Goal: Transaction & Acquisition: Purchase product/service

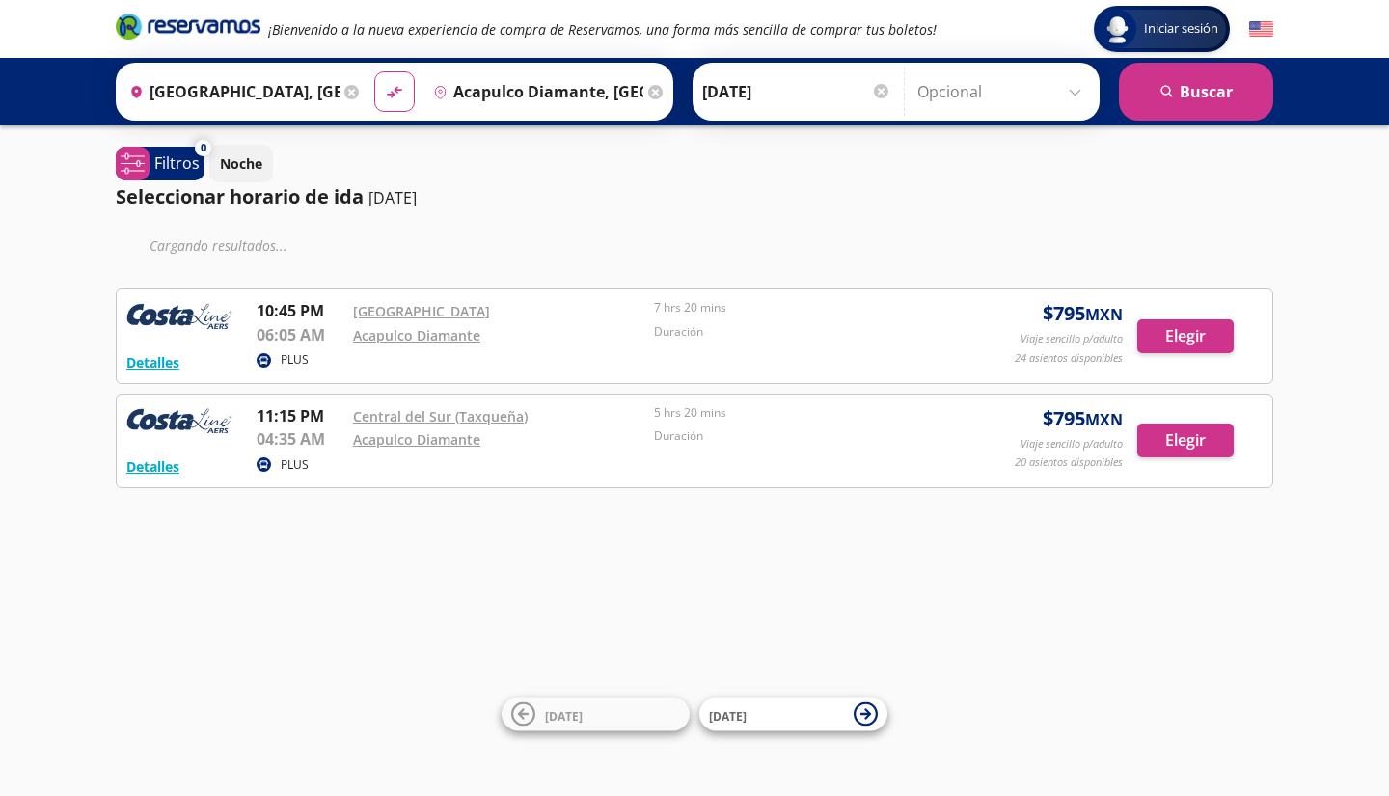
click at [641, 563] on div "Iniciar sesión Iniciar sesión ¡Bienvenido a la nueva experiencia de compra de R…" at bounding box center [694, 398] width 1389 height 796
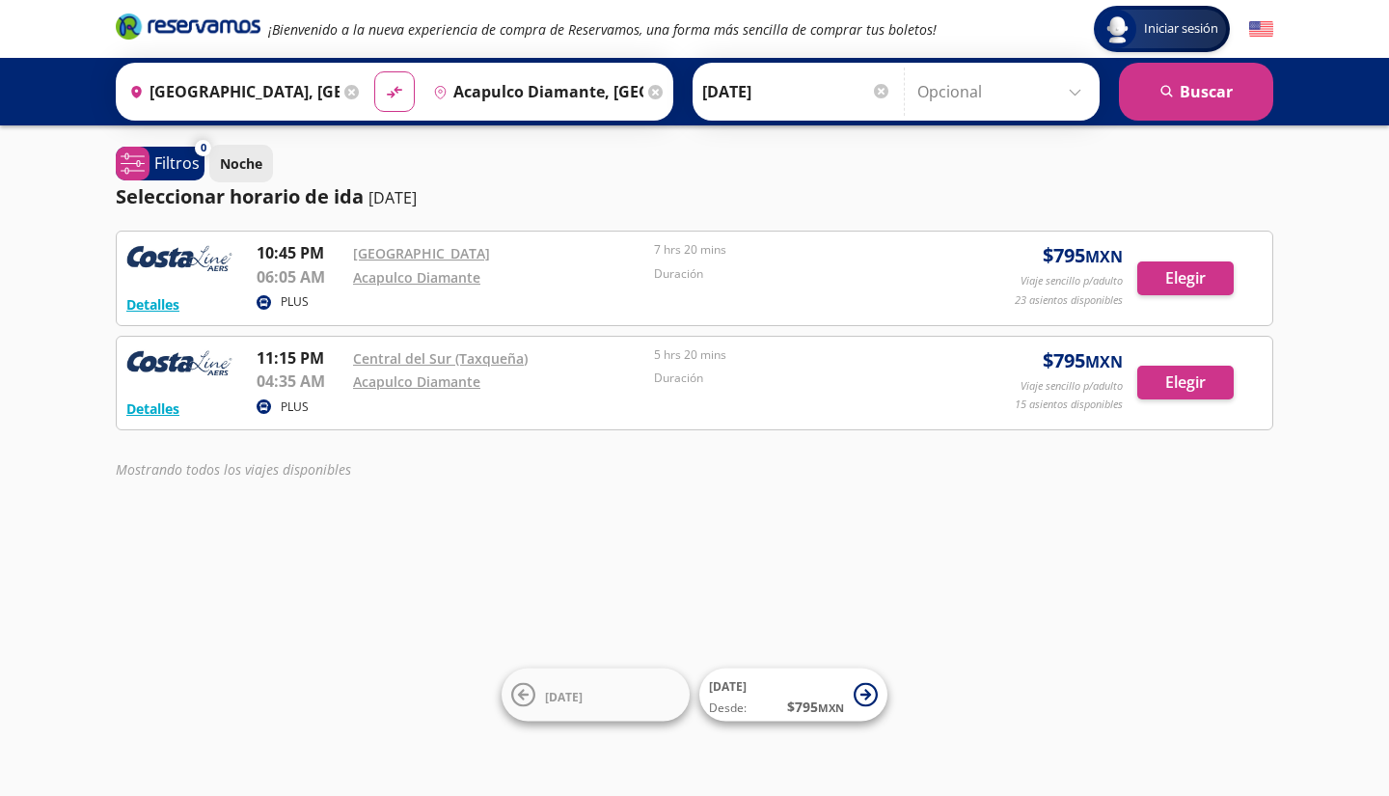
click at [253, 158] on p "Noche" at bounding box center [241, 163] width 42 height 20
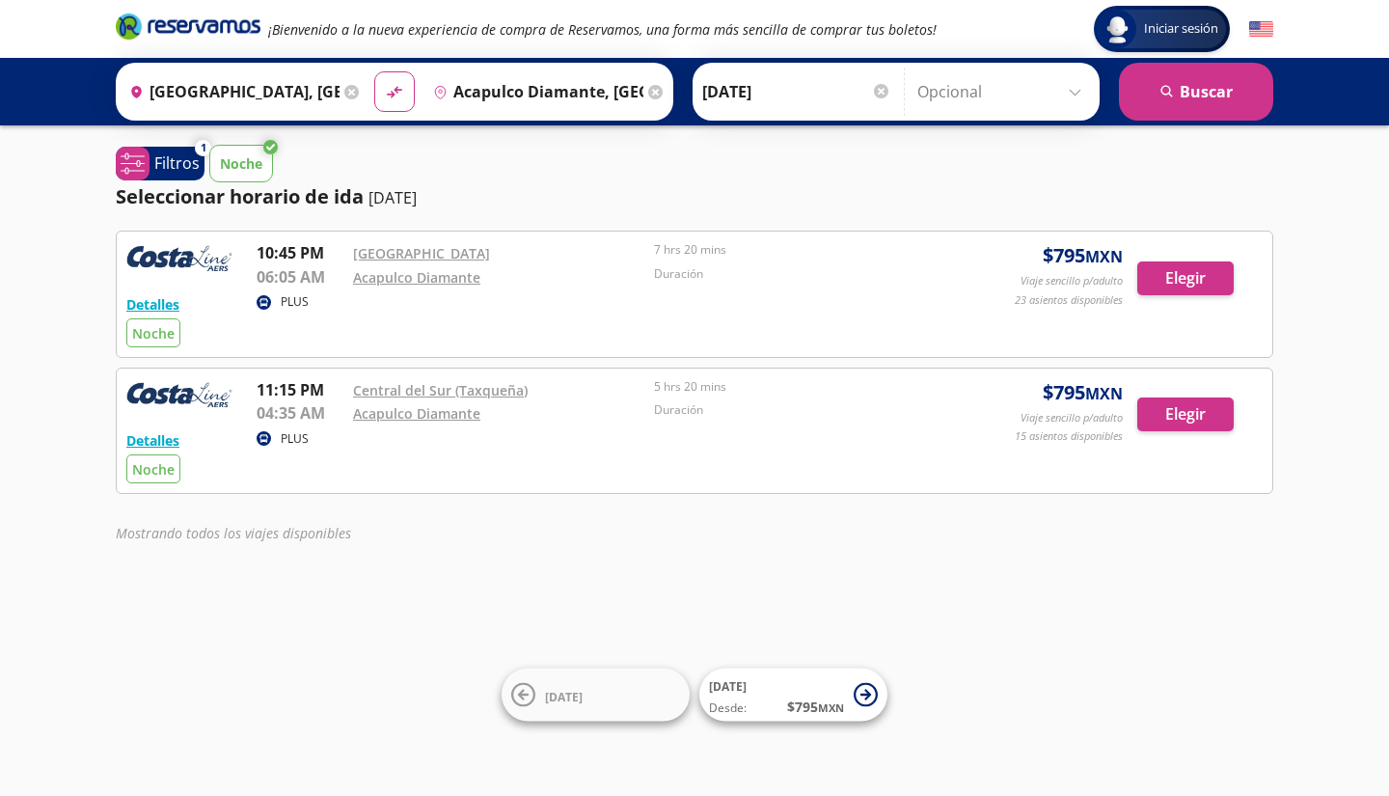
click at [310, 602] on div "Iniciar sesión Iniciar sesión ¡Bienvenido a la nueva experiencia de compra de R…" at bounding box center [694, 398] width 1389 height 796
click at [155, 164] on p "Filtros" at bounding box center [176, 162] width 45 height 23
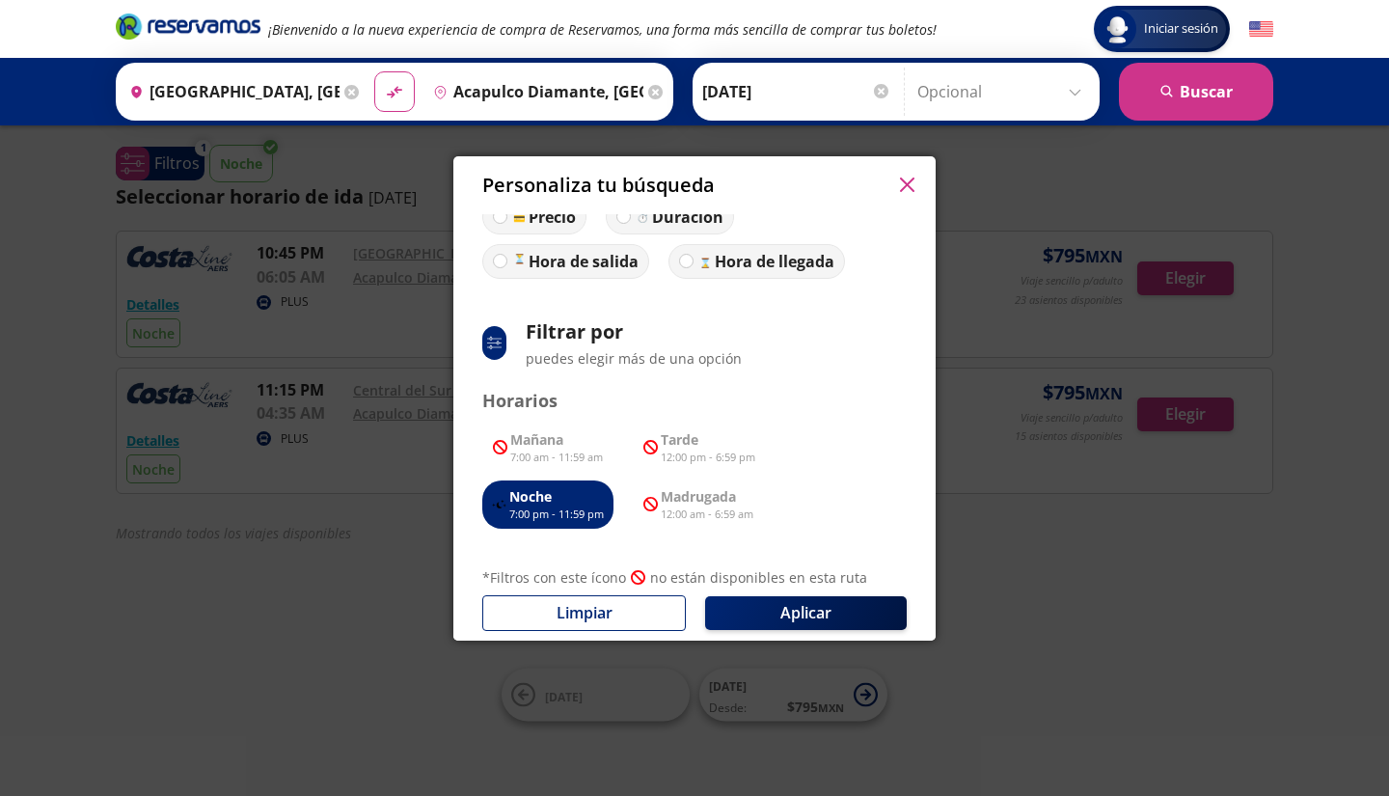
scroll to position [89, 0]
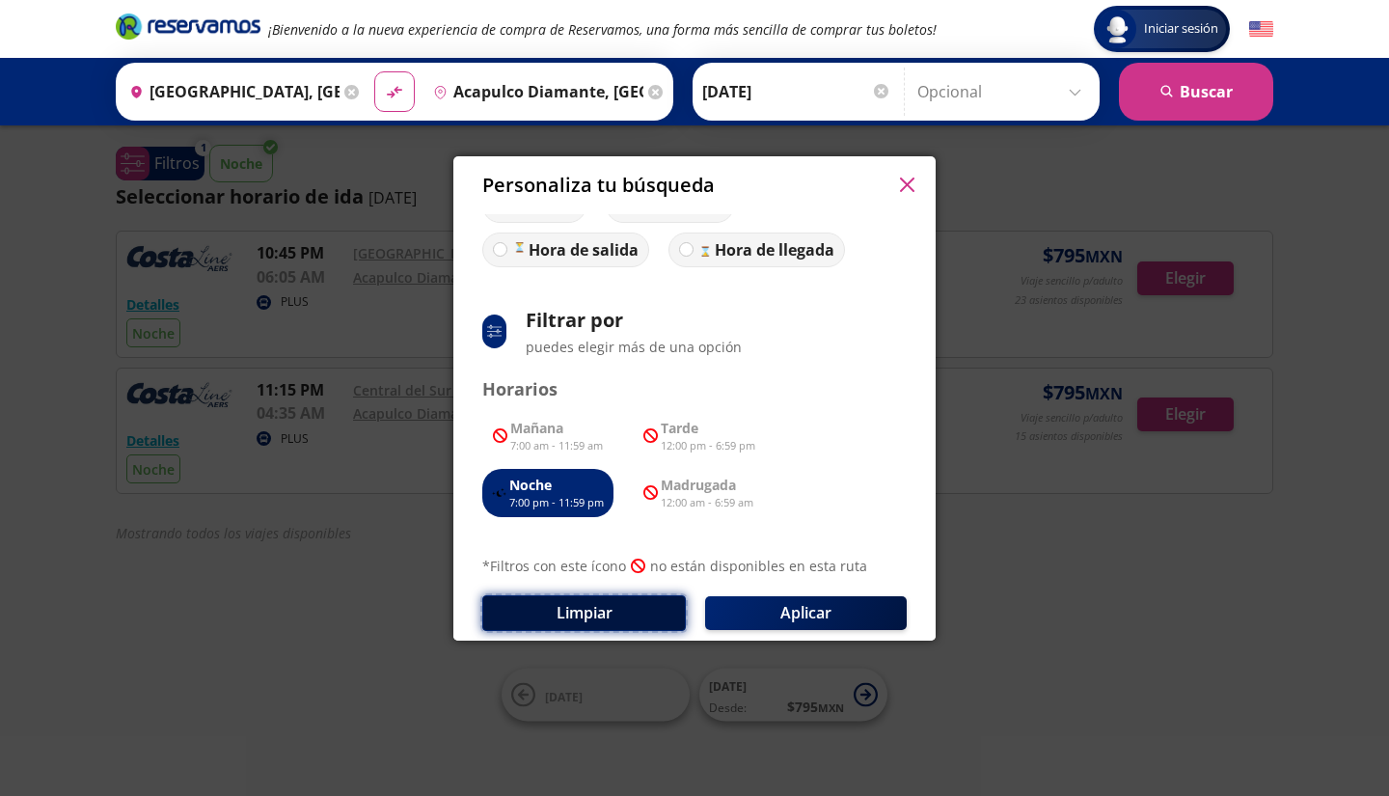
click at [608, 619] on button "Limpiar" at bounding box center [583, 613] width 203 height 36
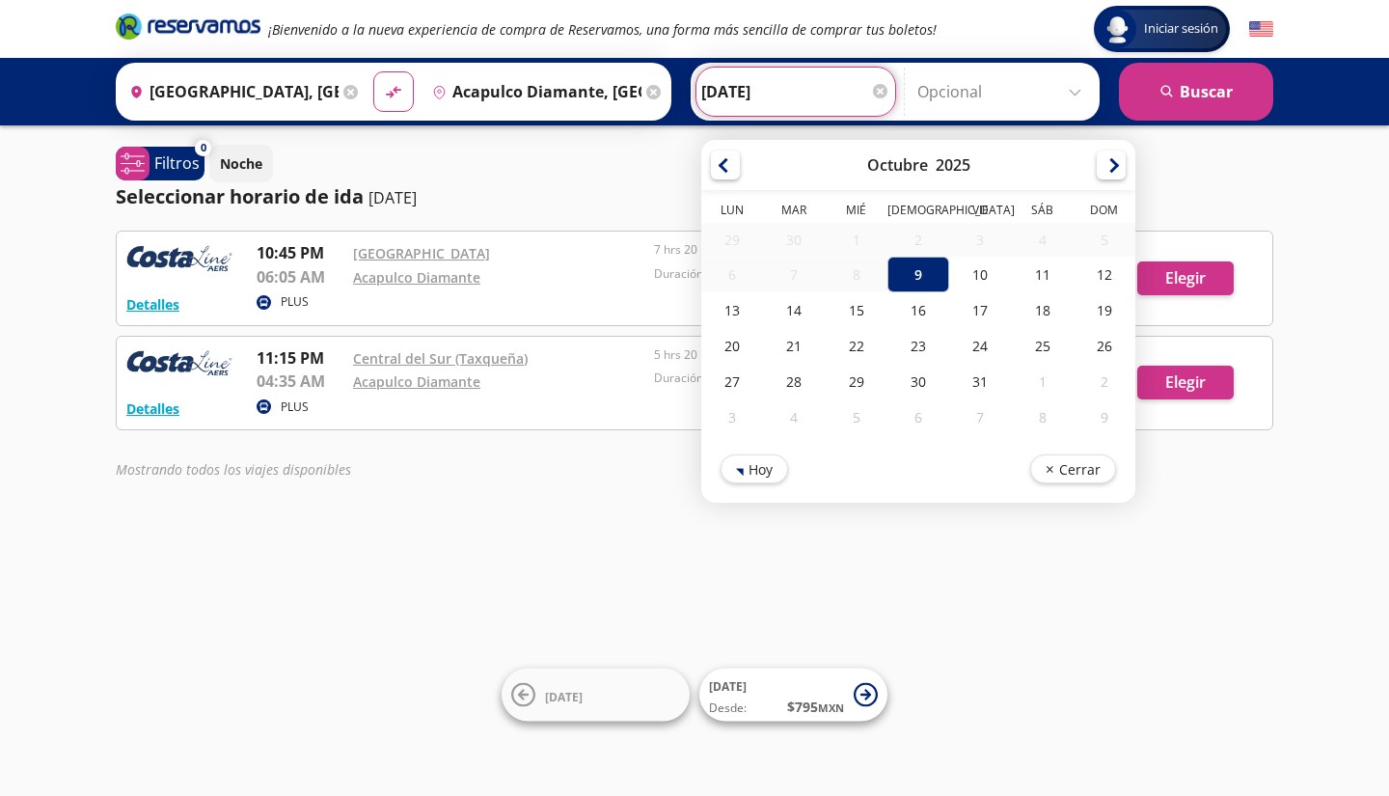
click at [818, 81] on input "[DATE]" at bounding box center [795, 92] width 189 height 48
click at [949, 279] on div "10" at bounding box center [980, 275] width 62 height 36
type input "[DATE]"
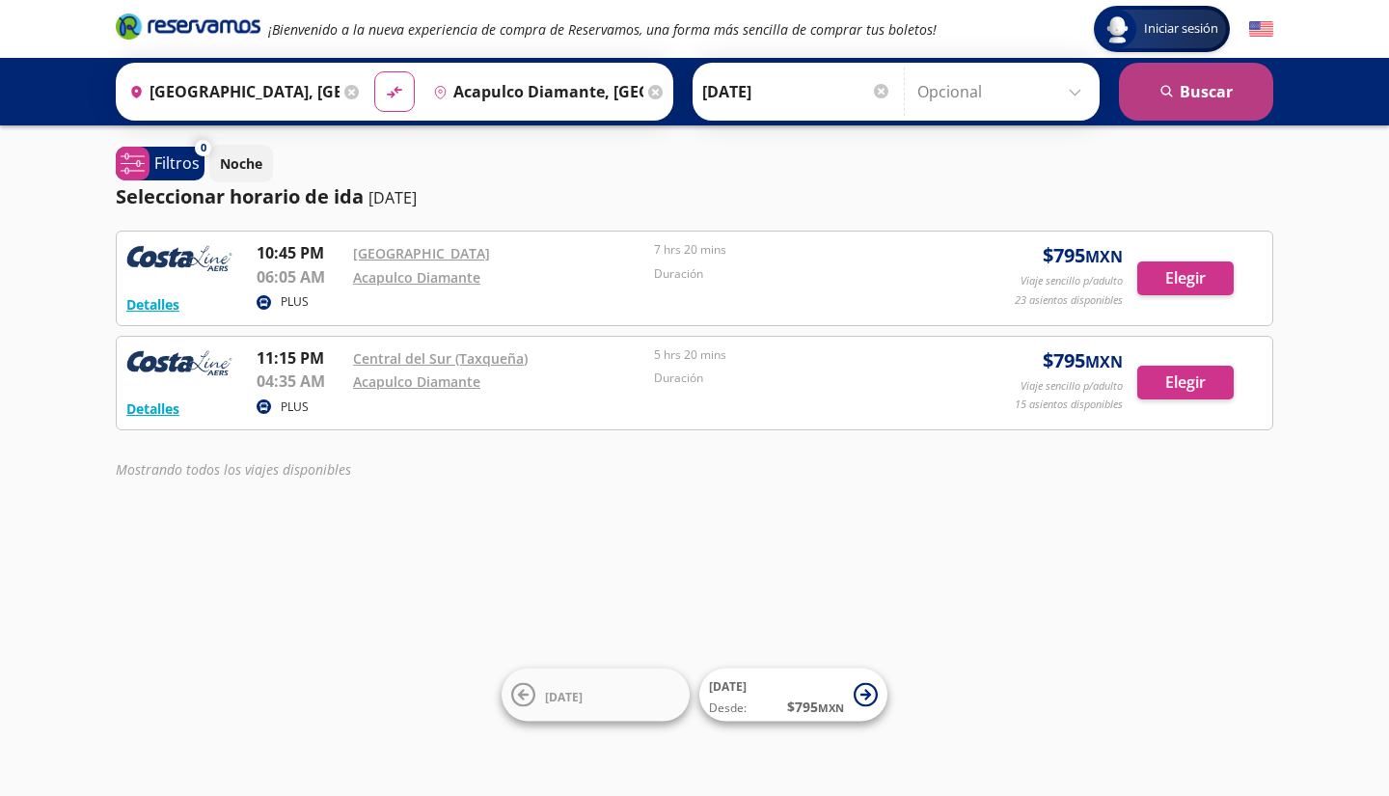
click at [1193, 99] on button "search [GEOGRAPHIC_DATA]" at bounding box center [1196, 92] width 154 height 58
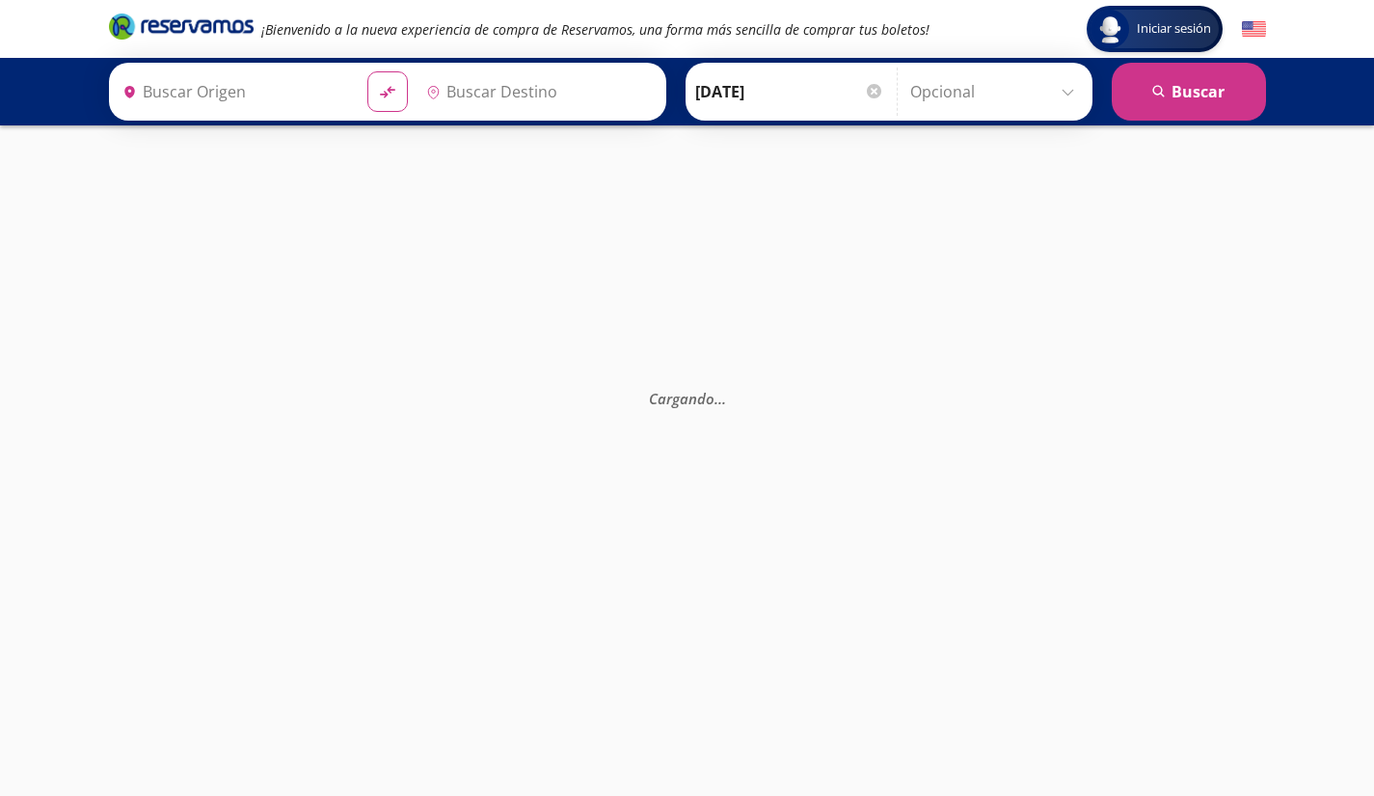
type input "[GEOGRAPHIC_DATA], [GEOGRAPHIC_DATA]"
type input "Acapulco Diamante, [GEOGRAPHIC_DATA]"
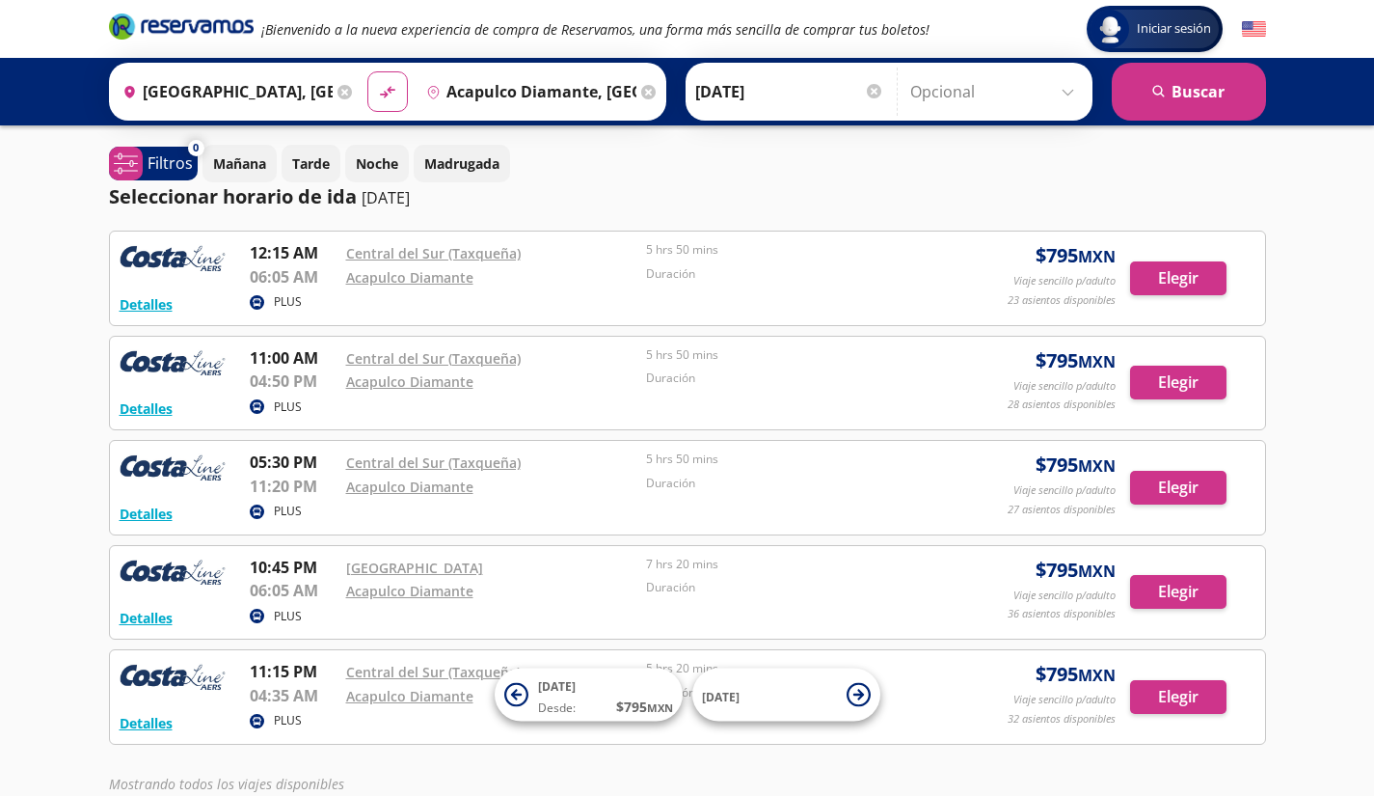
drag, startPoint x: 1193, startPoint y: 99, endPoint x: 818, endPoint y: 149, distance: 378.5
click at [818, 149] on div "Iniciar sesión Iniciar sesión ¡Bienvenido a la nueva experiencia de compra de R…" at bounding box center [687, 463] width 1374 height 926
click at [1177, 279] on button "Elegir" at bounding box center [1178, 278] width 96 height 34
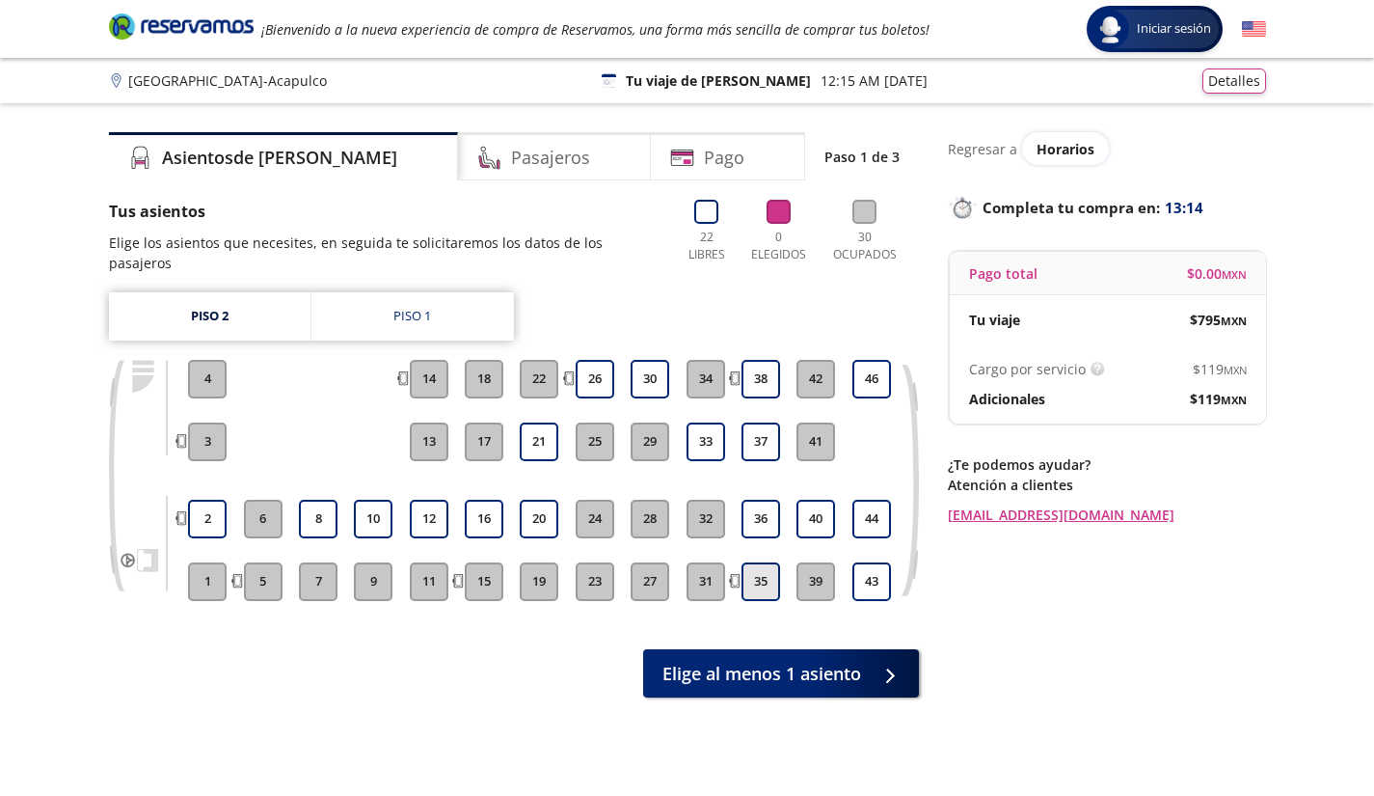
click at [760, 562] on button "35" at bounding box center [761, 581] width 39 height 39
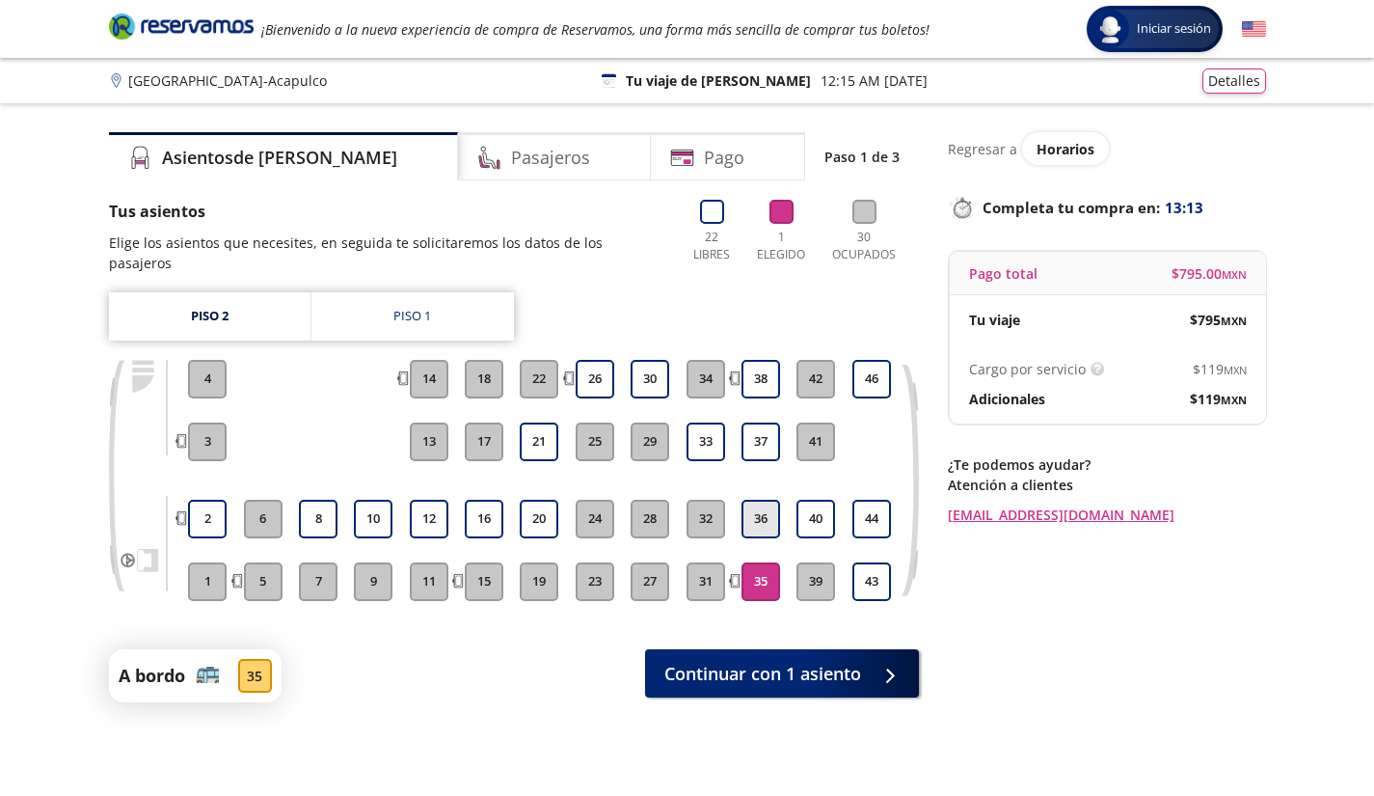
click at [760, 504] on button "36" at bounding box center [761, 519] width 39 height 39
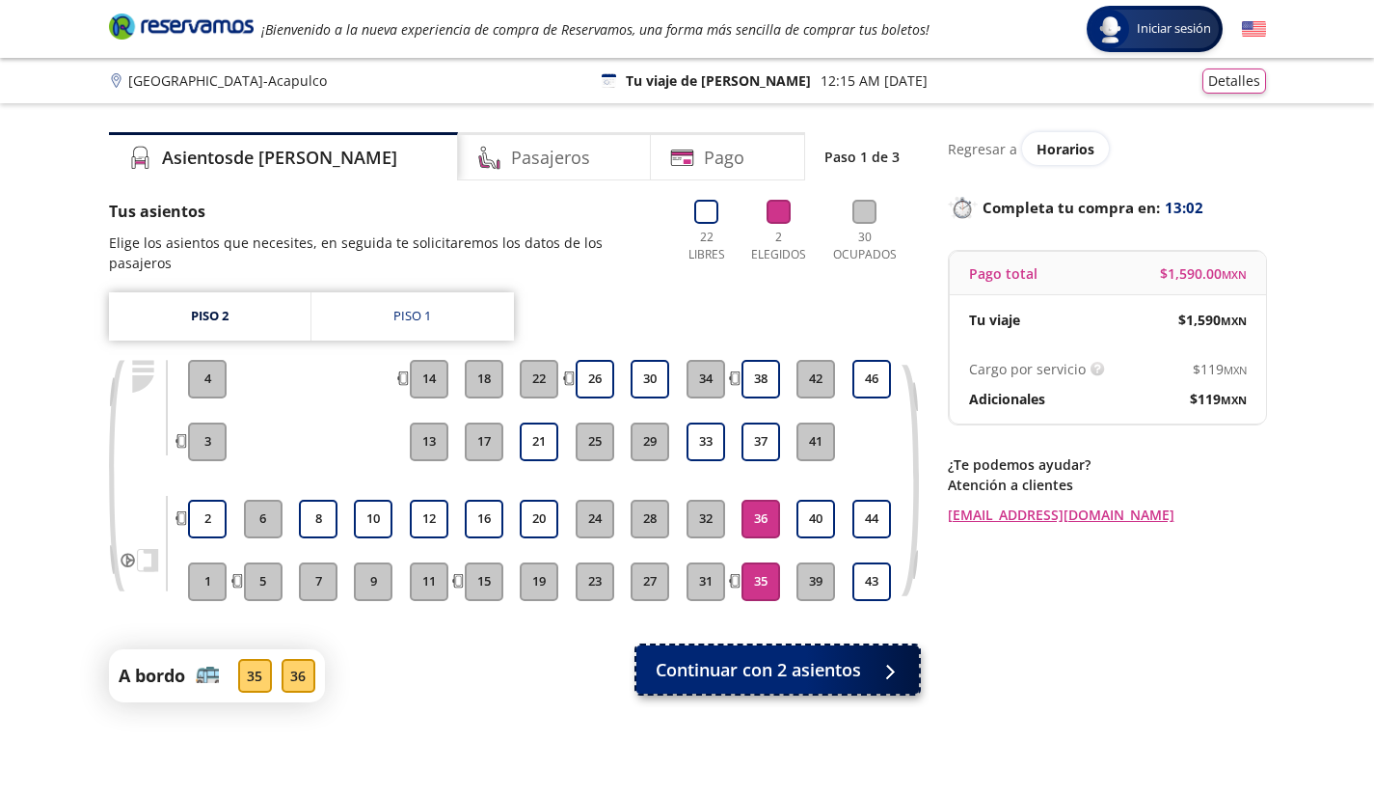
click at [710, 657] on span "Continuar con 2 asientos" at bounding box center [758, 670] width 205 height 26
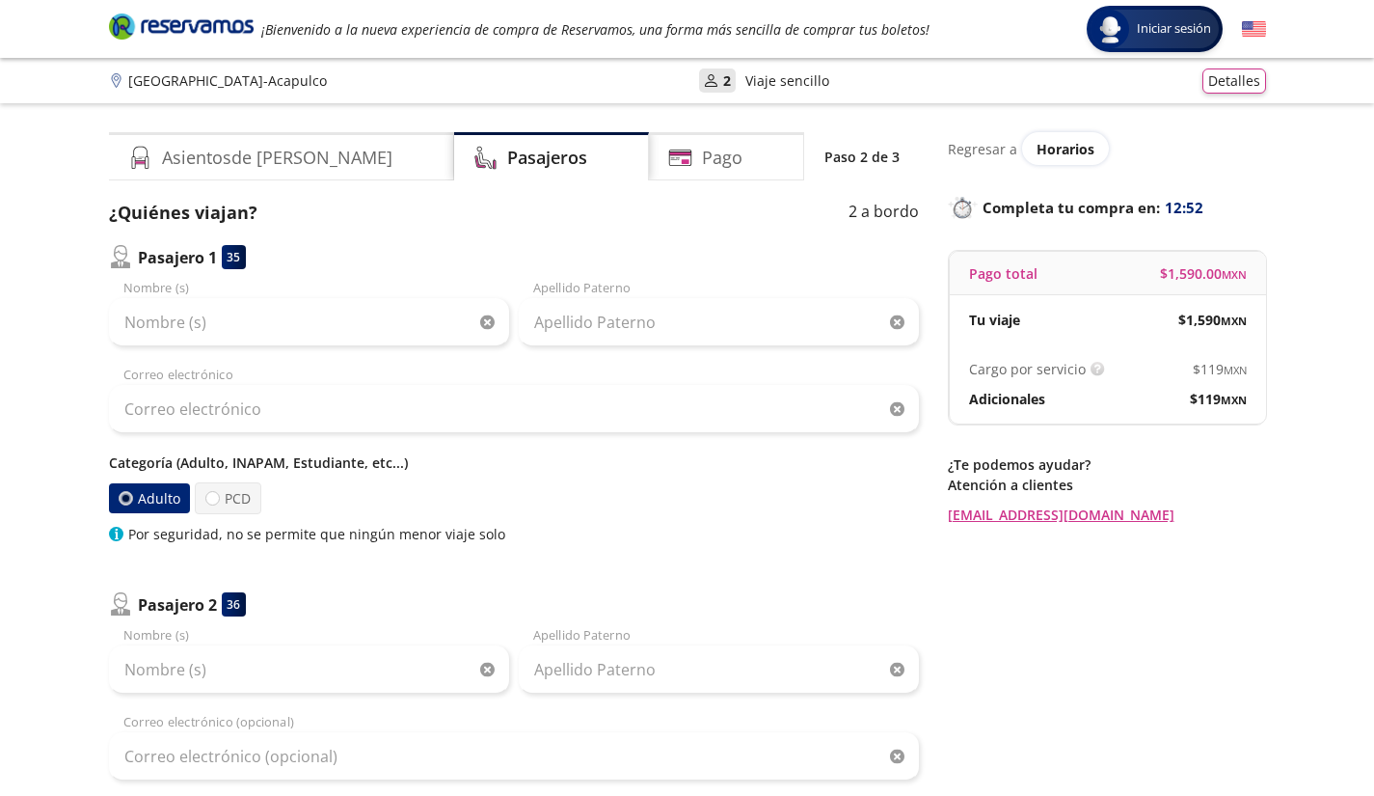
click at [760, 90] on p "Viaje sencillo" at bounding box center [787, 80] width 84 height 20
click at [1239, 83] on button "Detalles" at bounding box center [1235, 78] width 64 height 25
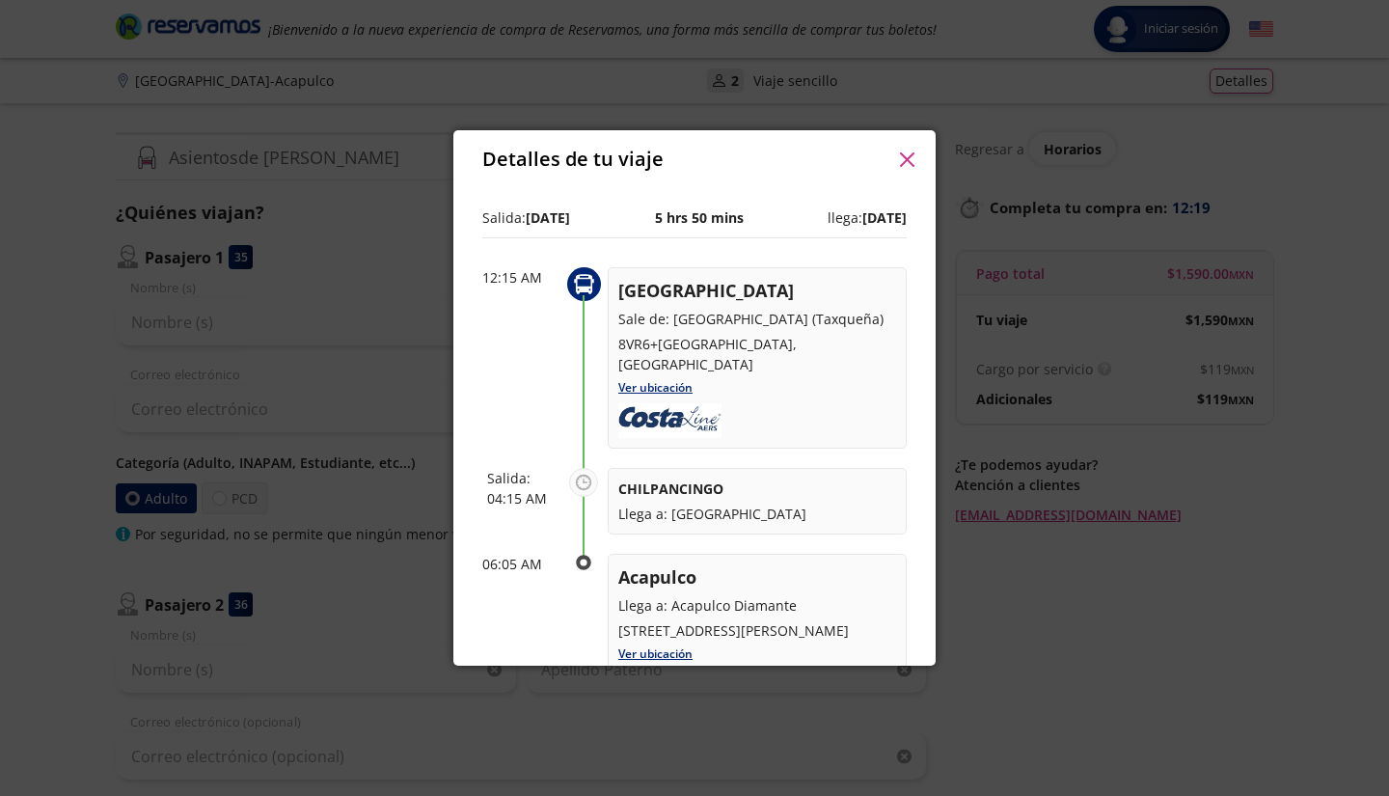
click at [1165, 529] on div "Detalles de tu viaje Pago total $ 1,590.00 MXN Tu viaje $ 1,590 MXN Cargo por s…" at bounding box center [694, 398] width 1389 height 796
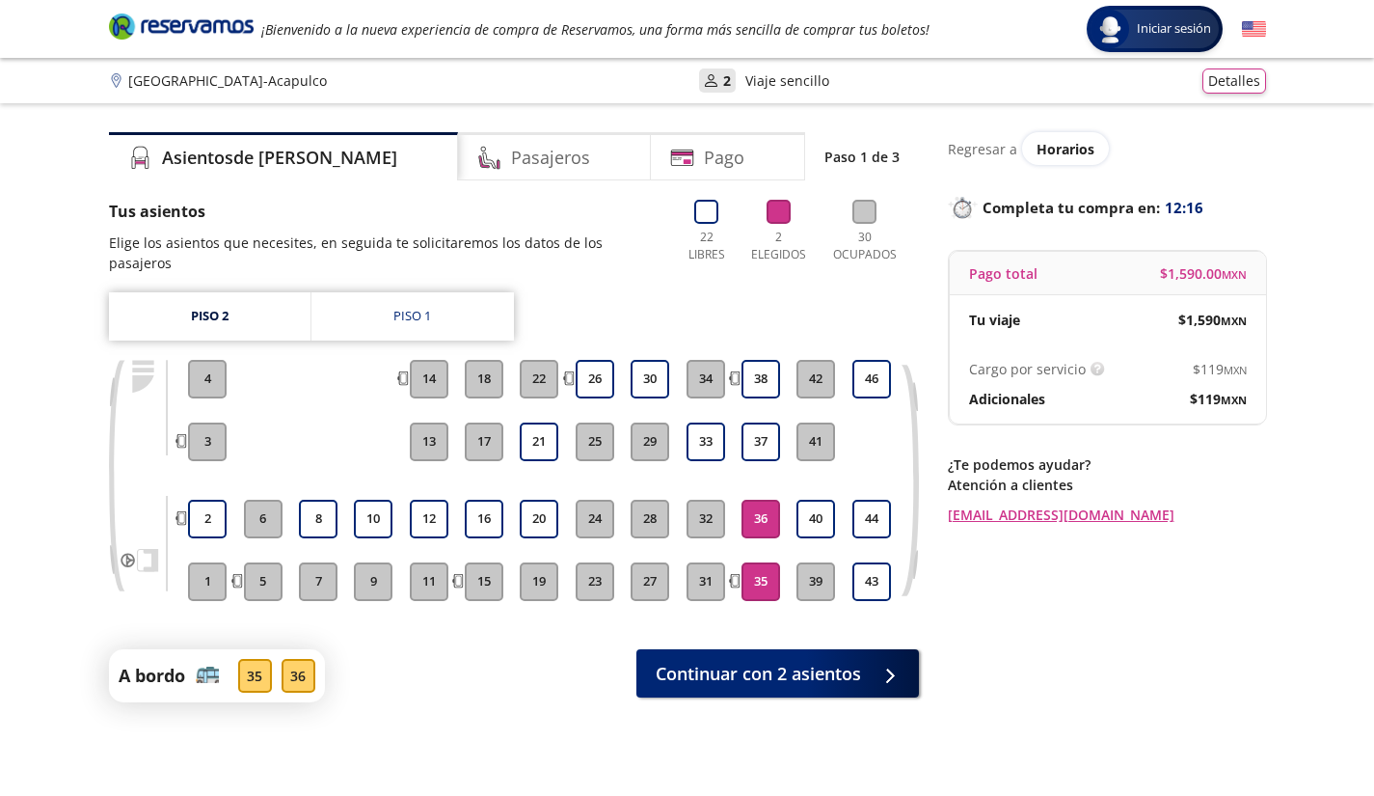
click at [1151, 638] on div "Regresar a Horarios Completa tu compra en : 12:16 Pago total $ 1,590.00 MXN Tu …" at bounding box center [1107, 470] width 318 height 676
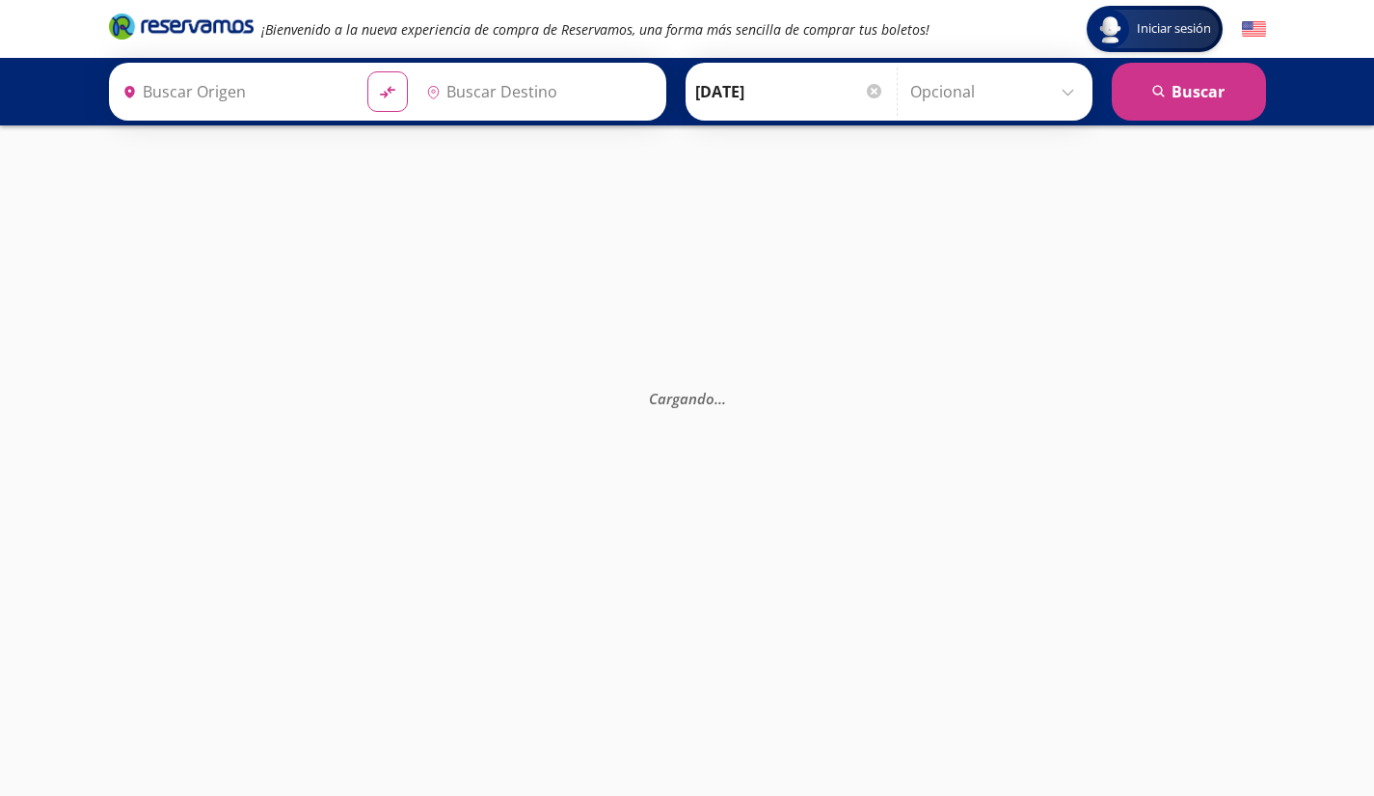
type input "[GEOGRAPHIC_DATA], [GEOGRAPHIC_DATA]"
type input "Acapulco Diamante, [GEOGRAPHIC_DATA]"
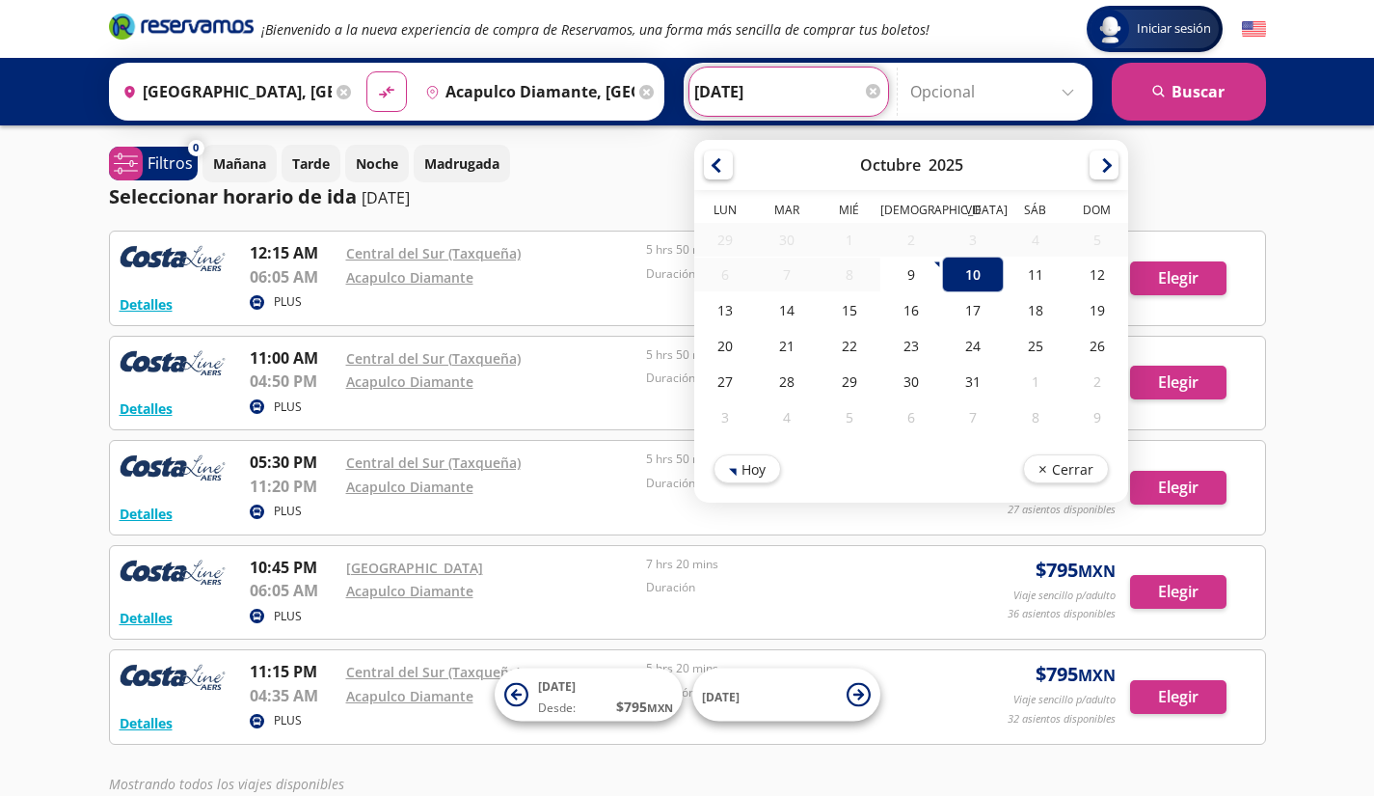
click at [795, 84] on input "[DATE]" at bounding box center [788, 92] width 189 height 48
click at [910, 280] on div "9" at bounding box center [911, 275] width 62 height 36
type input "[DATE]"
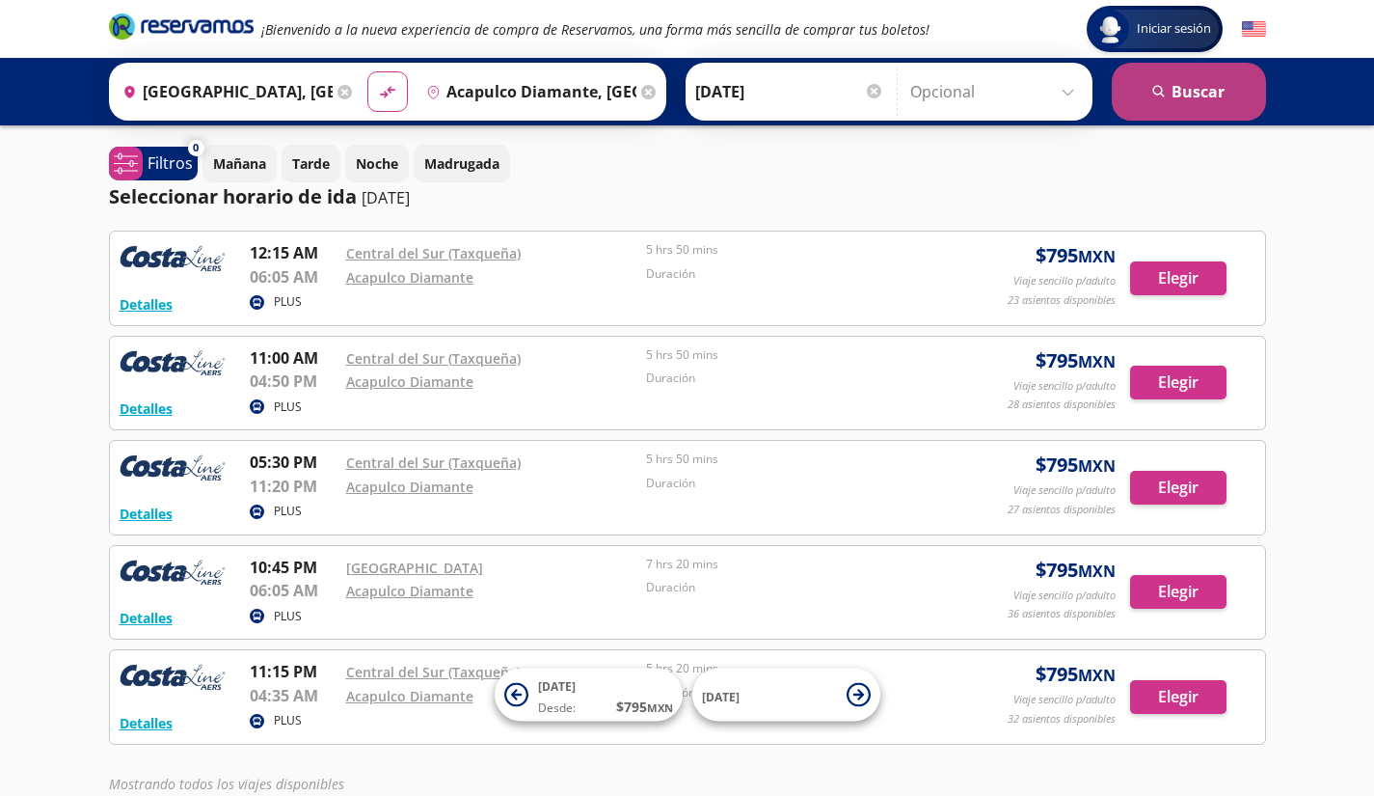
click at [1144, 75] on button "search [GEOGRAPHIC_DATA]" at bounding box center [1189, 92] width 154 height 58
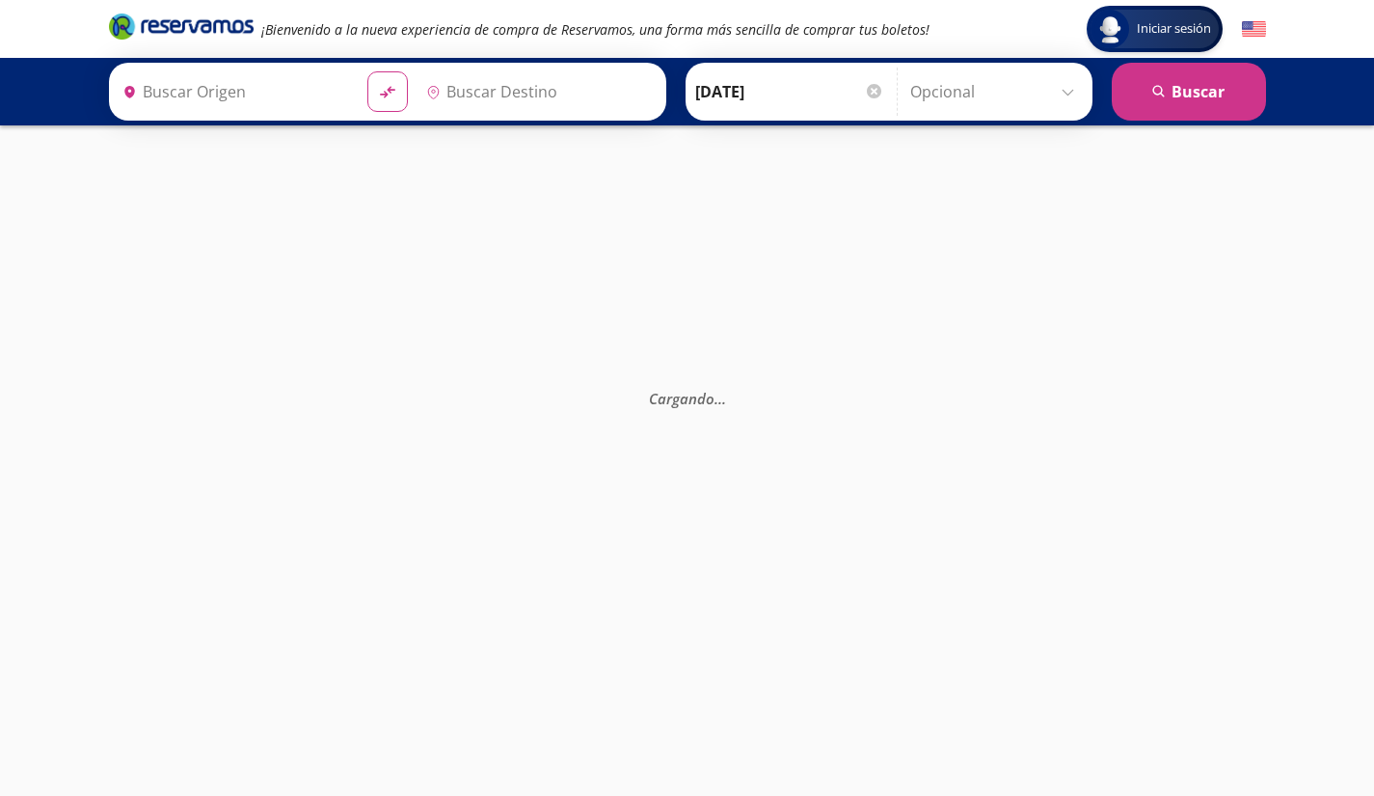
type input "[GEOGRAPHIC_DATA], [GEOGRAPHIC_DATA]"
type input "Acapulco Diamante, [GEOGRAPHIC_DATA]"
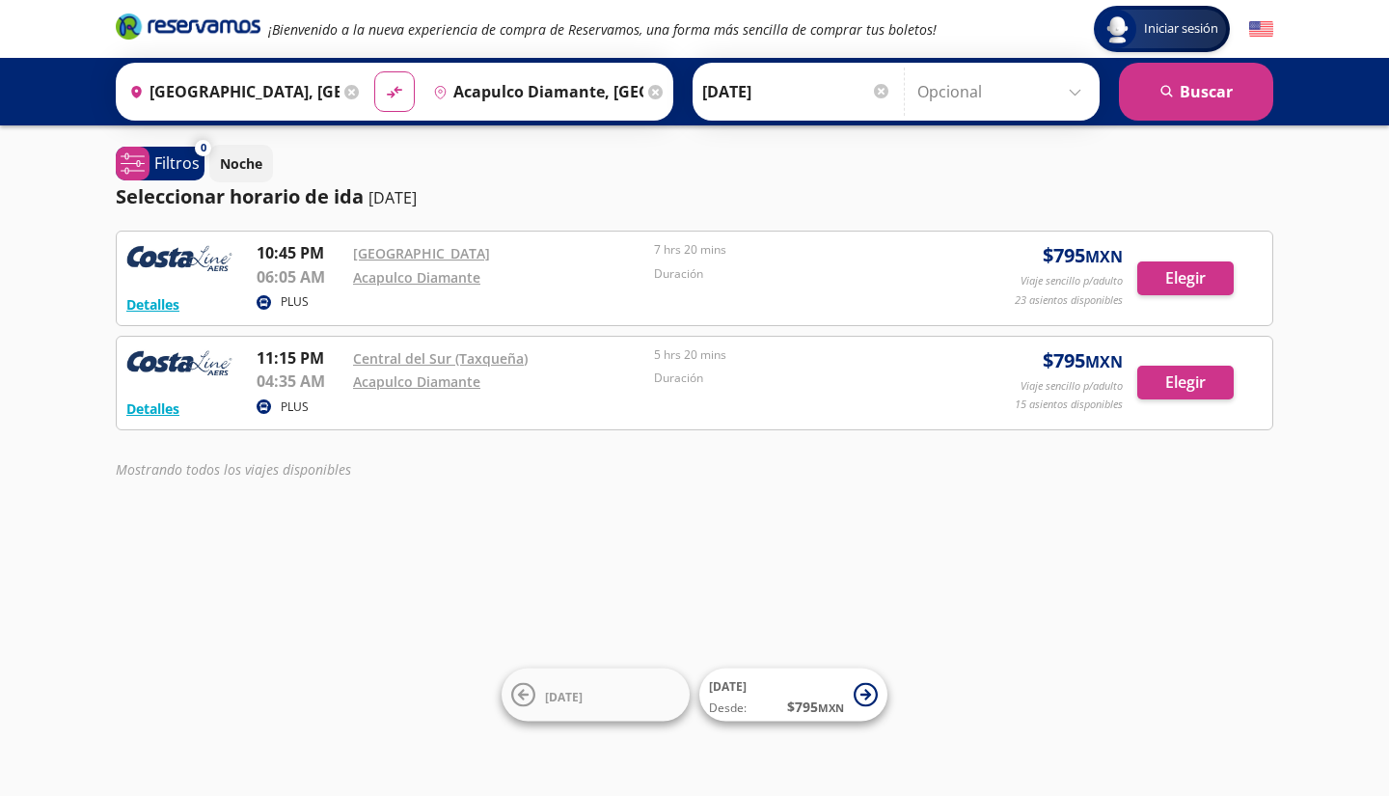
click at [597, 514] on div "Iniciar sesión Iniciar sesión ¡Bienvenido a la nueva experiencia de compra de R…" at bounding box center [694, 398] width 1389 height 796
click at [1182, 375] on button "Elegir" at bounding box center [1185, 383] width 96 height 34
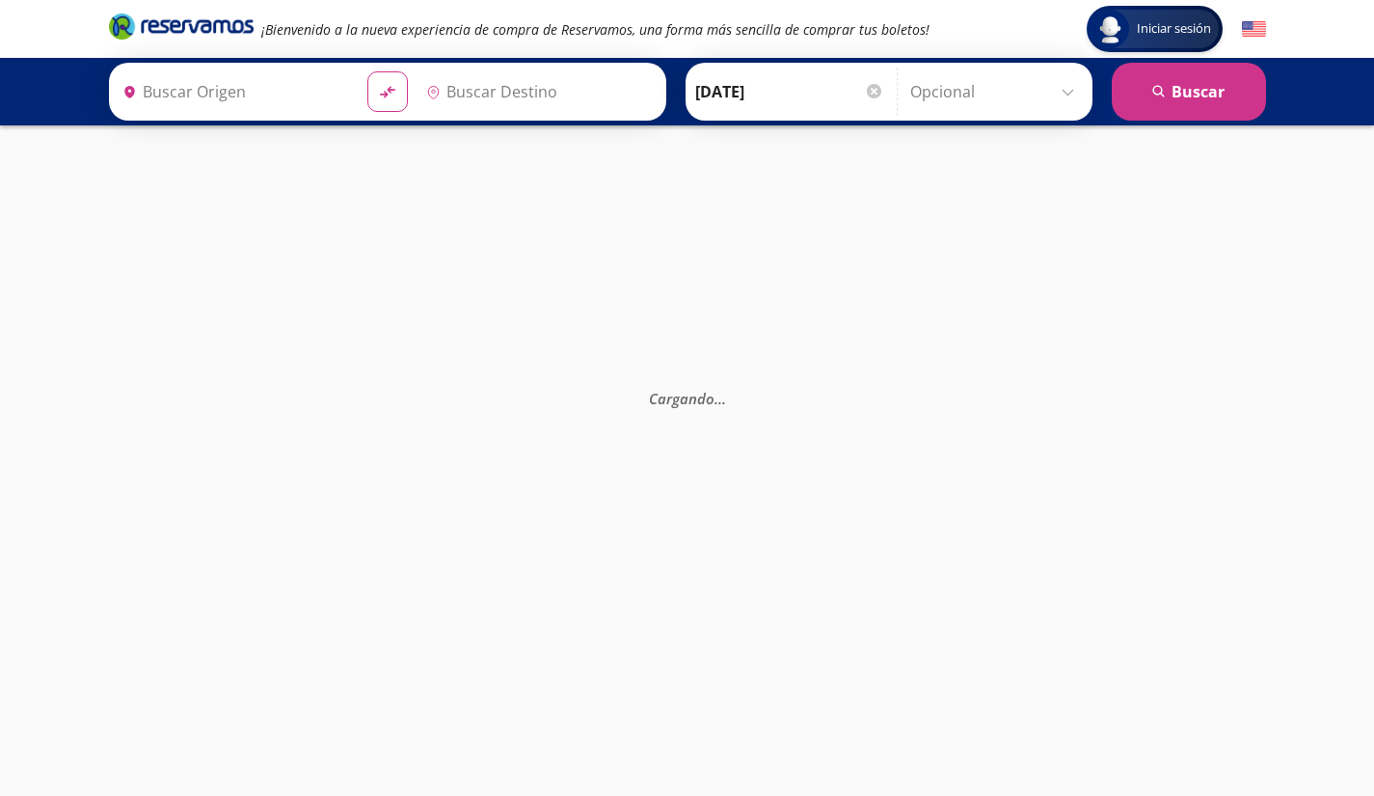
type input "[GEOGRAPHIC_DATA], [GEOGRAPHIC_DATA]"
type input "Acapulco Diamante, [GEOGRAPHIC_DATA]"
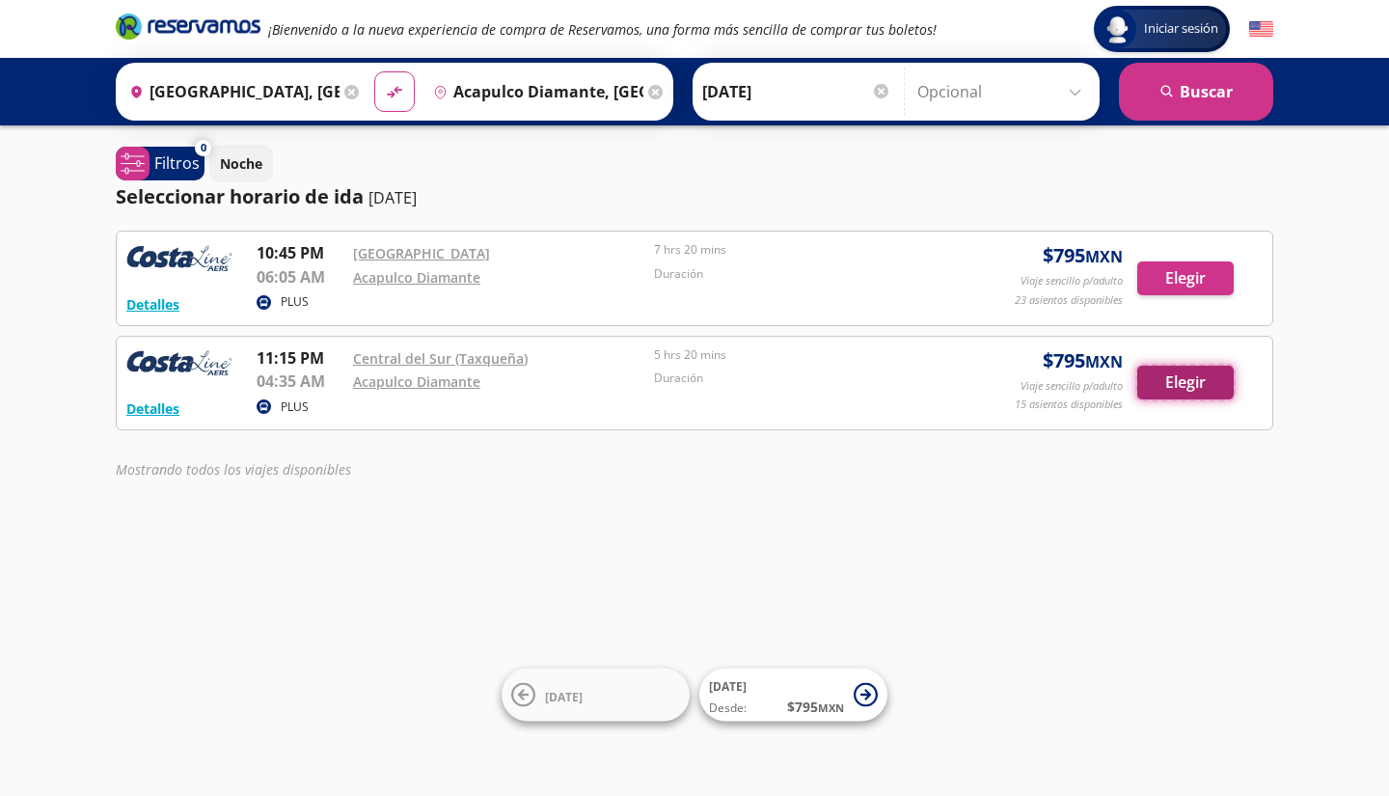
click at [1183, 385] on button "Elegir" at bounding box center [1185, 383] width 96 height 34
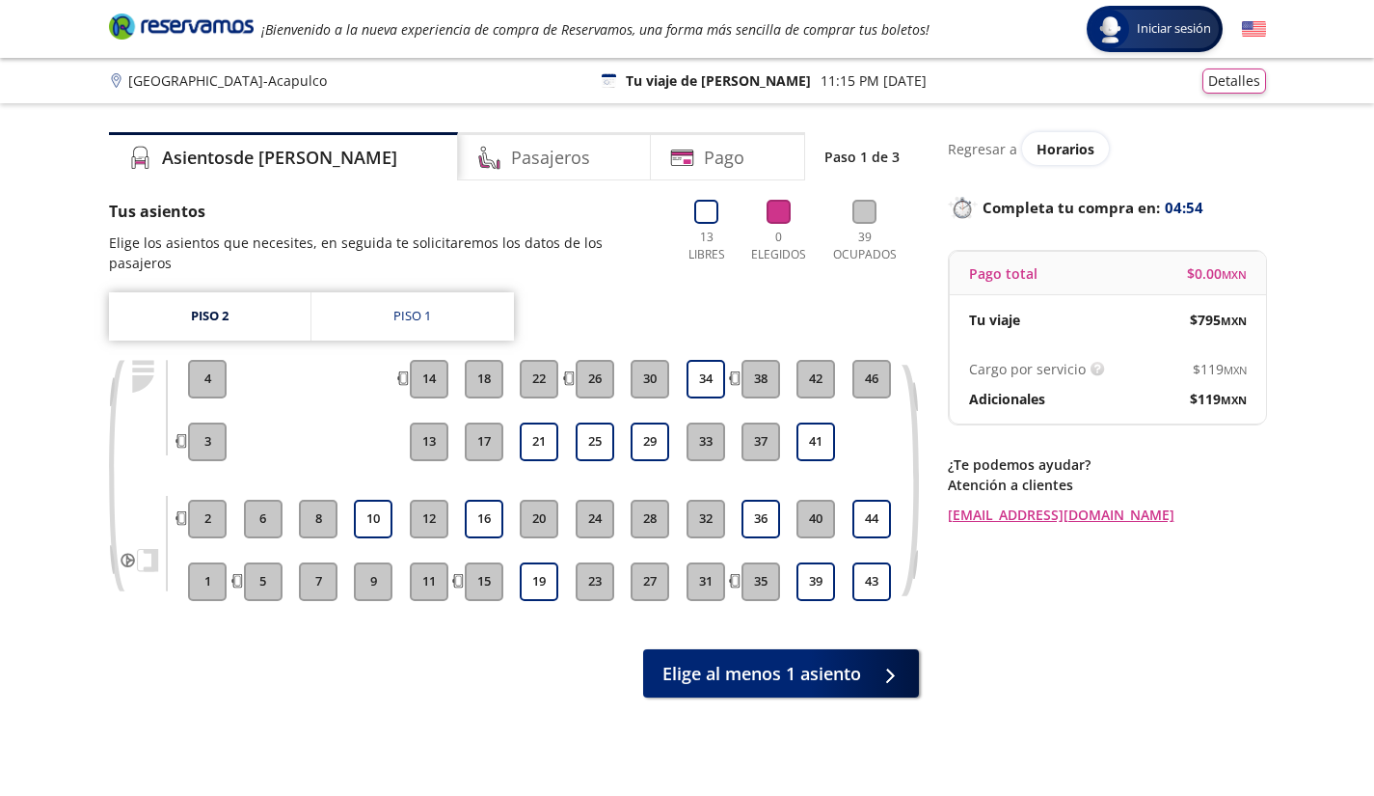
click at [457, 708] on div "Asientos de [PERSON_NAME] Pago Paso 1 de 3 Tus asientos Elige los asientos que …" at bounding box center [514, 470] width 810 height 676
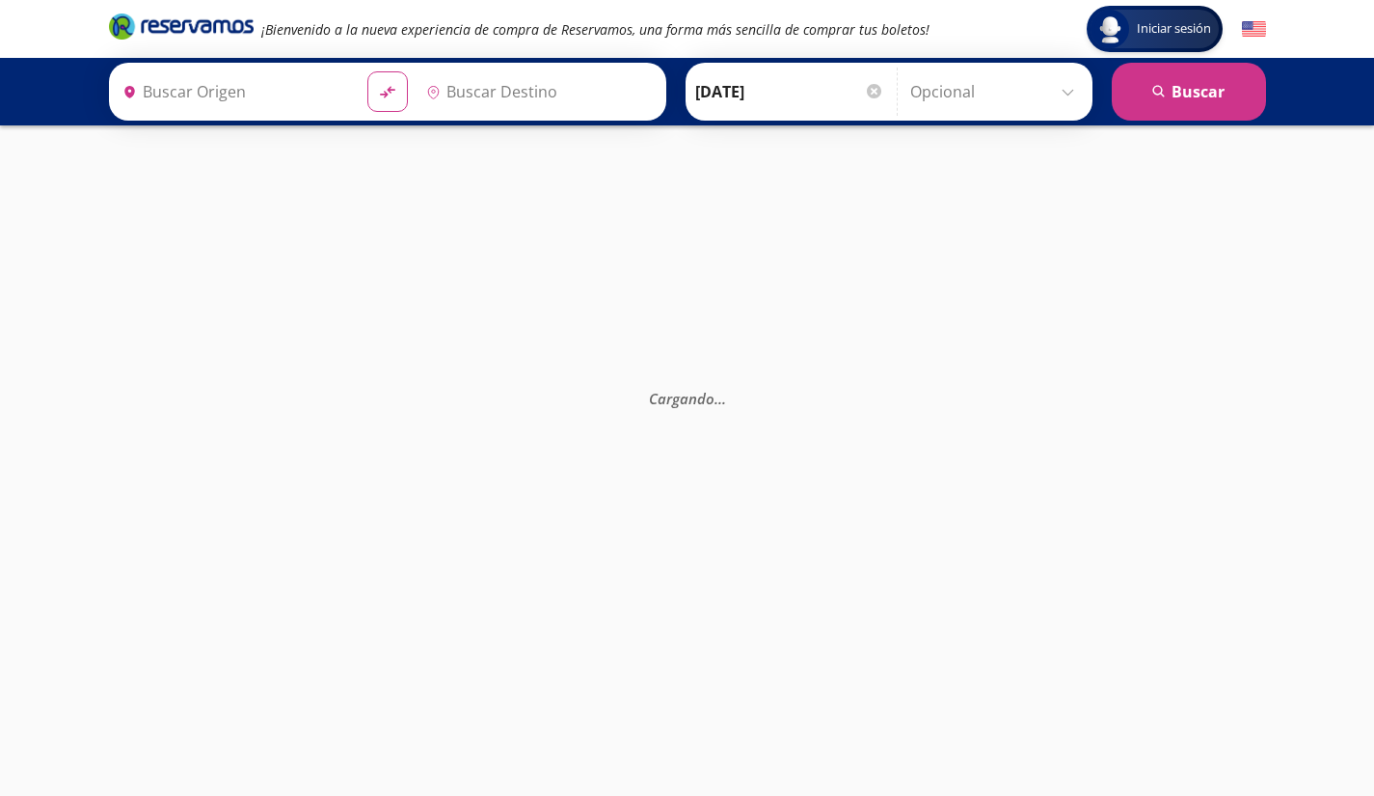
type input "[GEOGRAPHIC_DATA], [GEOGRAPHIC_DATA]"
type input "Acapulco Diamante, [GEOGRAPHIC_DATA]"
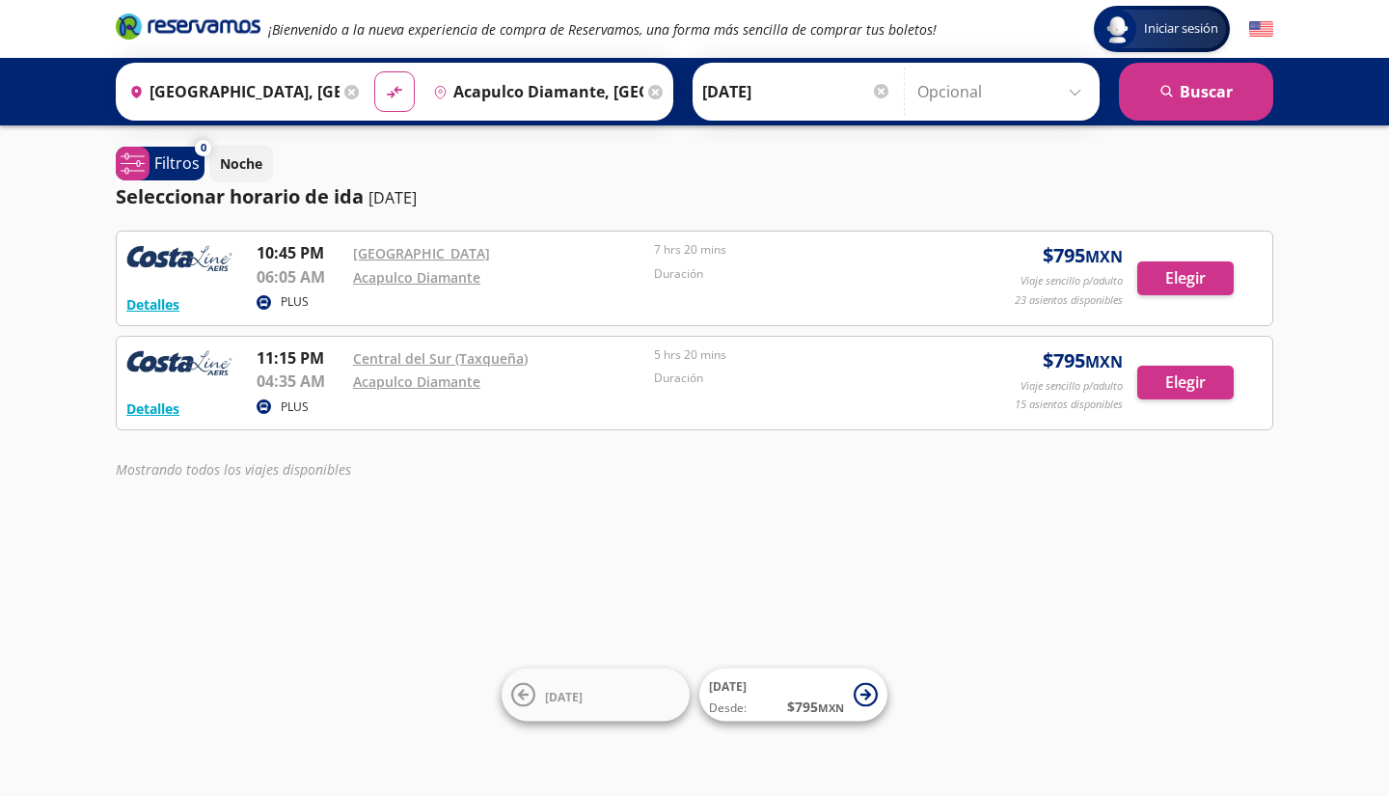
click at [764, 95] on input "[DATE]" at bounding box center [796, 92] width 189 height 48
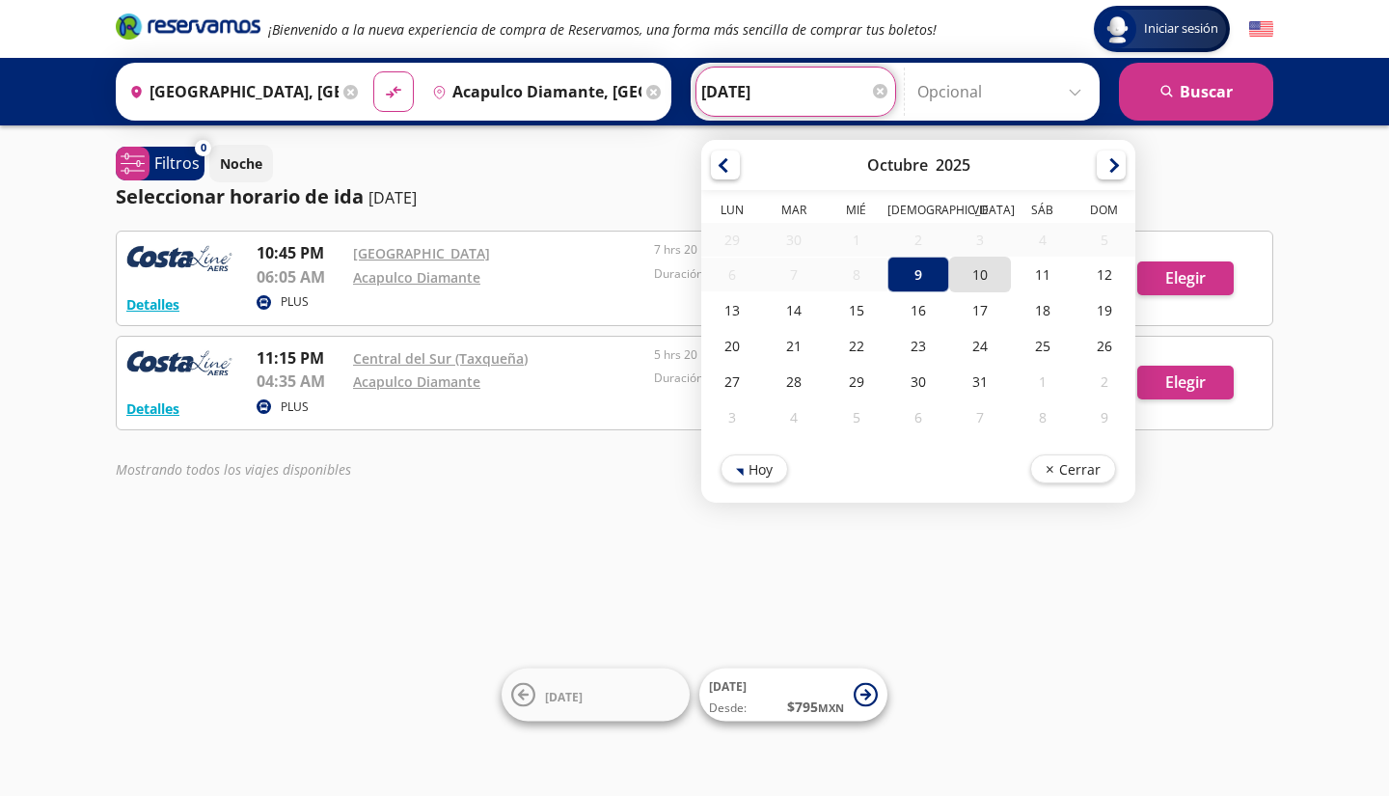
click at [973, 279] on div "10" at bounding box center [980, 275] width 62 height 36
type input "[DATE]"
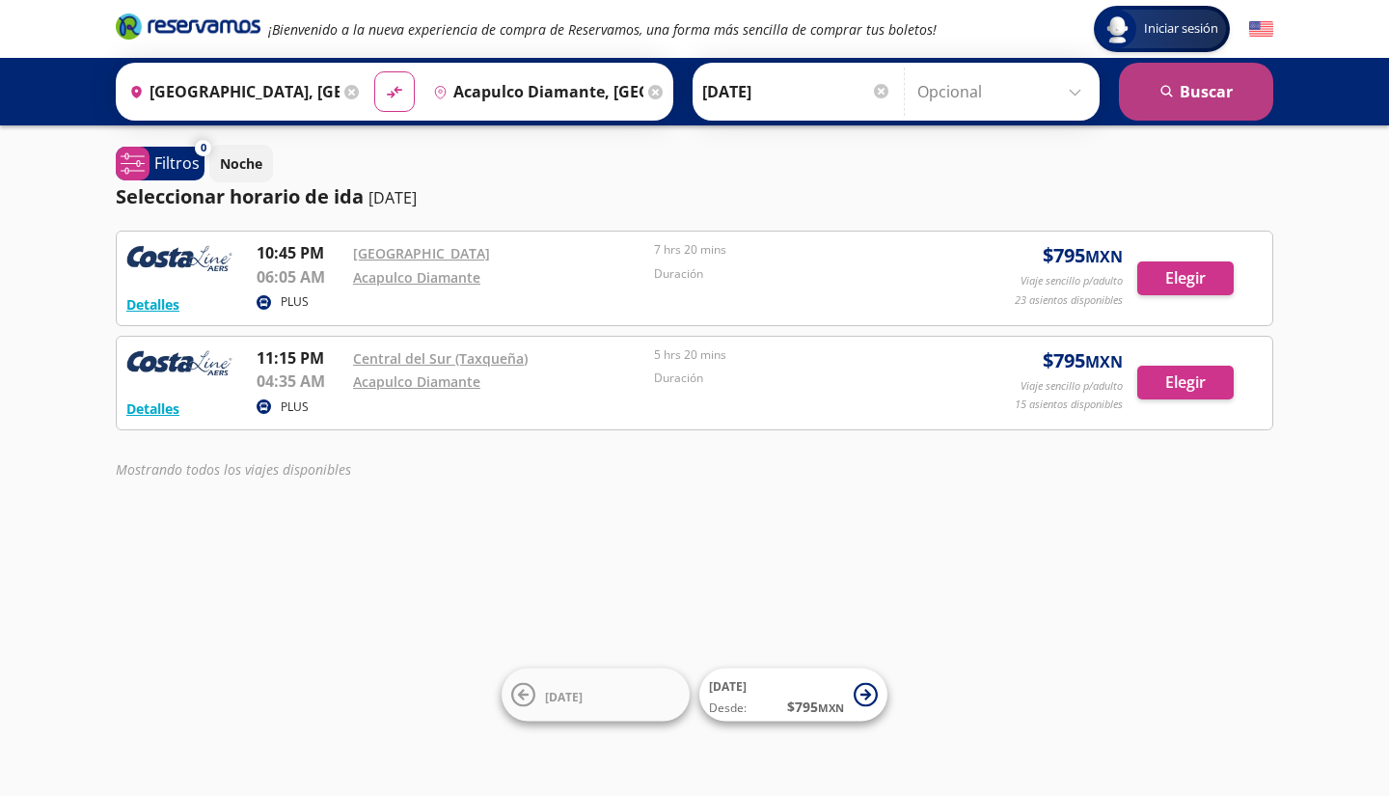
click at [1212, 97] on button "search [GEOGRAPHIC_DATA]" at bounding box center [1196, 92] width 154 height 58
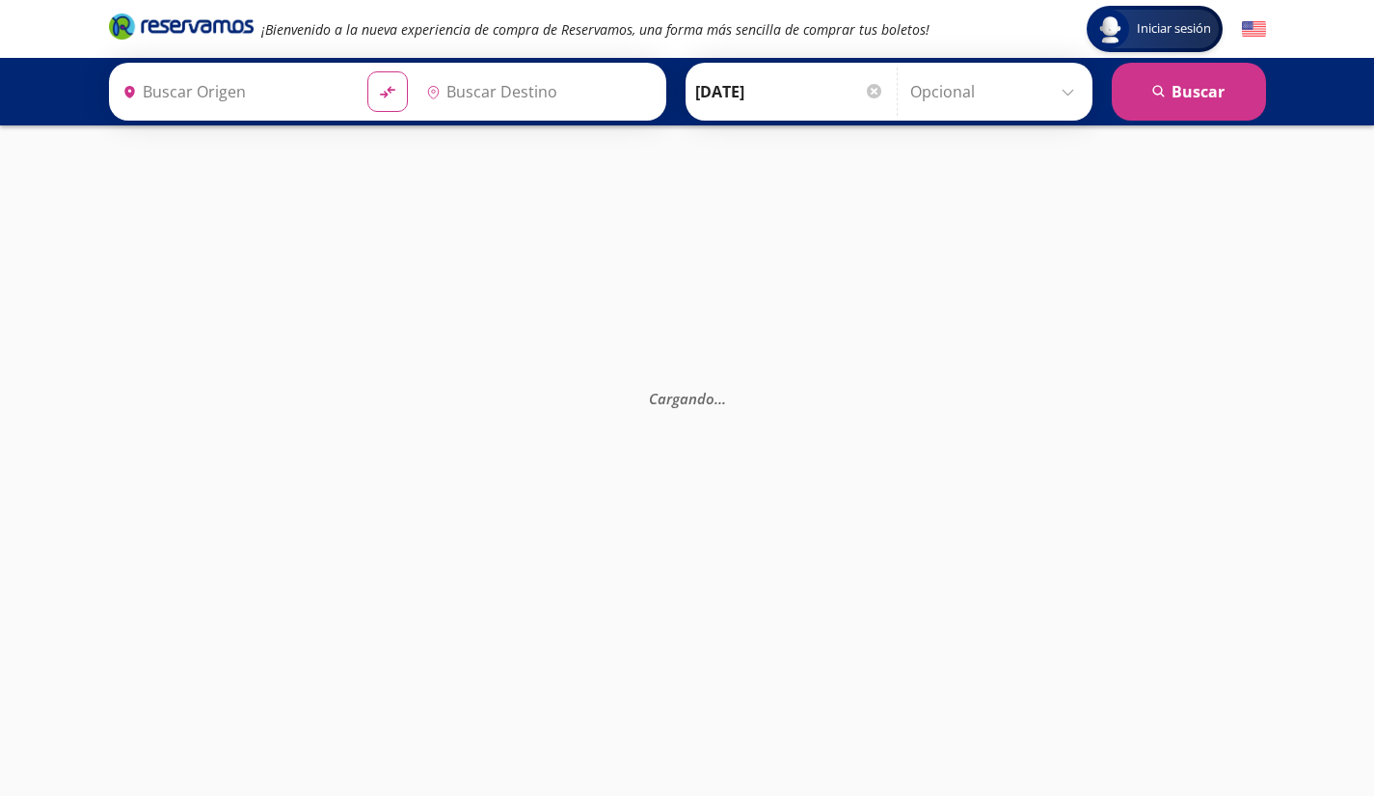
type input "[GEOGRAPHIC_DATA], [GEOGRAPHIC_DATA]"
type input "Acapulco Diamante, [GEOGRAPHIC_DATA]"
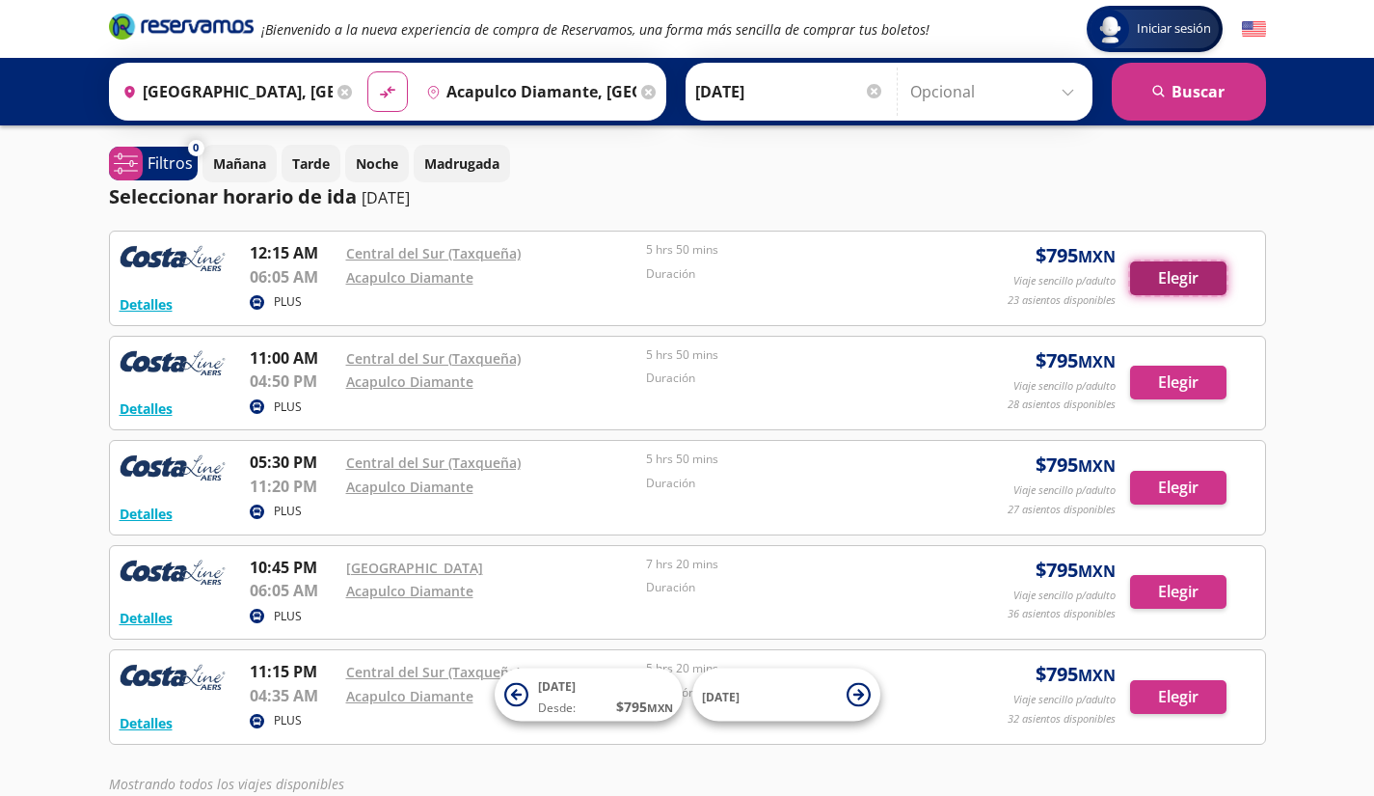
click at [1196, 282] on button "Elegir" at bounding box center [1178, 278] width 96 height 34
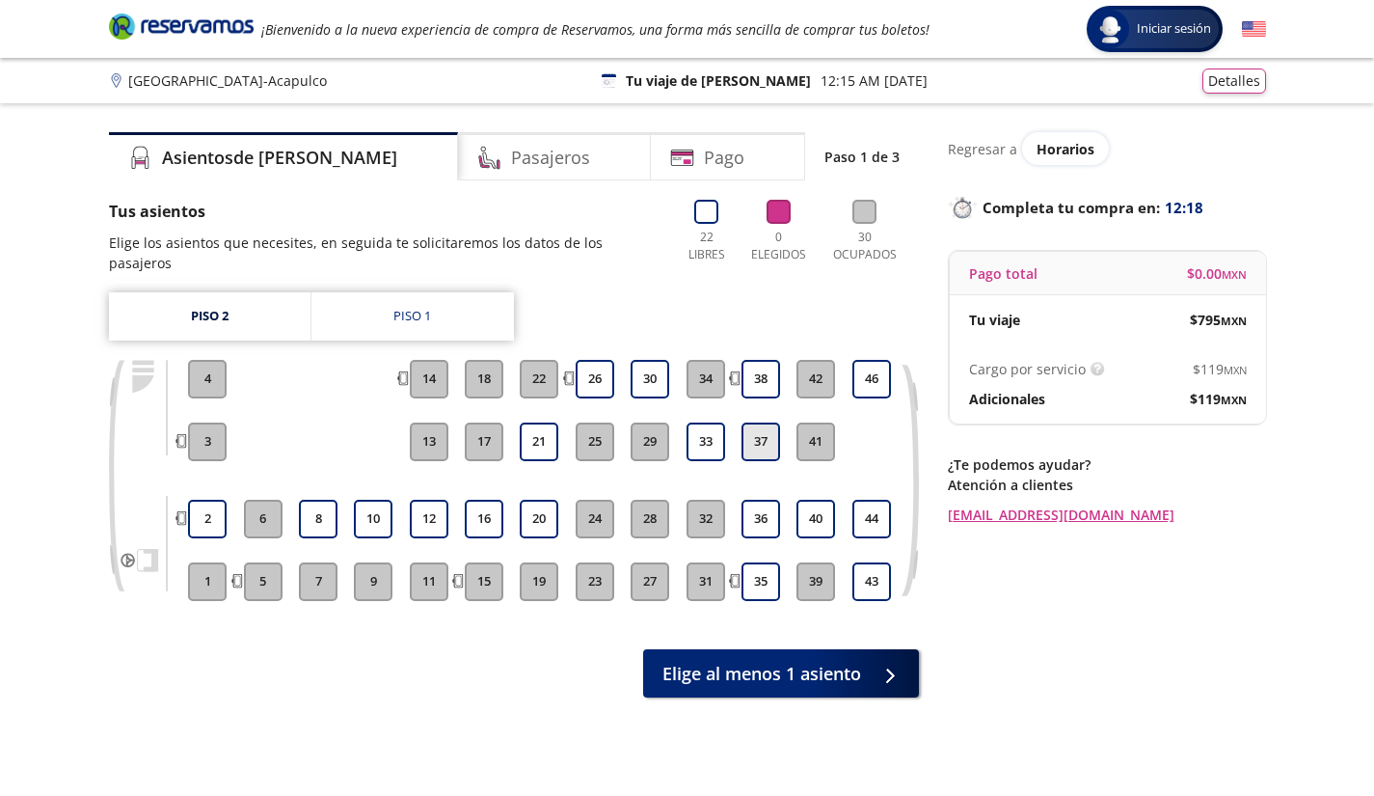
click at [762, 422] on button "37" at bounding box center [761, 441] width 39 height 39
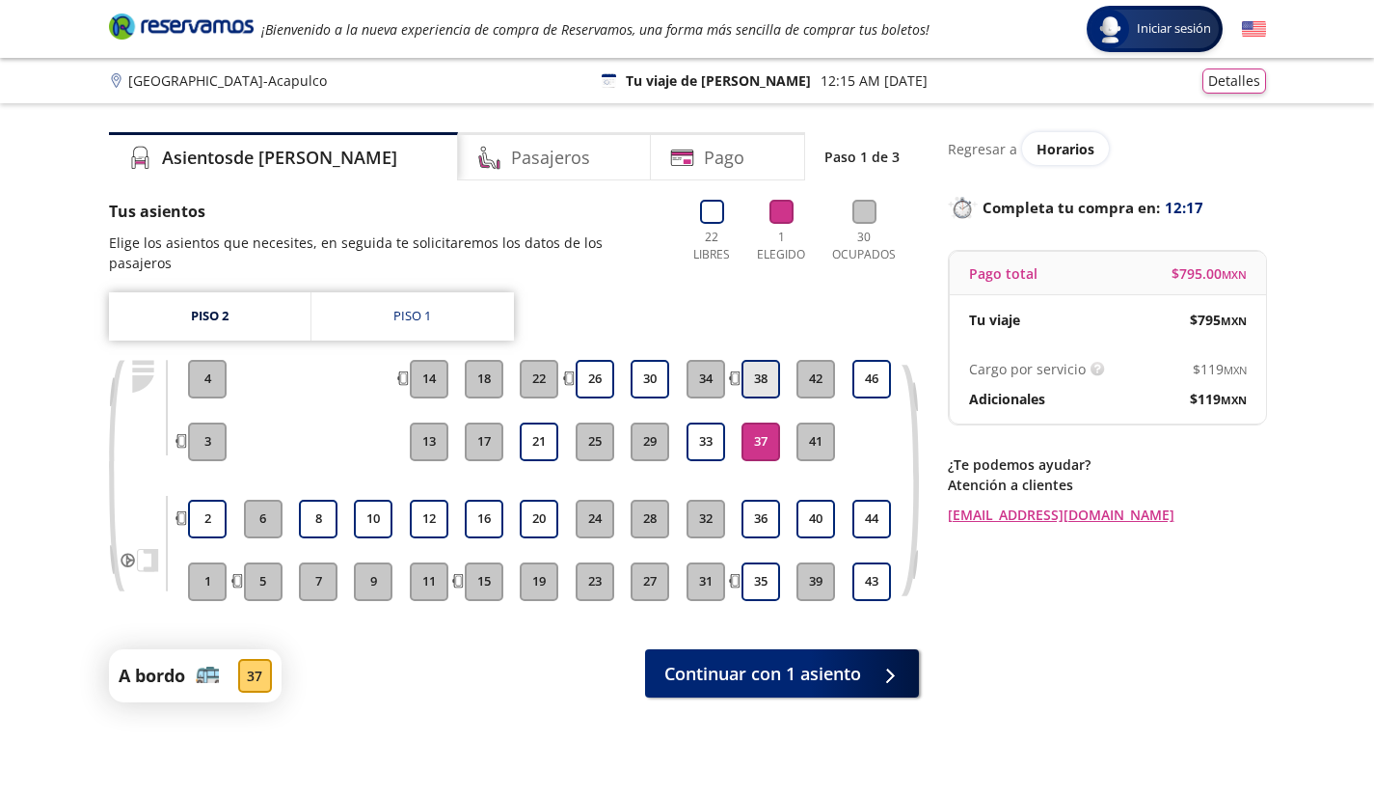
click at [753, 360] on button "38" at bounding box center [761, 379] width 39 height 39
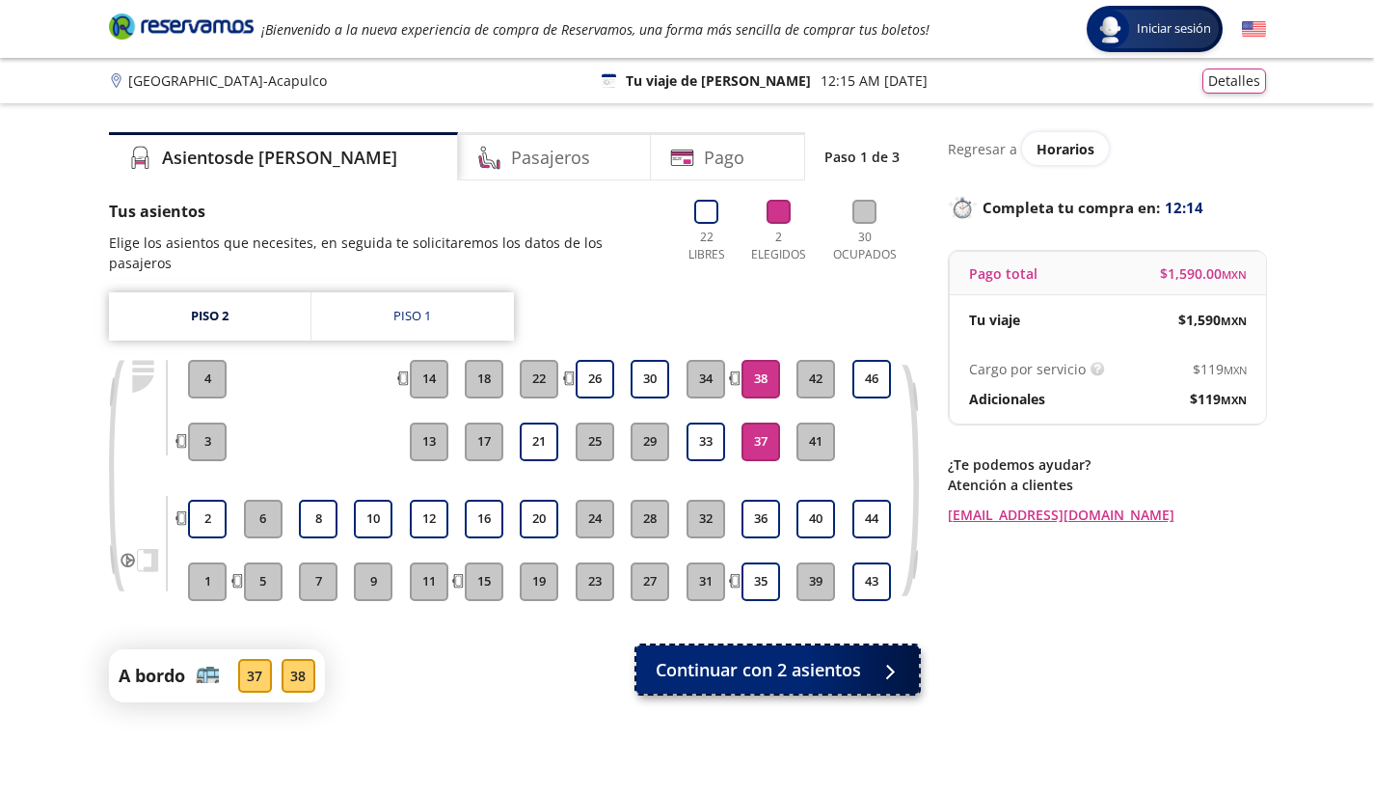
click at [845, 657] on span "Continuar con 2 asientos" at bounding box center [758, 670] width 205 height 26
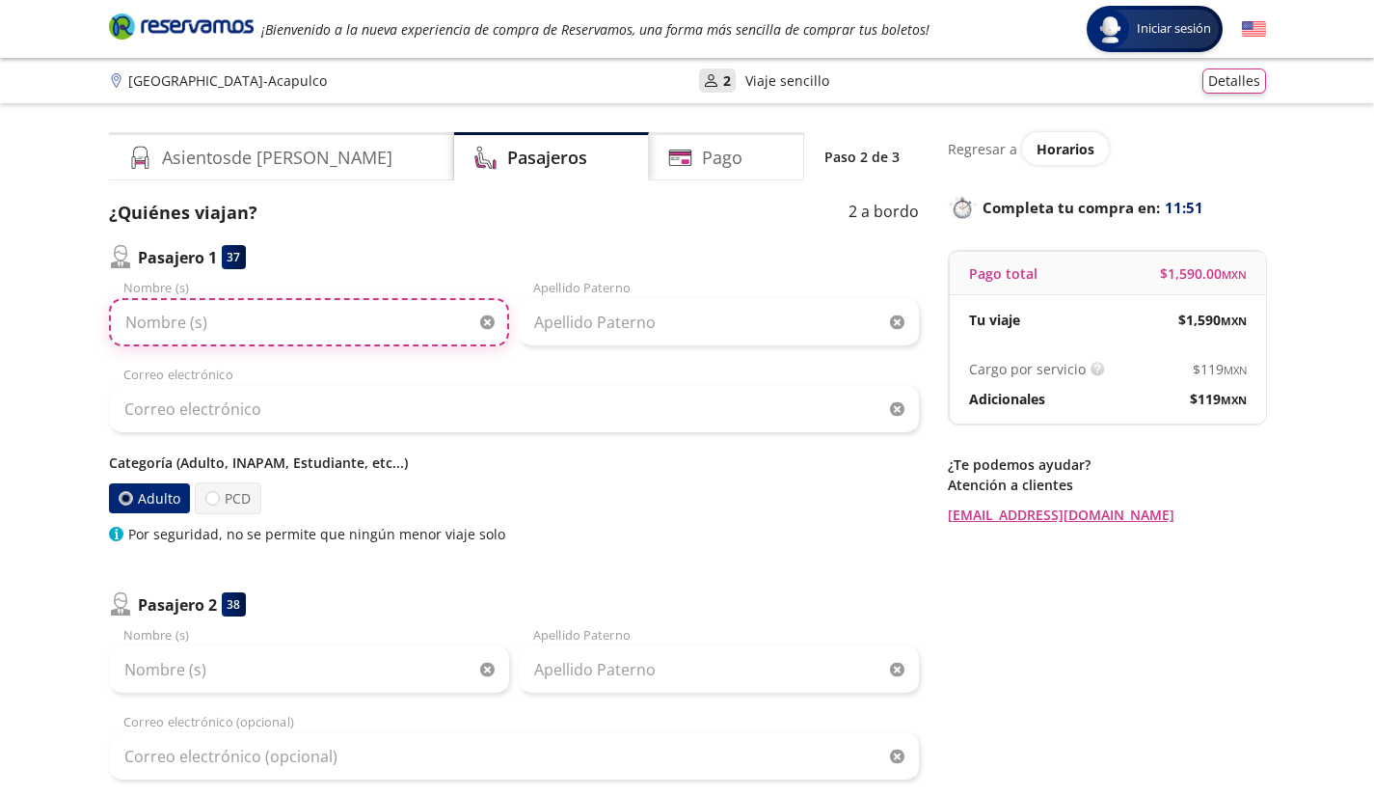
click at [223, 318] on input "Nombre (s)" at bounding box center [309, 322] width 400 height 48
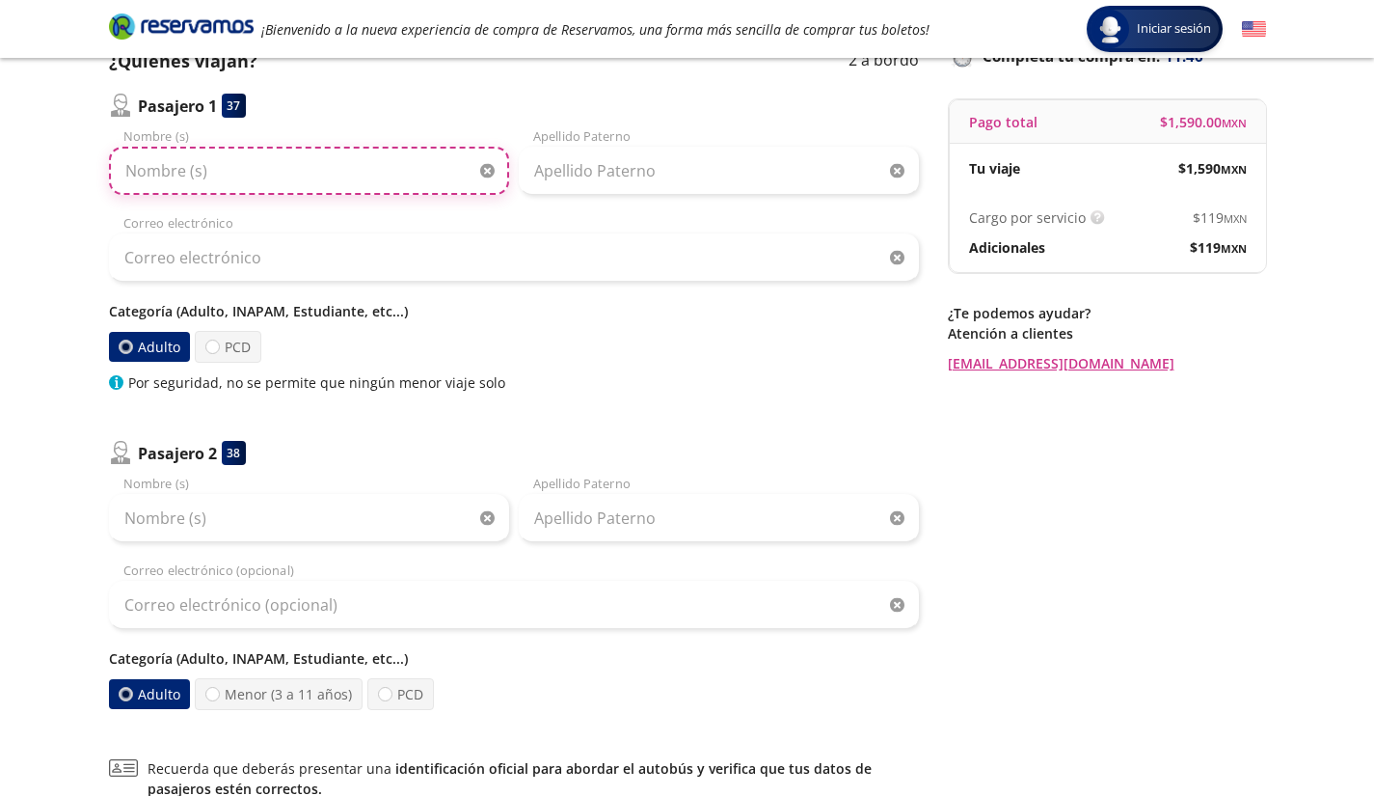
scroll to position [151, 0]
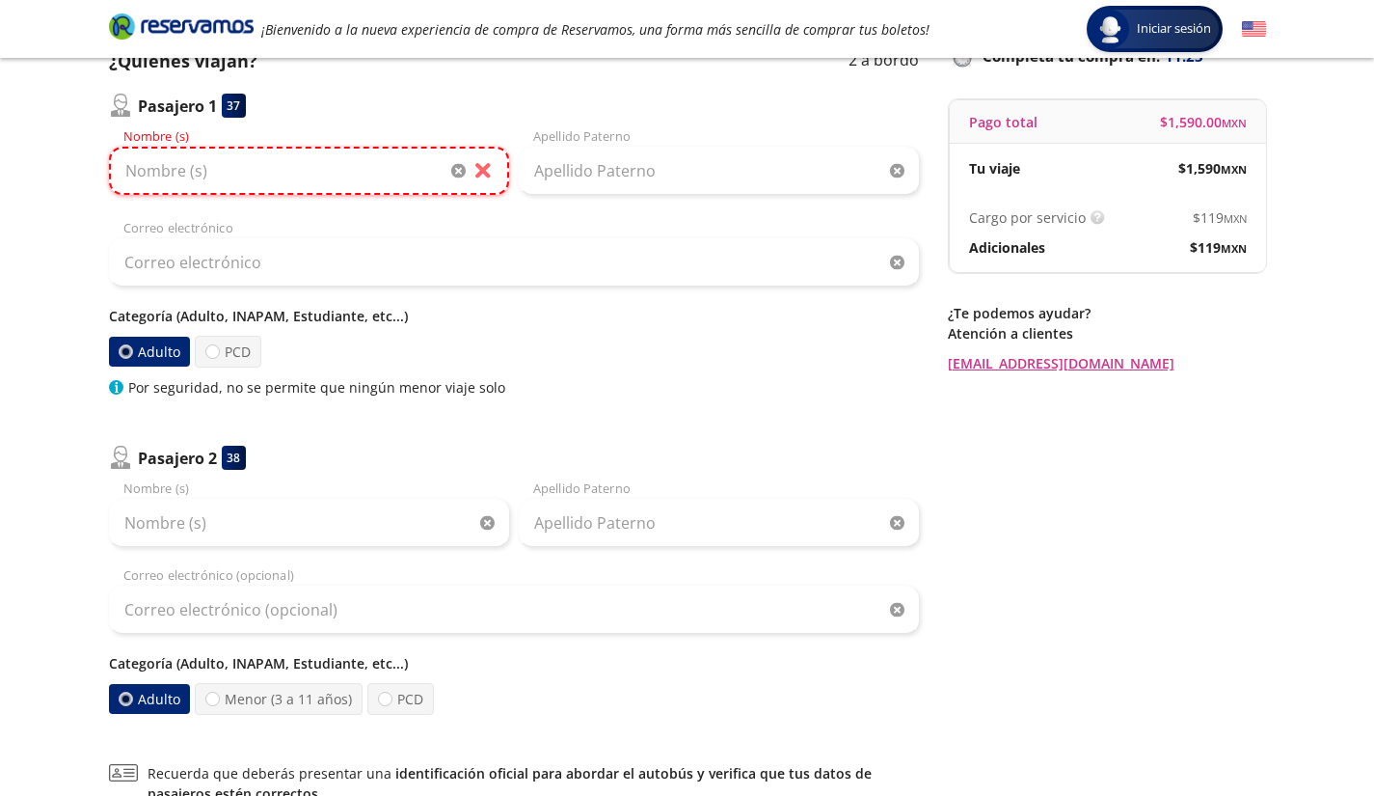
click at [335, 174] on input "Nombre (s)" at bounding box center [309, 171] width 400 height 48
paste input "[PERSON_NAME][GEOGRAPHIC_DATA]"
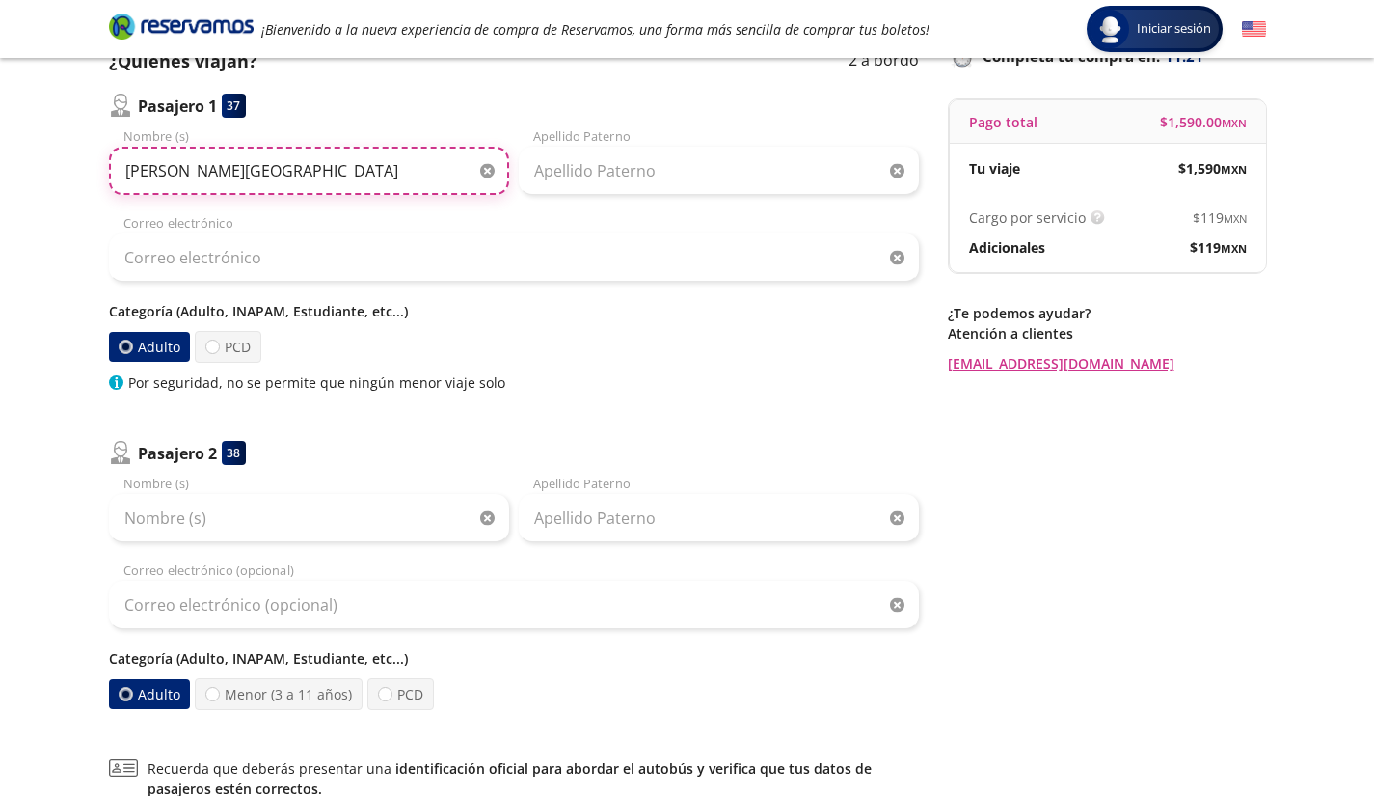
drag, startPoint x: 175, startPoint y: 172, endPoint x: 302, endPoint y: 178, distance: 127.5
click at [302, 178] on input "[PERSON_NAME][GEOGRAPHIC_DATA]" at bounding box center [309, 171] width 400 height 48
type input "[PERSON_NAME]"
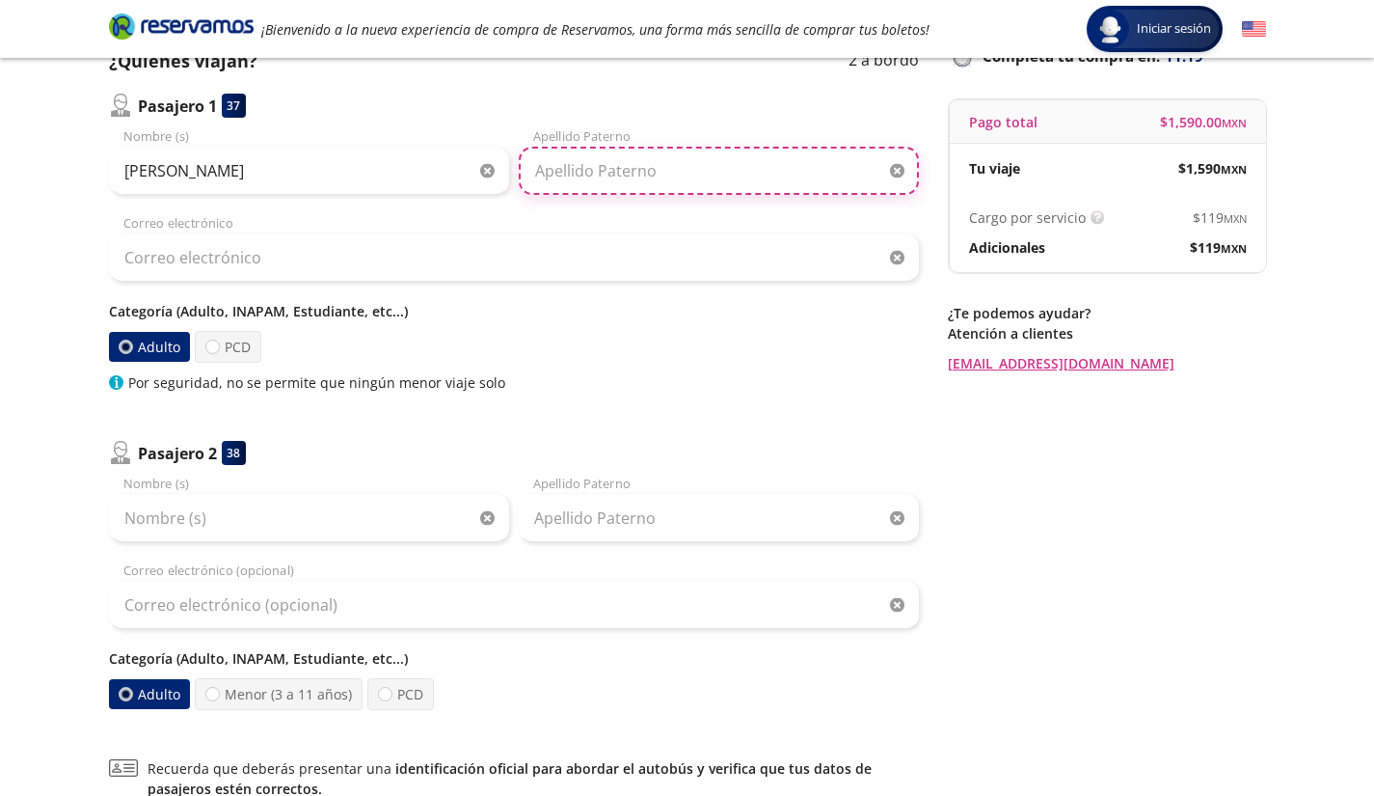
click at [578, 158] on input "Apellido Paterno" at bounding box center [719, 171] width 400 height 48
paste input "[PERSON_NAME]"
type input "Islas"
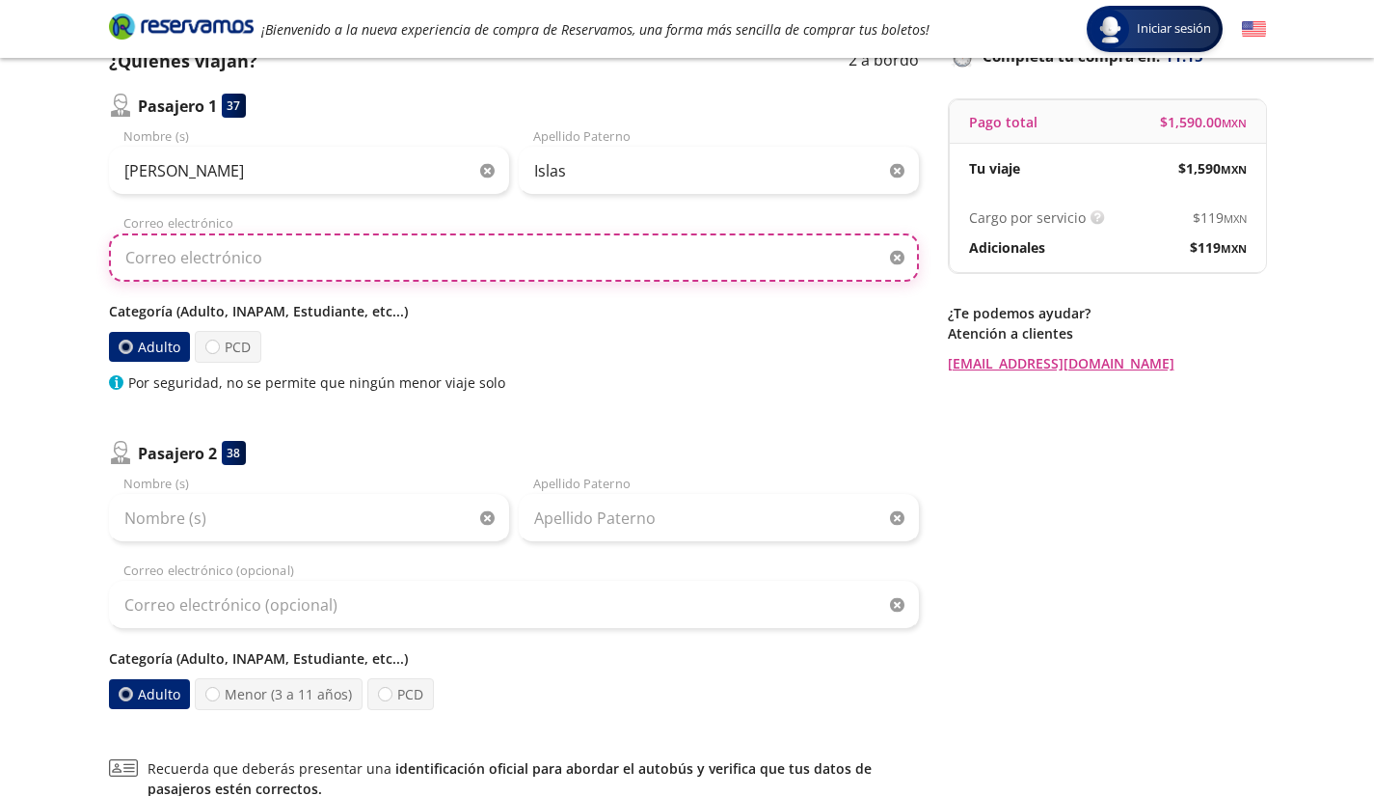
click at [490, 264] on input "Correo electrónico" at bounding box center [514, 257] width 810 height 48
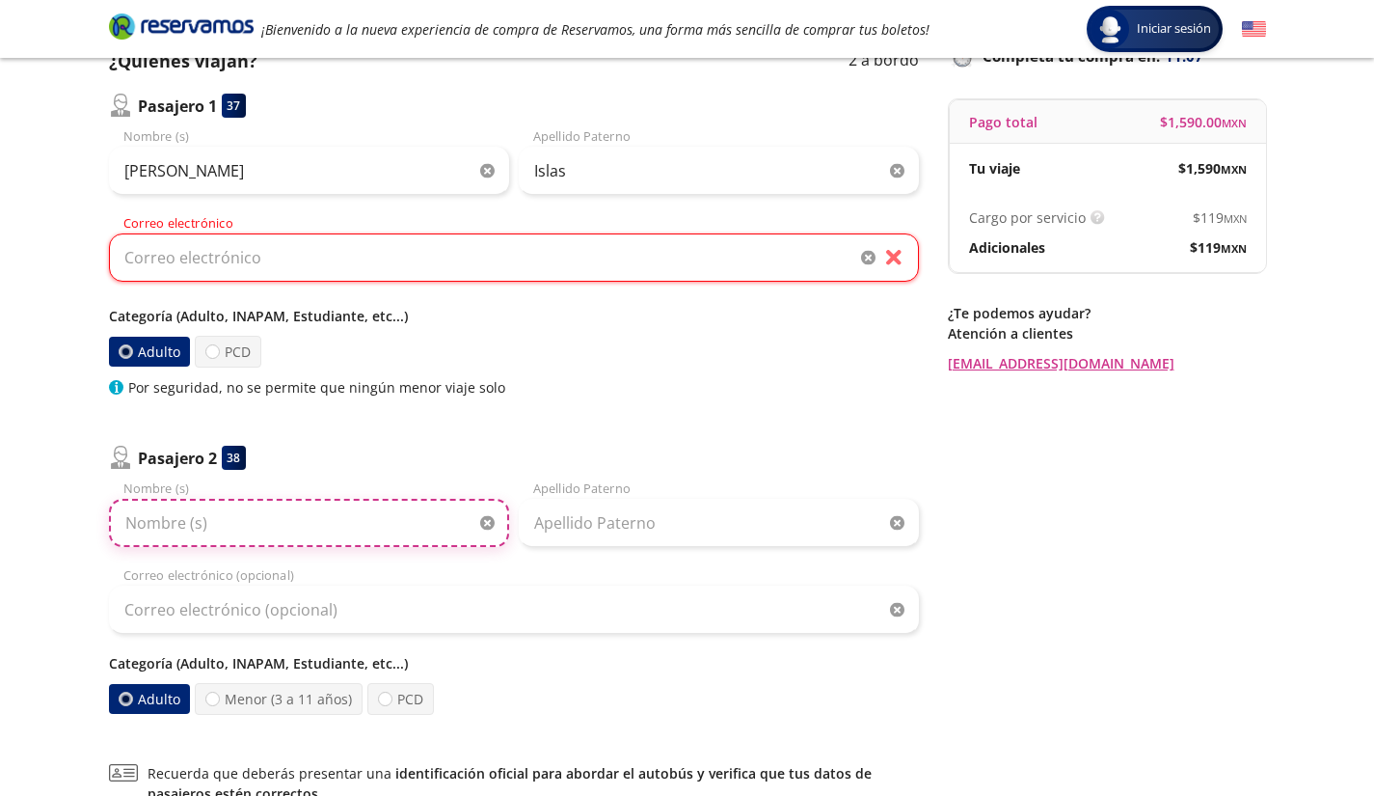
click at [348, 525] on input "Nombre (s)" at bounding box center [309, 523] width 400 height 48
paste input "[PERSON_NAME] Islas"
drag, startPoint x: 198, startPoint y: 521, endPoint x: 308, endPoint y: 506, distance: 110.9
click at [308, 506] on input "[PERSON_NAME] Islas" at bounding box center [309, 523] width 400 height 48
type input "[PERSON_NAME]"
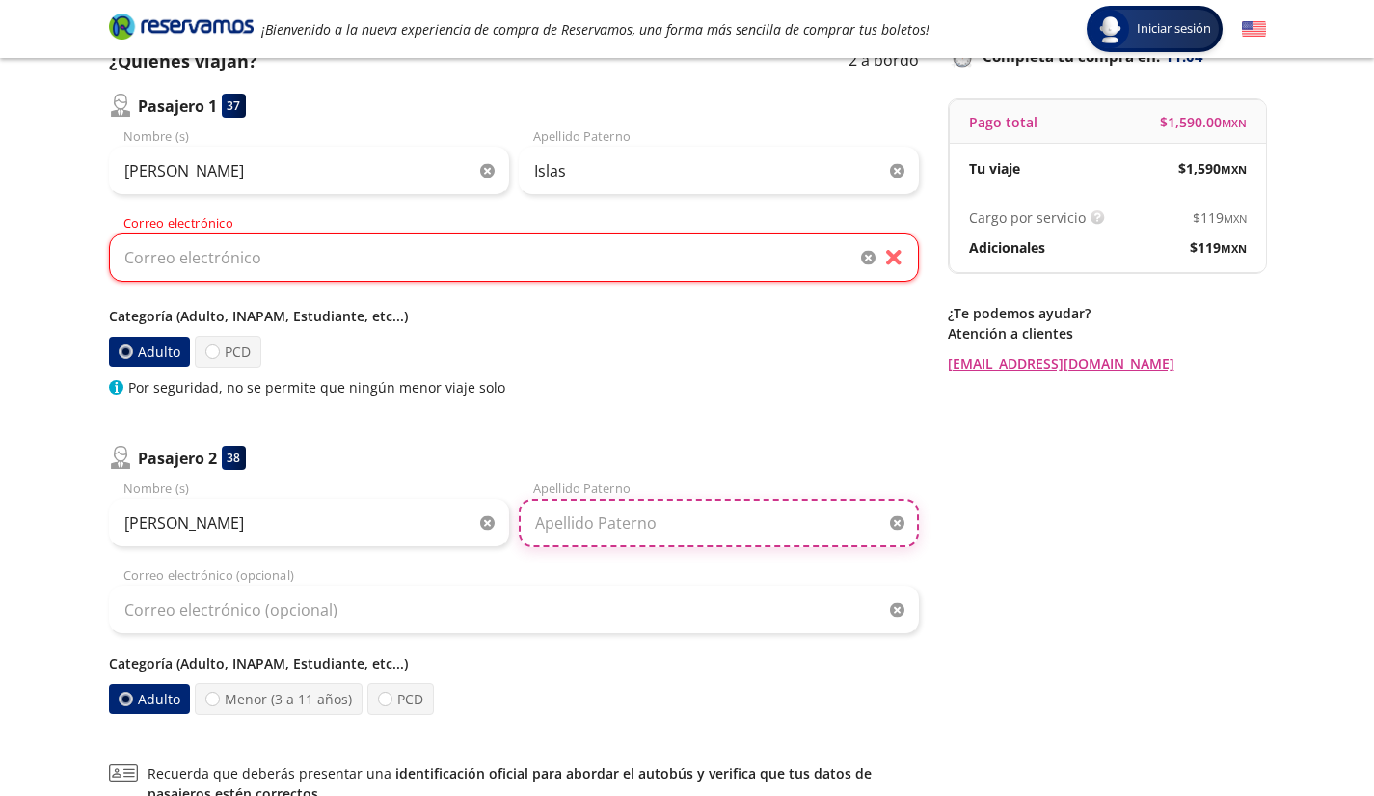
drag, startPoint x: 610, startPoint y: 519, endPoint x: 609, endPoint y: 528, distance: 9.7
click at [609, 528] on input "Apellido Paterno" at bounding box center [719, 523] width 400 height 48
paste input "[PERSON_NAME]"
type input "[PERSON_NAME]"
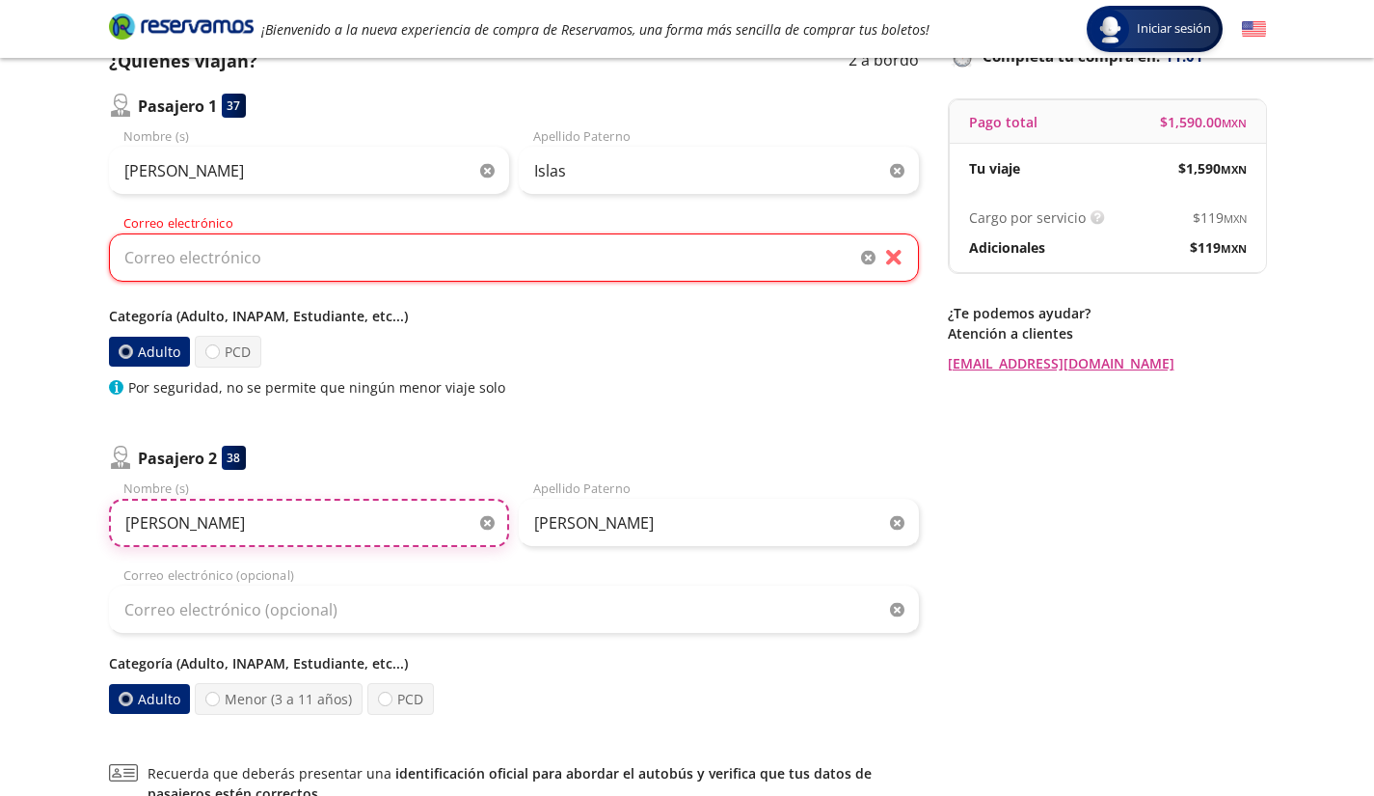
click at [272, 518] on input "[PERSON_NAME]" at bounding box center [309, 523] width 400 height 48
type input "[PERSON_NAME]"
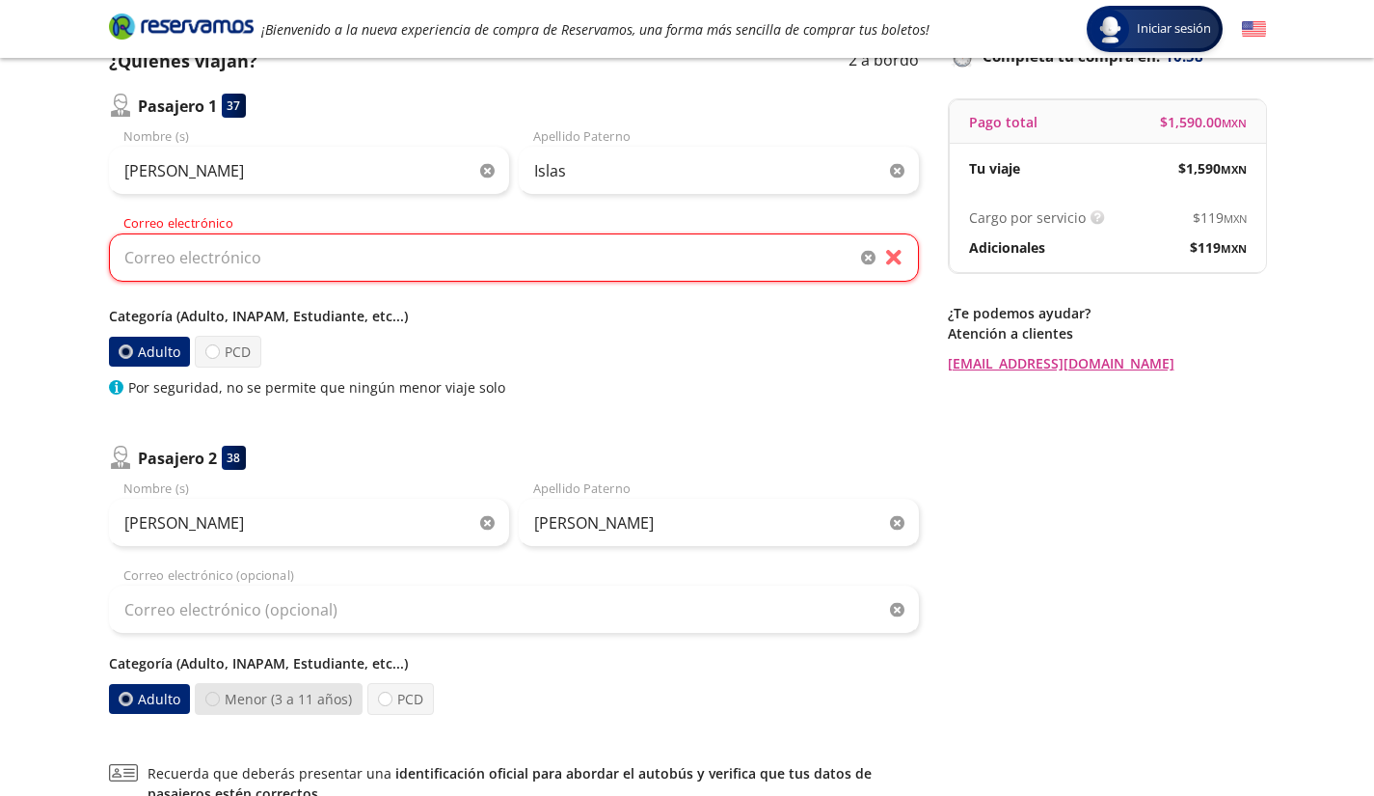
click at [211, 697] on div at bounding box center [212, 698] width 14 height 14
click at [211, 697] on input "Menor (3 a 11 años)" at bounding box center [212, 698] width 13 height 13
radio input "true"
radio input "false"
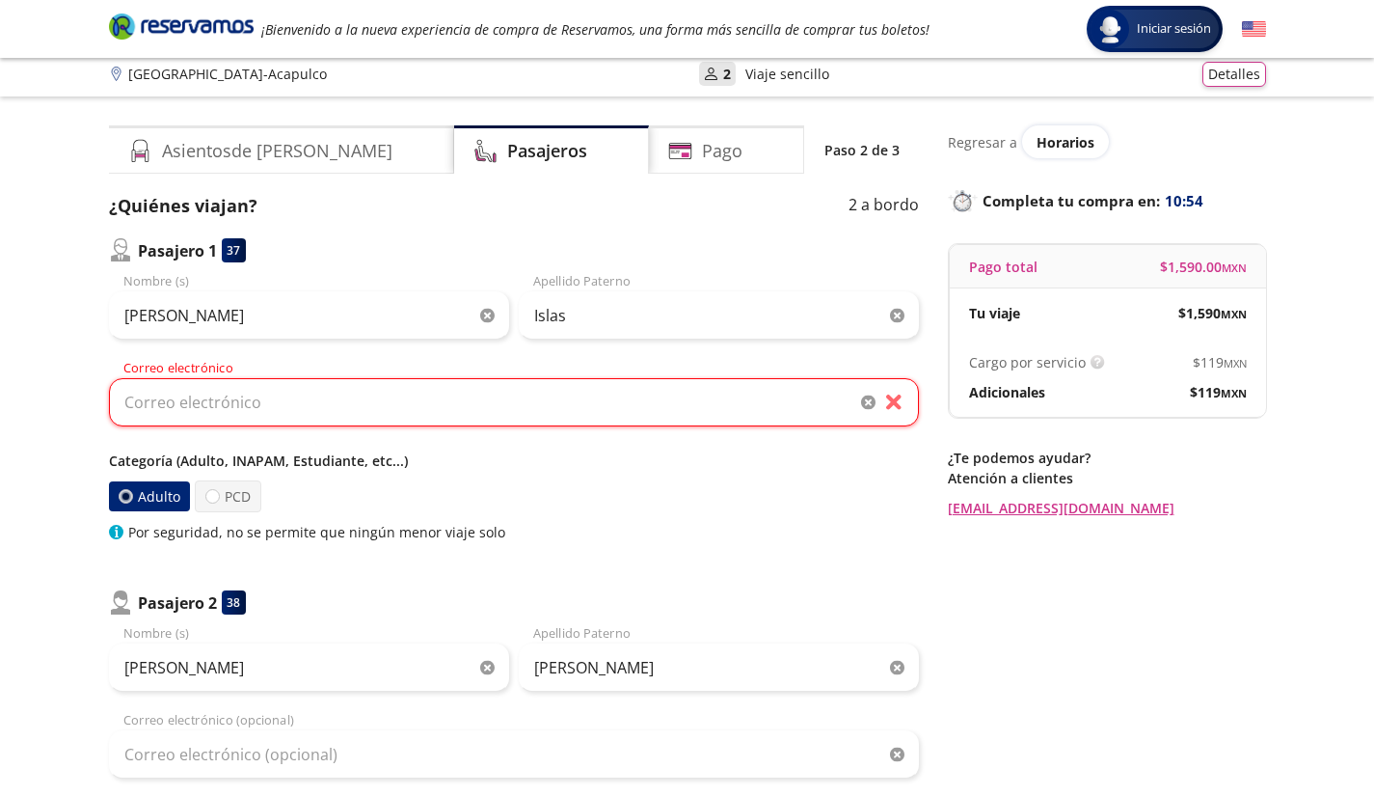
scroll to position [0, 0]
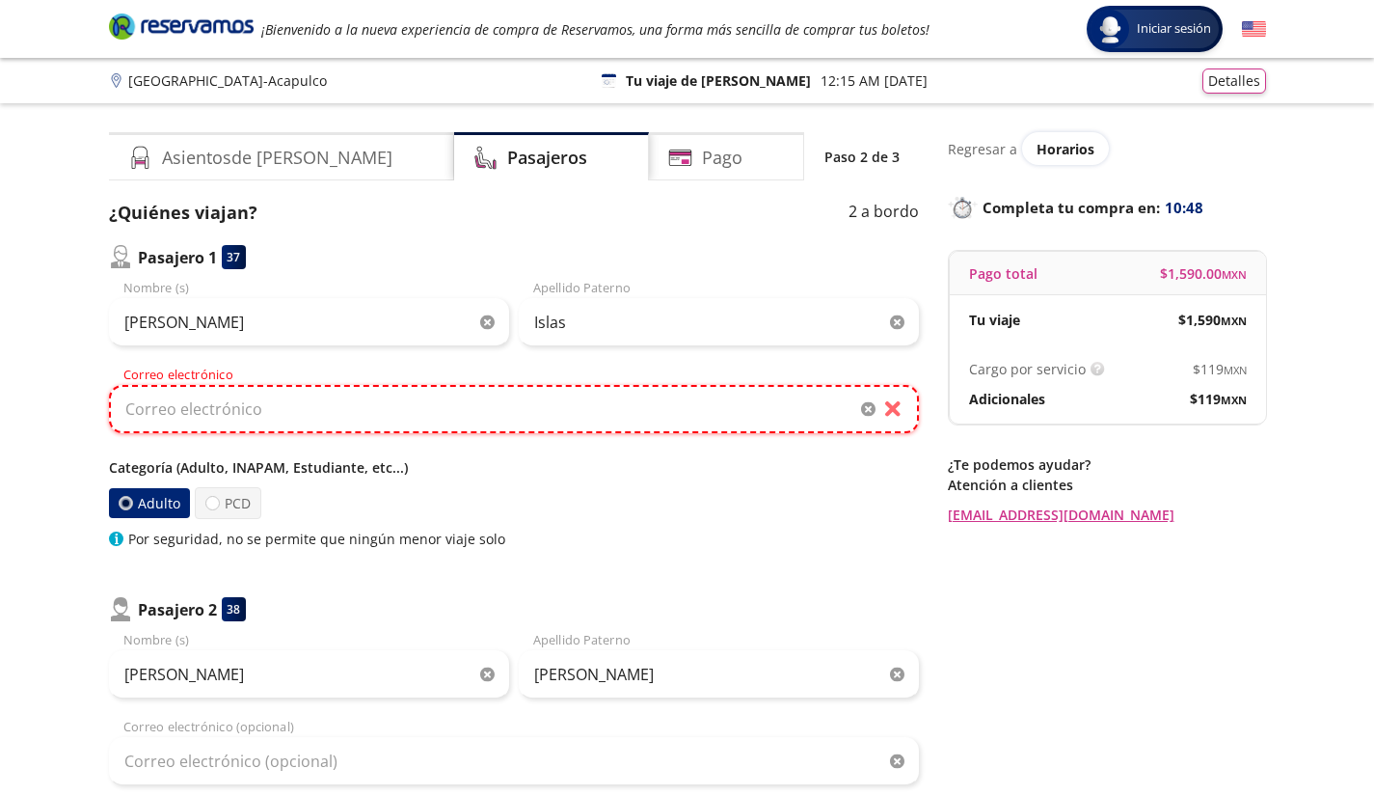
click at [354, 423] on input "Correo electrónico" at bounding box center [514, 409] width 810 height 48
paste input "[EMAIL_ADDRESS][DOMAIN_NAME]"
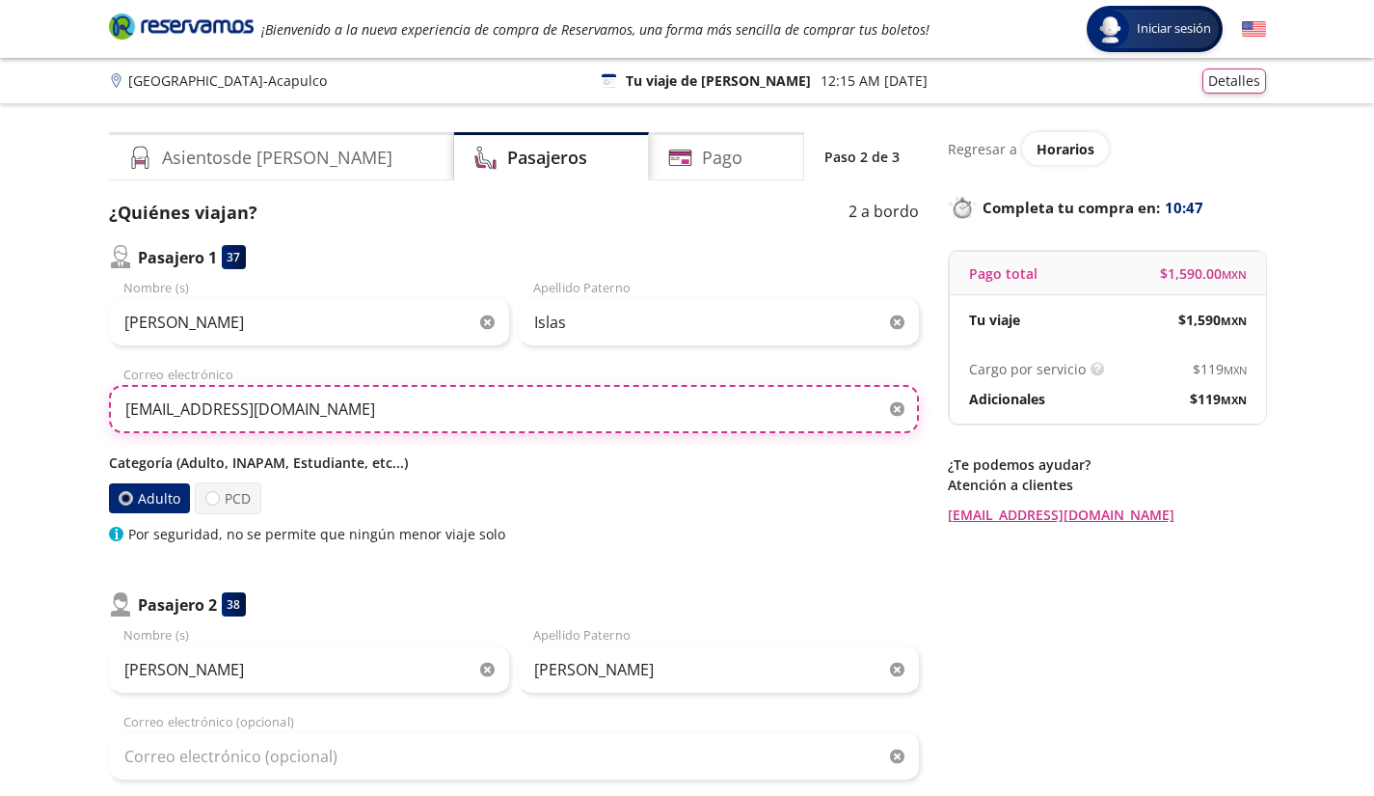
type input "[EMAIL_ADDRESS][DOMAIN_NAME]"
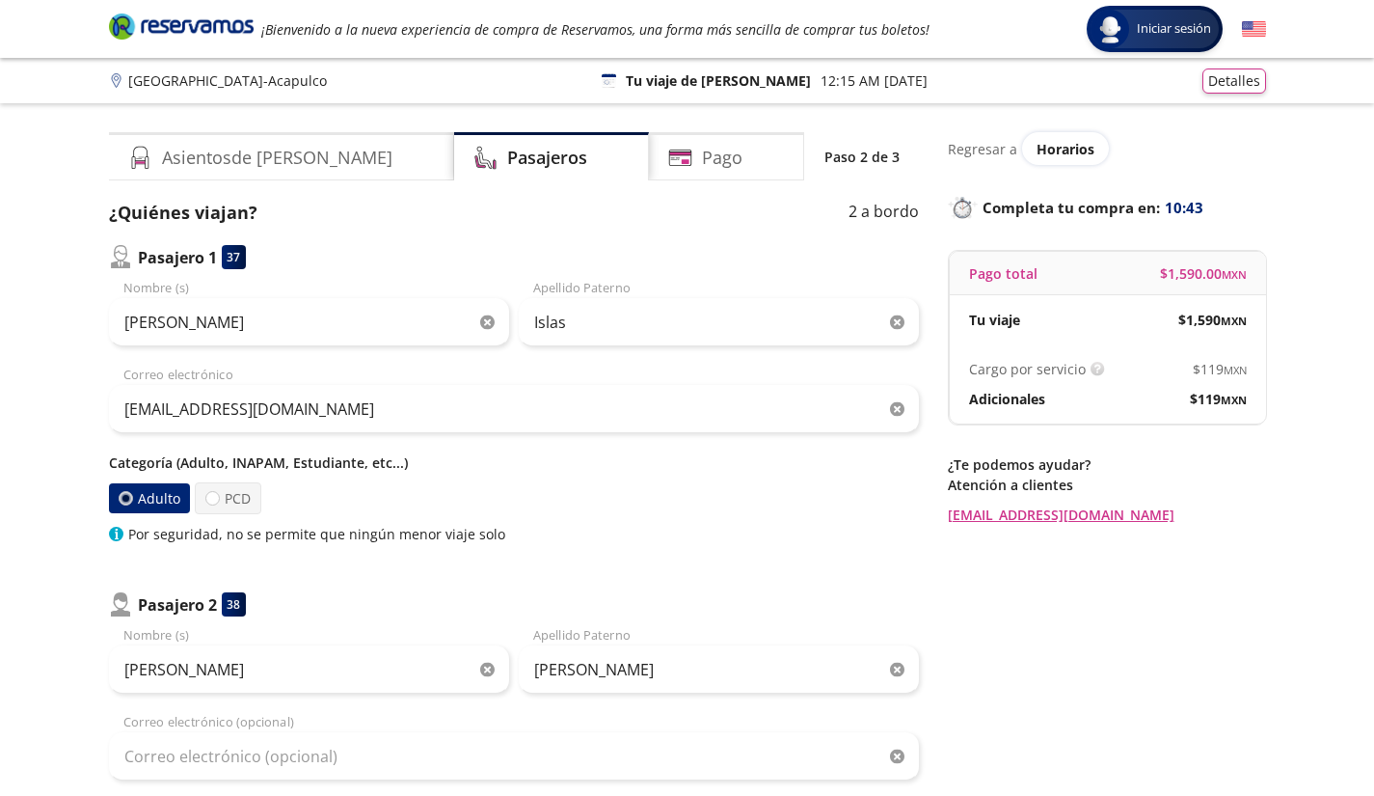
click at [1161, 639] on div "Regresar a Horarios Completa tu compra en : 10:43 Pago total $ 1,590.00 MXN Tu …" at bounding box center [1107, 609] width 318 height 954
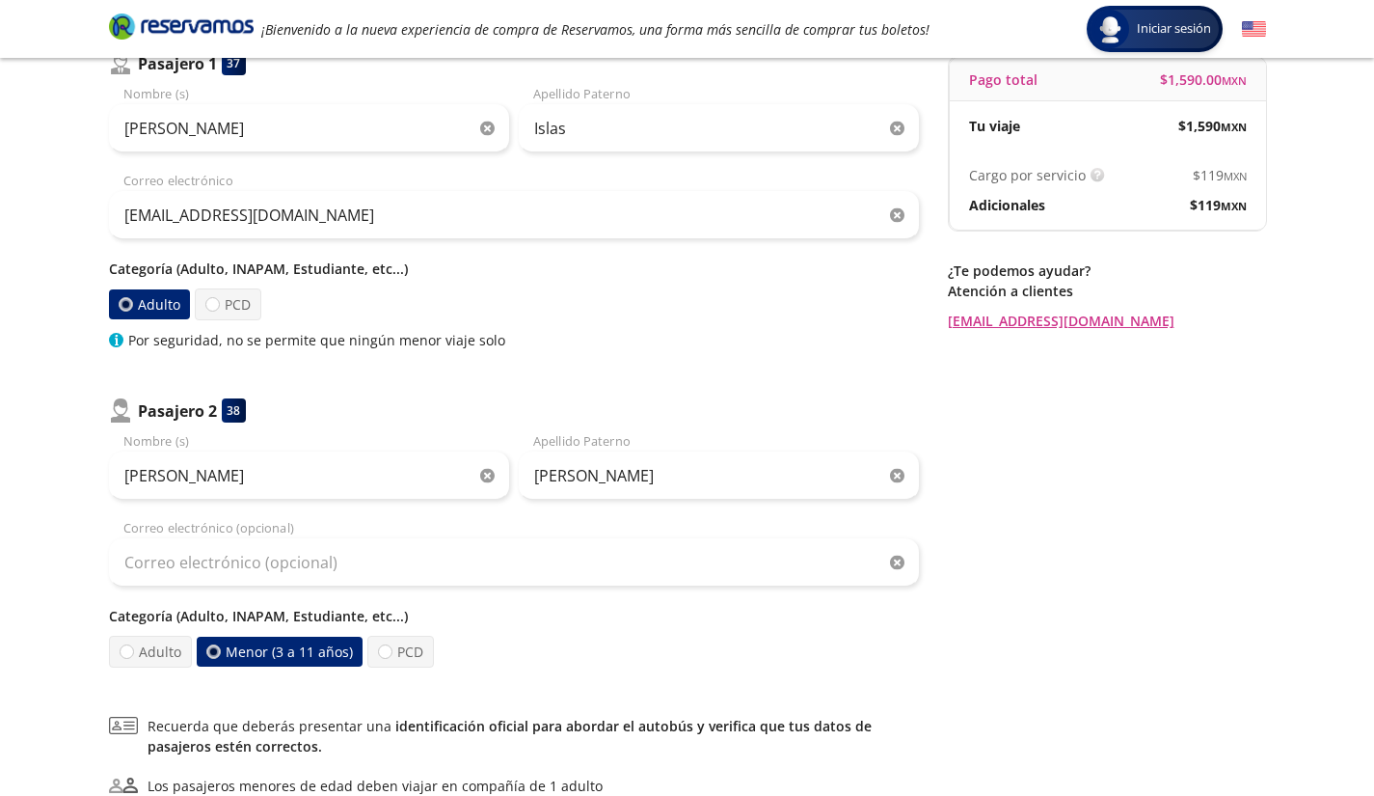
scroll to position [231, 0]
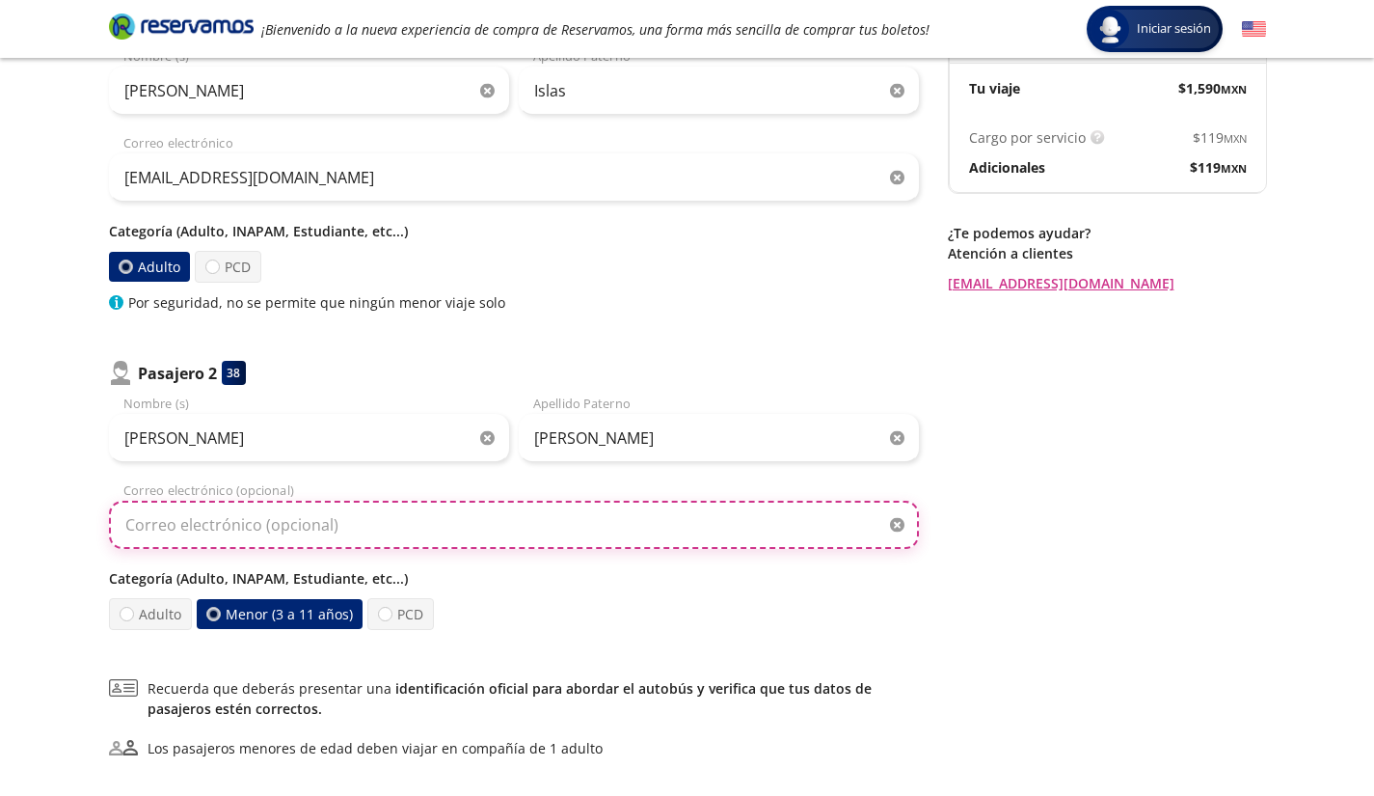
drag, startPoint x: 730, startPoint y: 523, endPoint x: 724, endPoint y: 501, distance: 22.0
click at [724, 501] on input "Correo electrónico (opcional)" at bounding box center [514, 525] width 810 height 48
paste input "[EMAIL_ADDRESS][DOMAIN_NAME]"
type input "[EMAIL_ADDRESS][DOMAIN_NAME]"
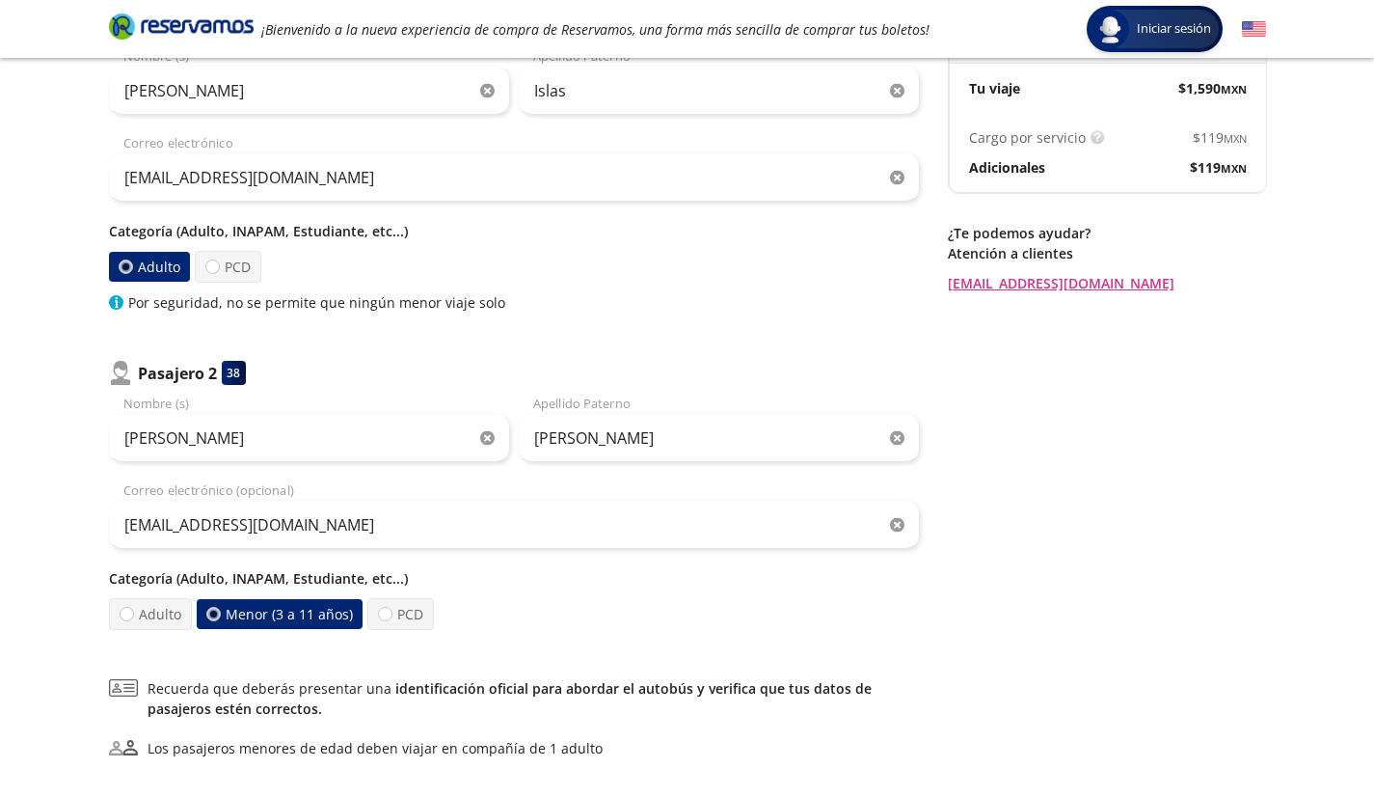
click at [1256, 493] on div "Regresar a Horarios Completa tu compra en : 10:07 Pago total $ 1,590.00 MXN Tu …" at bounding box center [1107, 378] width 318 height 954
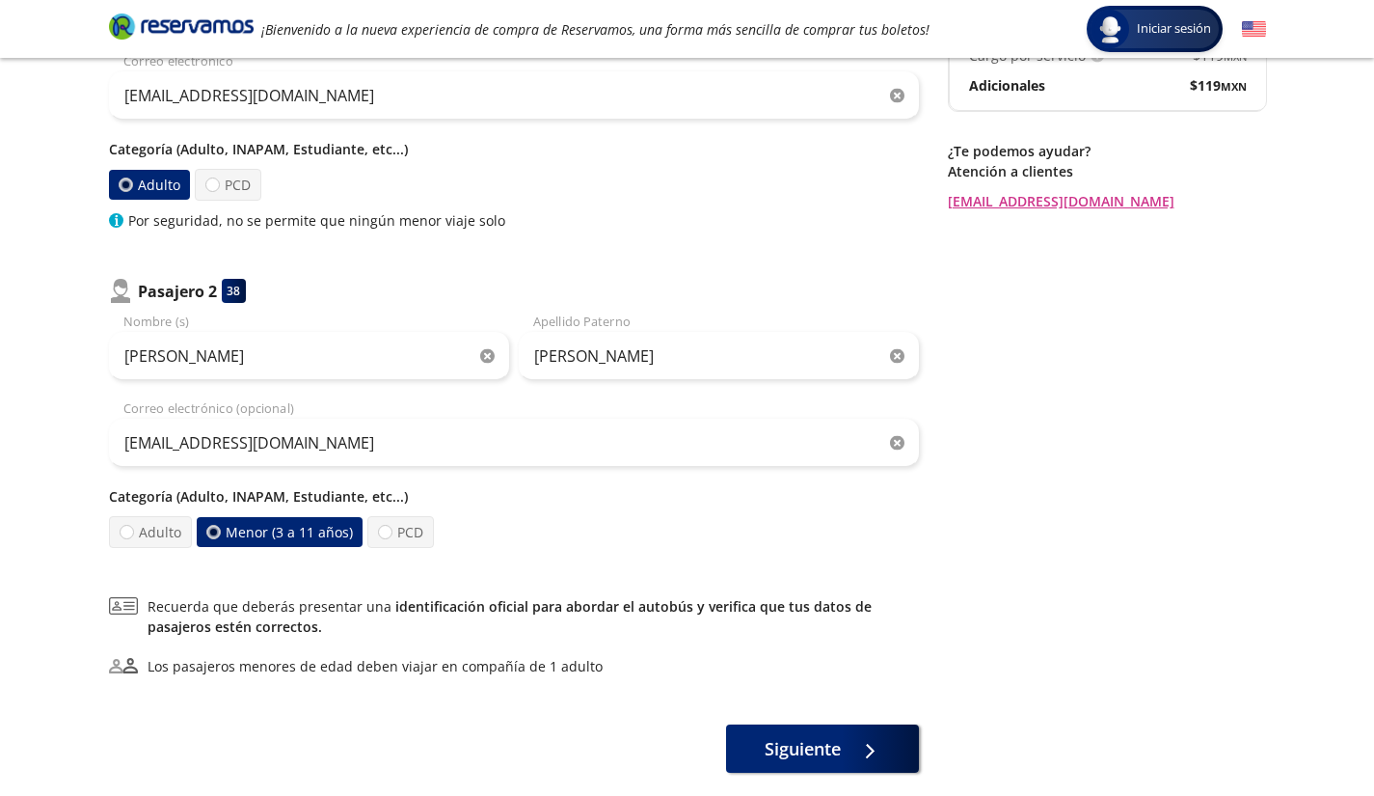
scroll to position [416, 0]
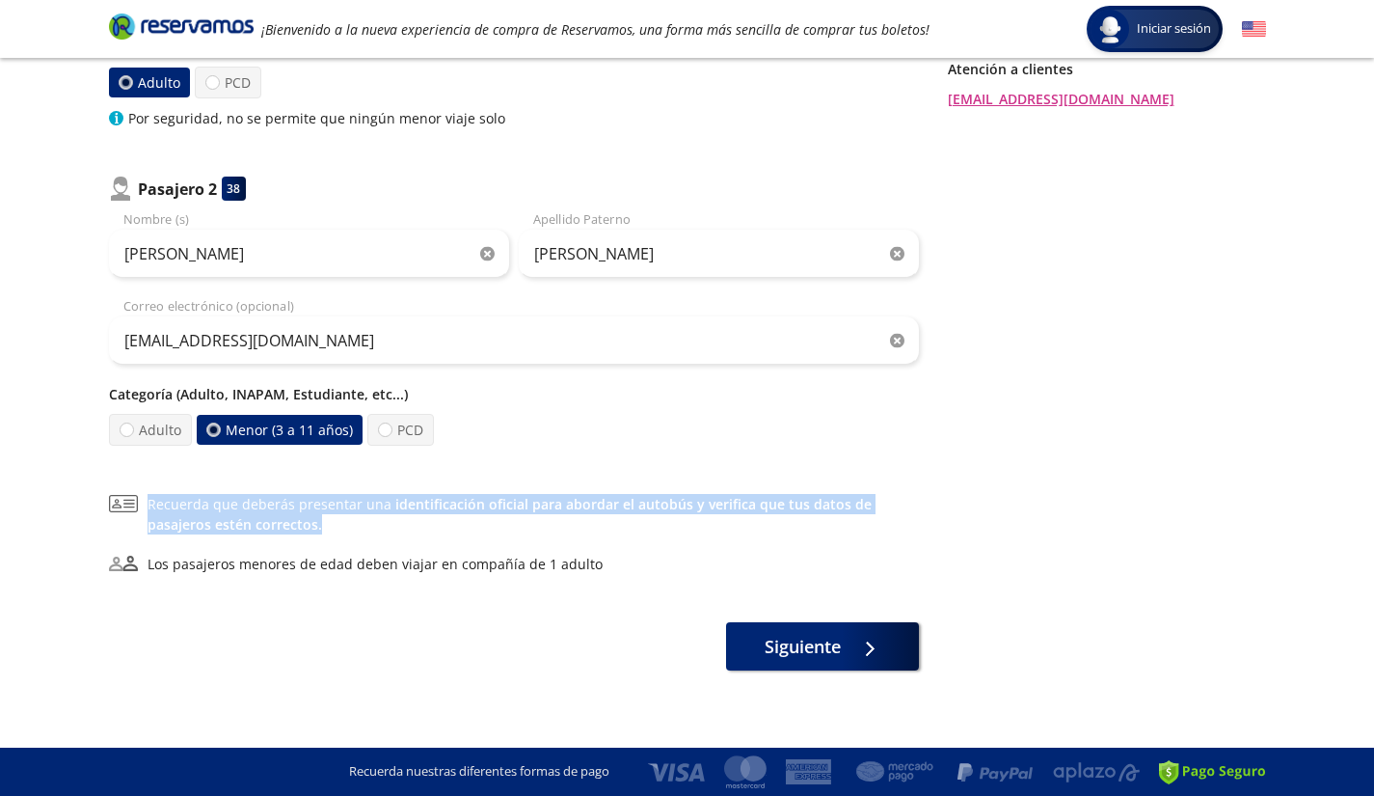
drag, startPoint x: 302, startPoint y: 517, endPoint x: 110, endPoint y: 504, distance: 192.3
click at [110, 504] on div "Recuerda que deberás presentar una identificación oficial para abordar el autob…" at bounding box center [514, 514] width 810 height 41
copy div "Recuerda que deberás presentar una identificación oficial para abordar el autob…"
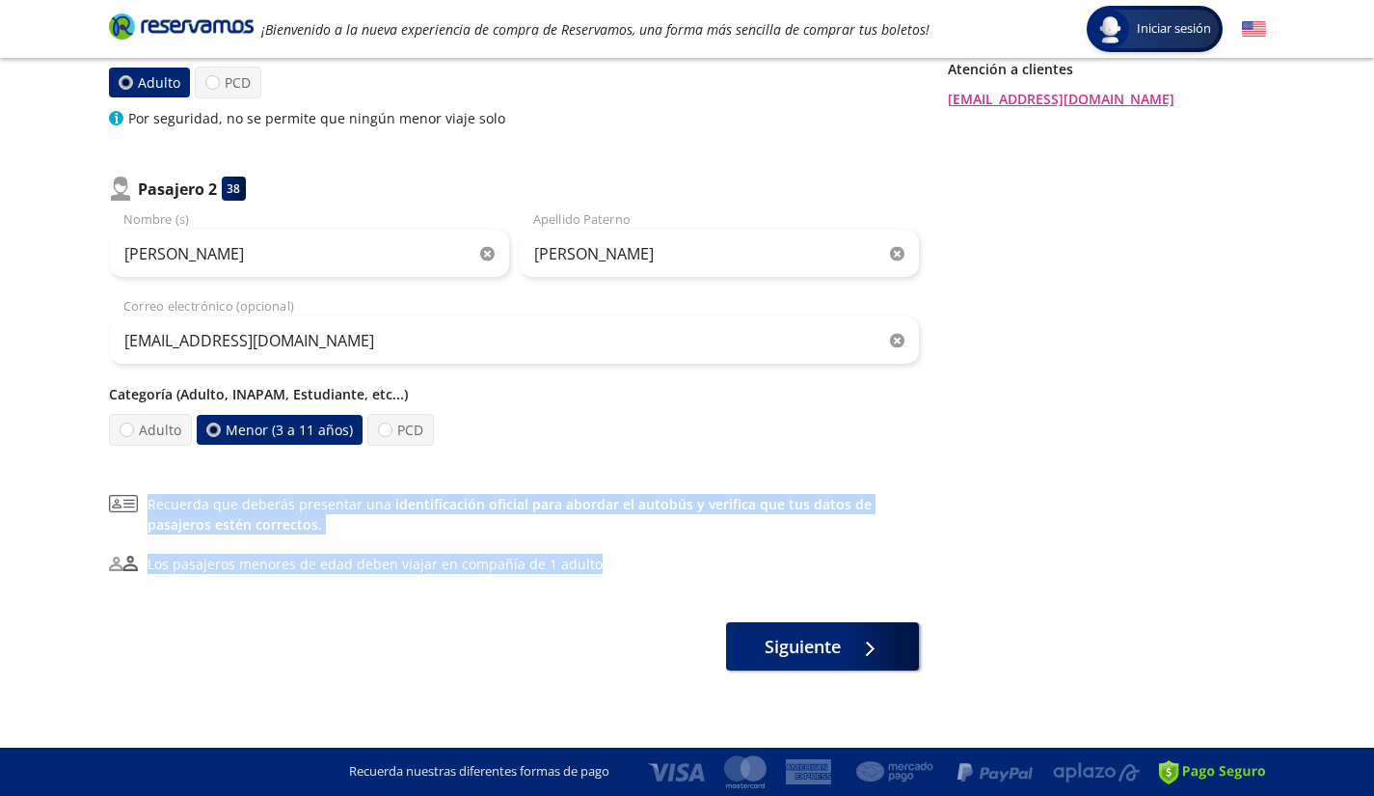
drag, startPoint x: 615, startPoint y: 572, endPoint x: 131, endPoint y: 506, distance: 488.5
click at [131, 506] on div "Recuerda que deberás presentar una identificación oficial para abordar el autob…" at bounding box center [514, 534] width 810 height 80
copy div "Recuerda que deberás presentar una identificación oficial para abordar el autob…"
click at [848, 647] on button "Siguiente" at bounding box center [822, 642] width 193 height 48
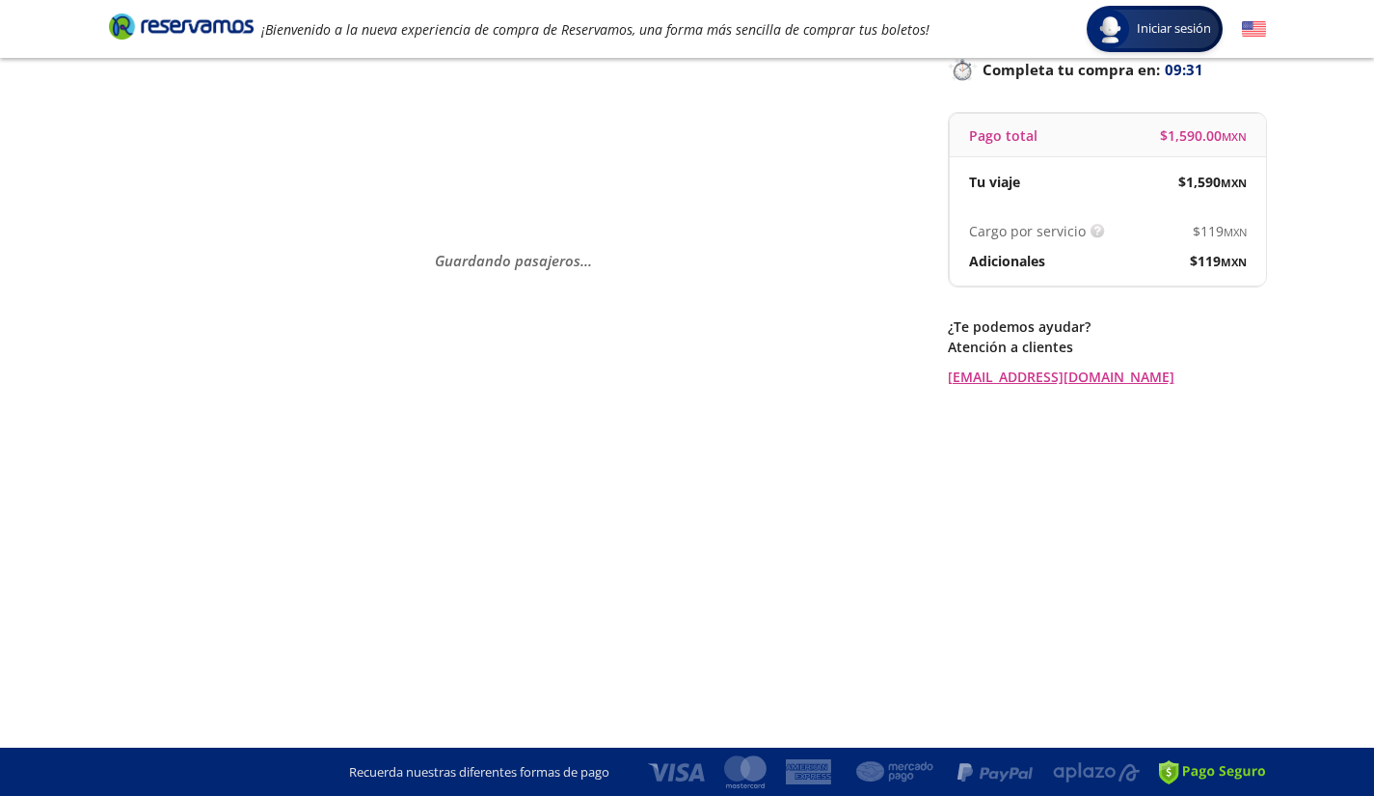
scroll to position [0, 0]
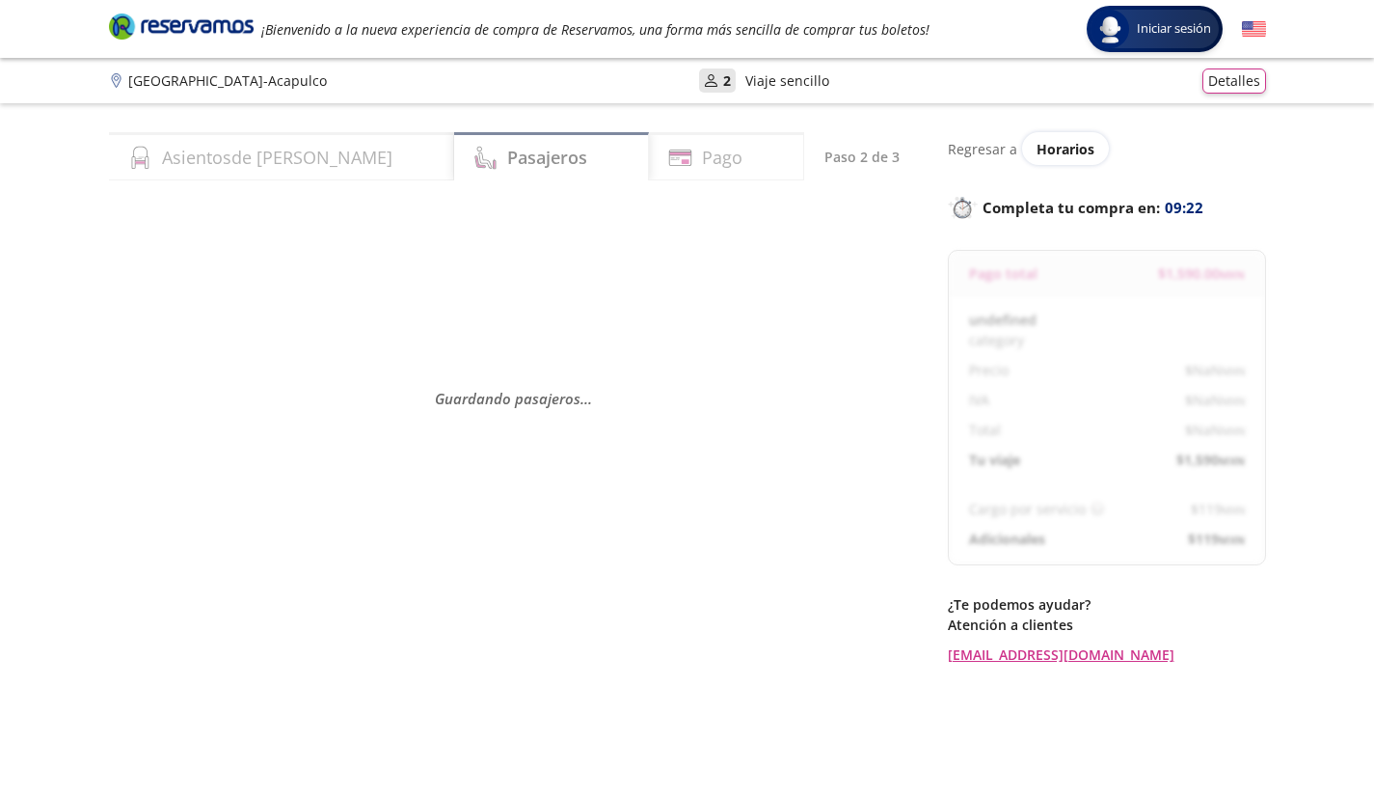
select select "MX"
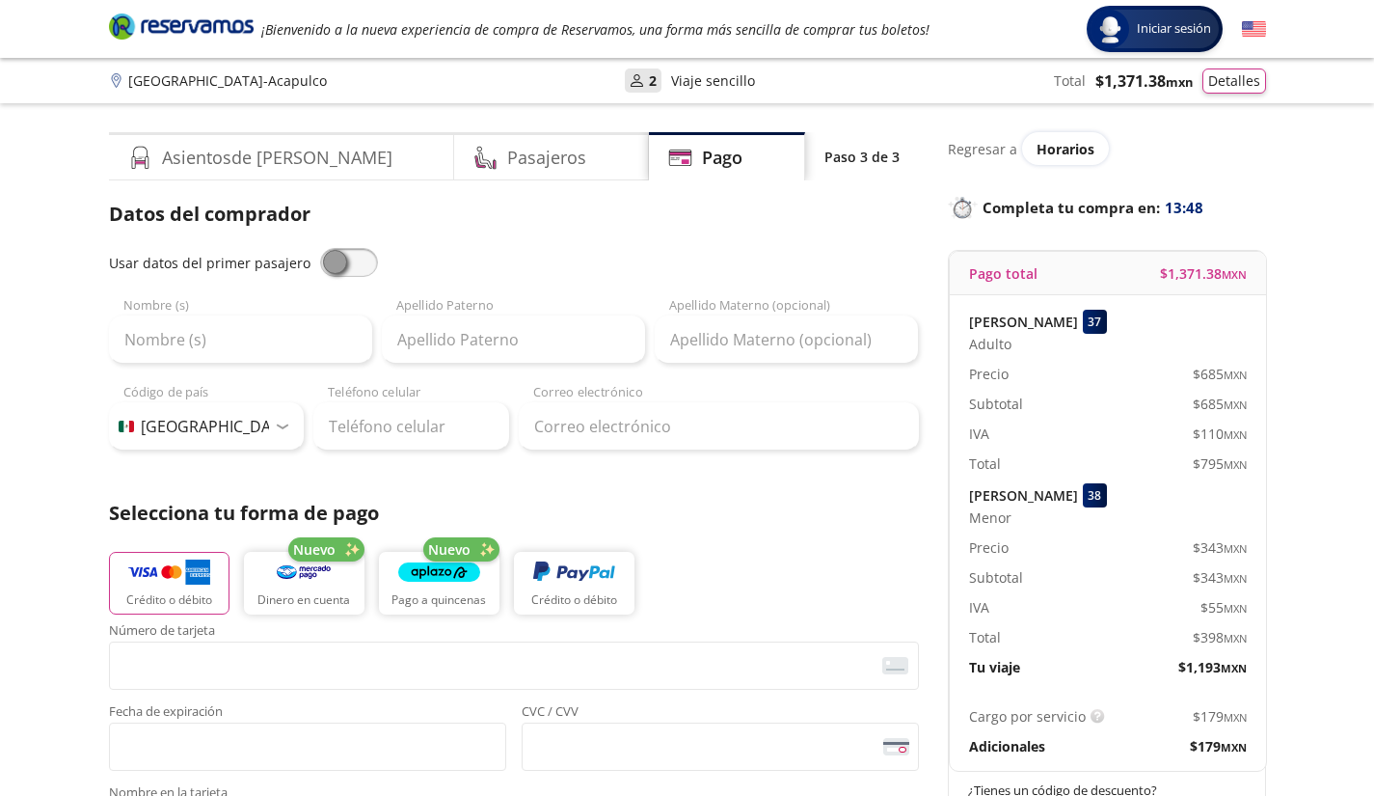
click at [354, 266] on span at bounding box center [349, 262] width 58 height 29
click at [320, 248] on input "checkbox" at bounding box center [320, 248] width 0 height 0
type input "[PERSON_NAME]"
type input "Islas"
type input "[EMAIL_ADDRESS][DOMAIN_NAME]"
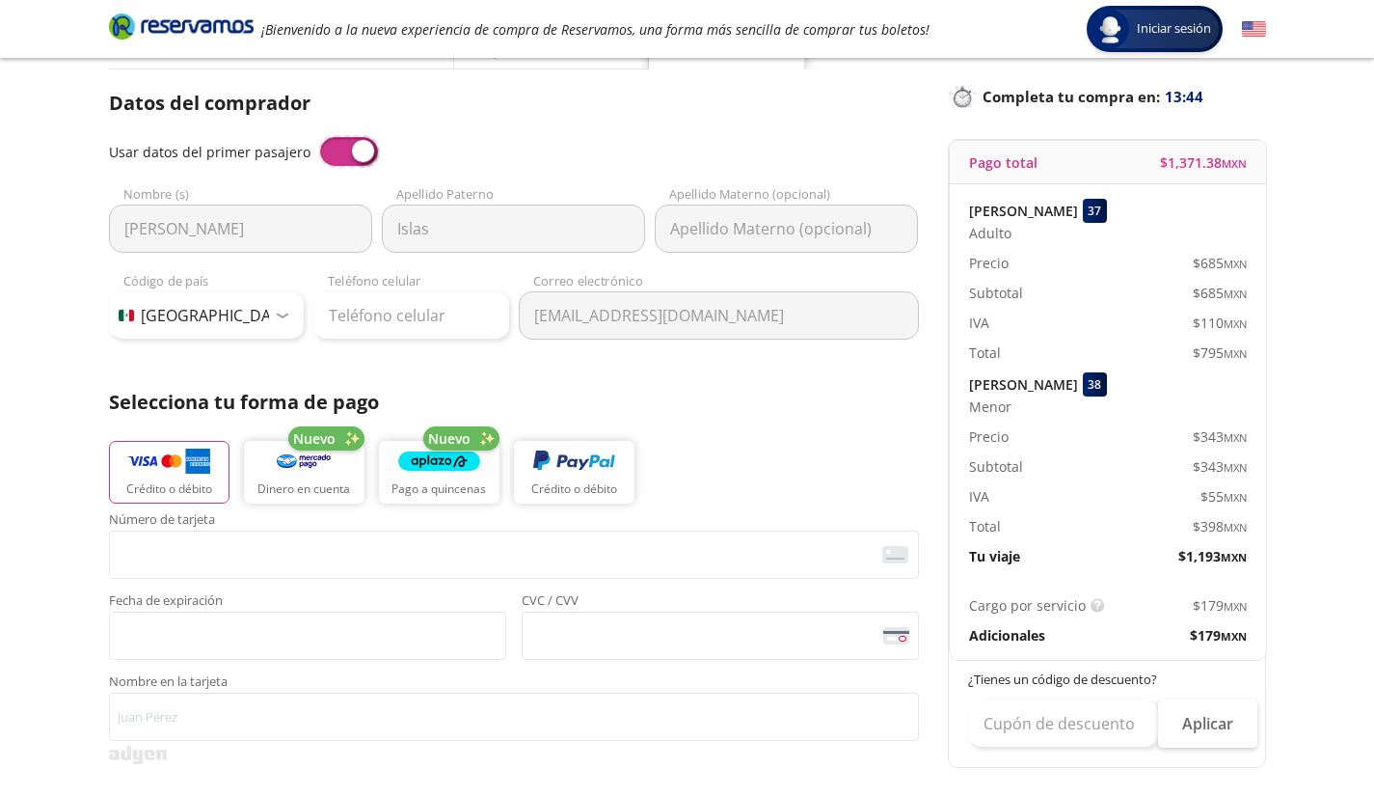
scroll to position [155, 0]
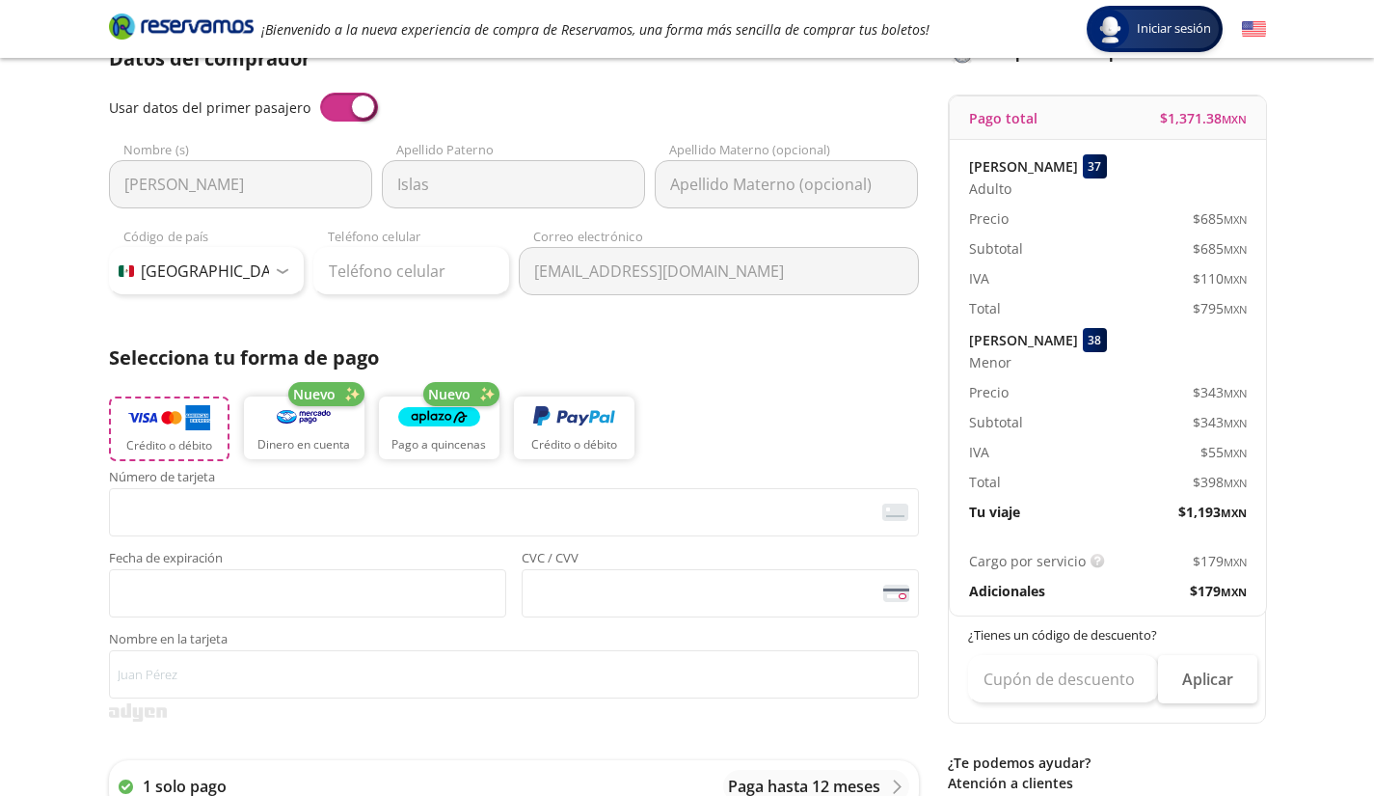
click at [161, 448] on p "Crédito o débito" at bounding box center [169, 445] width 86 height 17
click at [336, 487] on div "Servicios adicionales ¿Tienes un código de descuento? Aplicar Datos del comprad…" at bounding box center [514, 724] width 810 height 1360
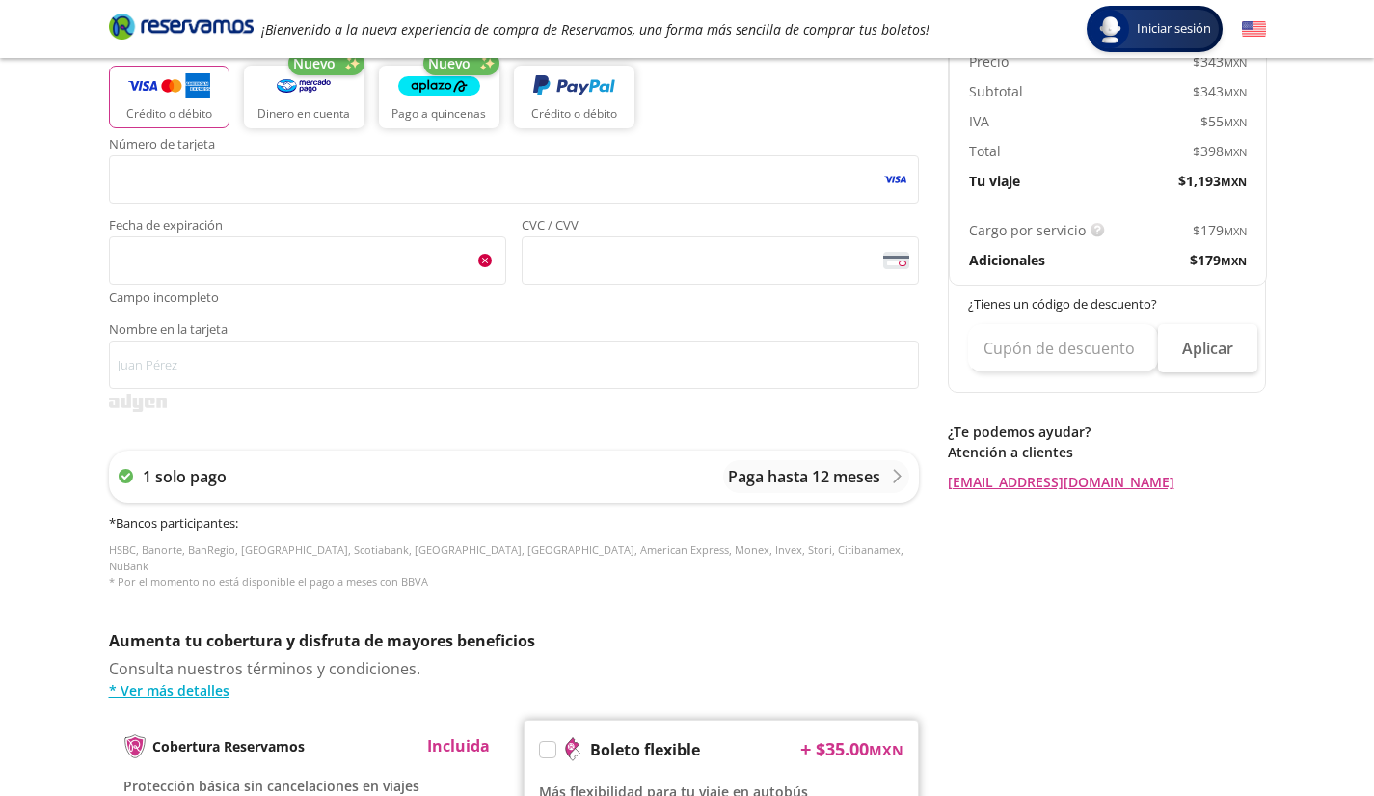
scroll to position [484, 0]
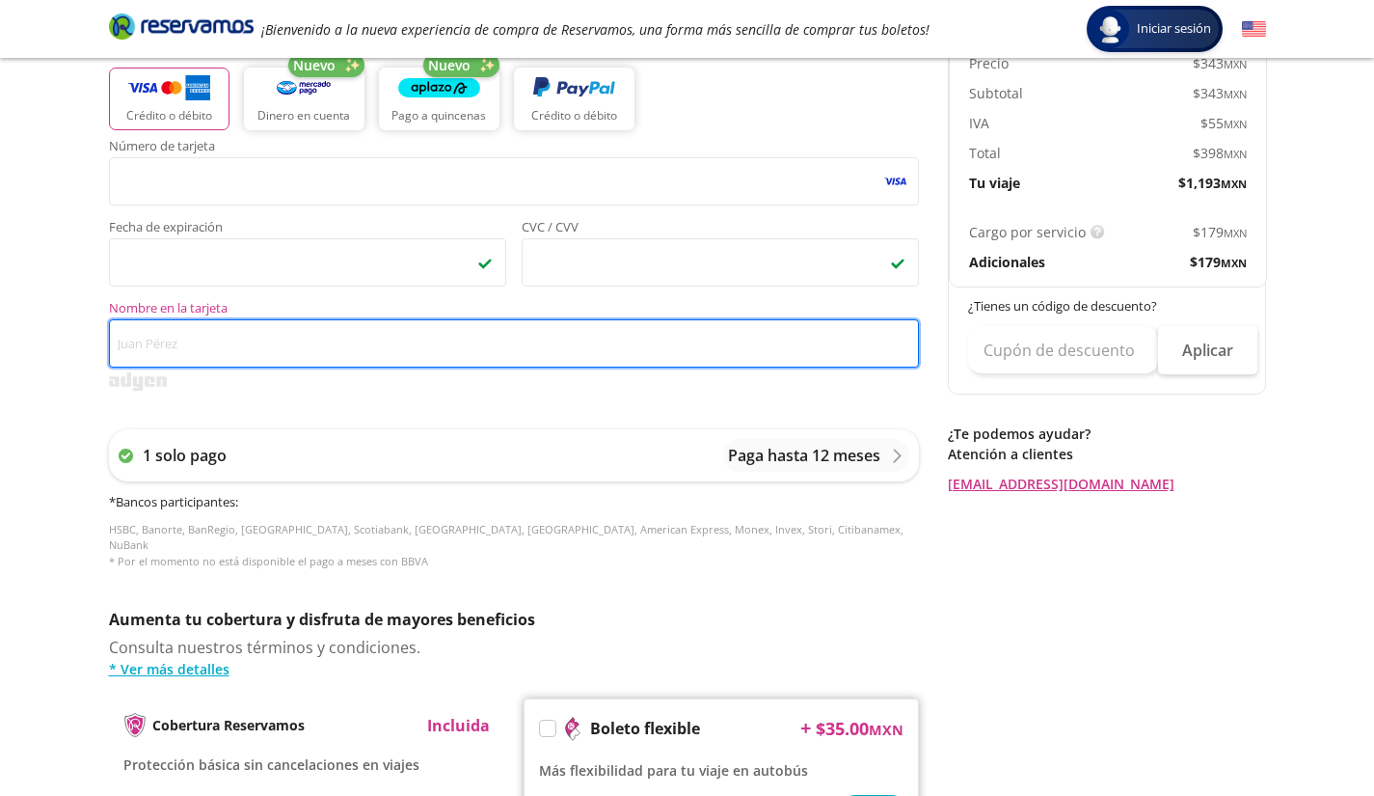
click at [298, 343] on input "Nombre en la tarjeta" at bounding box center [514, 343] width 810 height 48
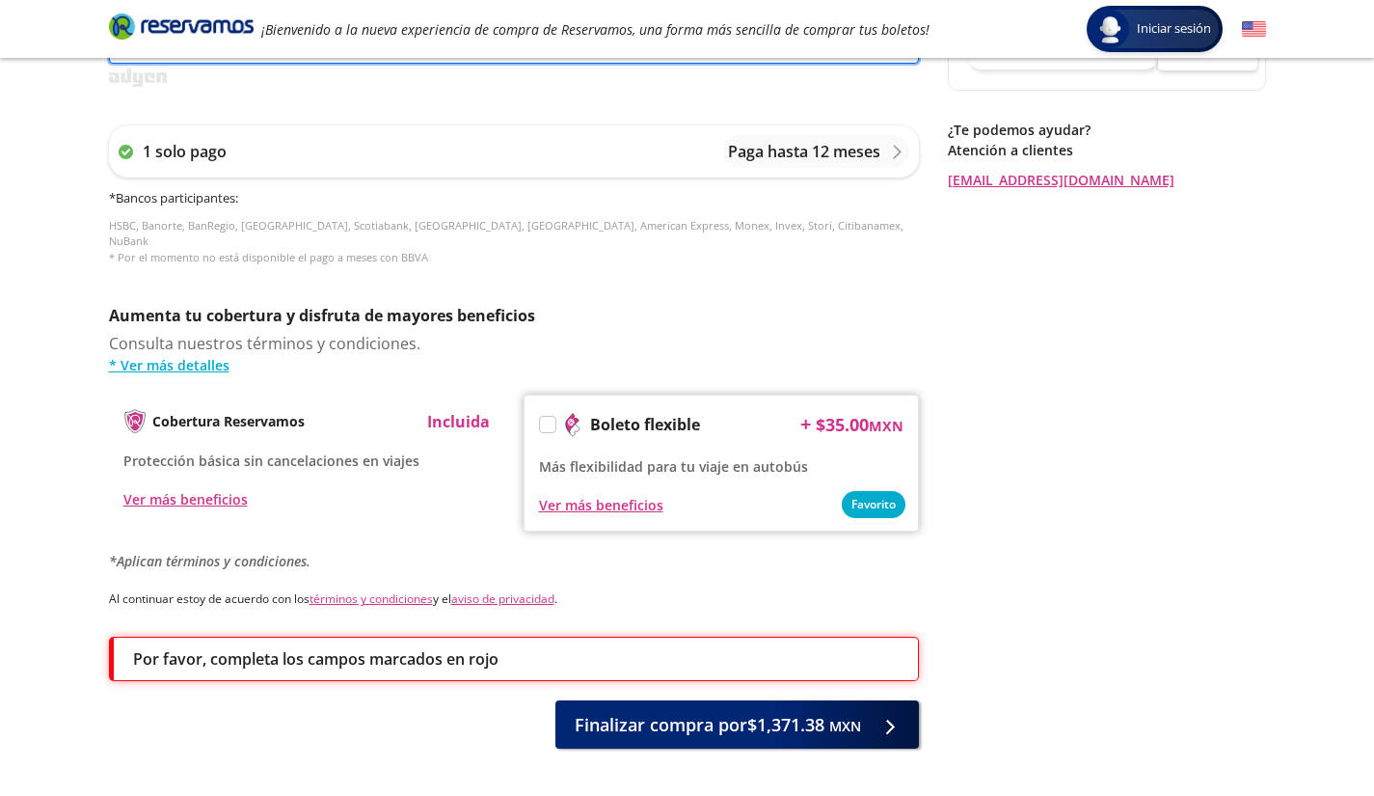
scroll to position [851, 0]
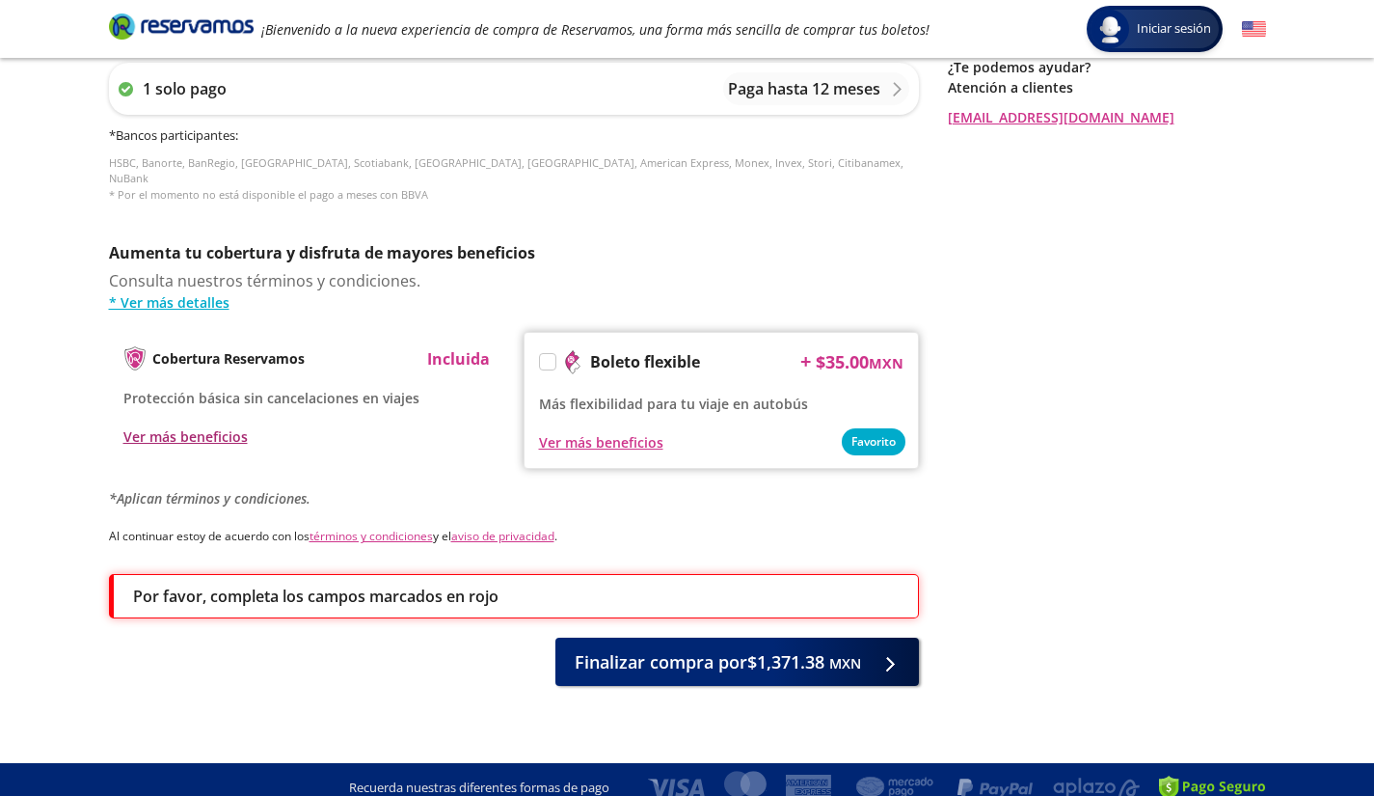
type input "[PERSON_NAME]"
click at [203, 426] on div "Ver más beneficios" at bounding box center [185, 436] width 124 height 20
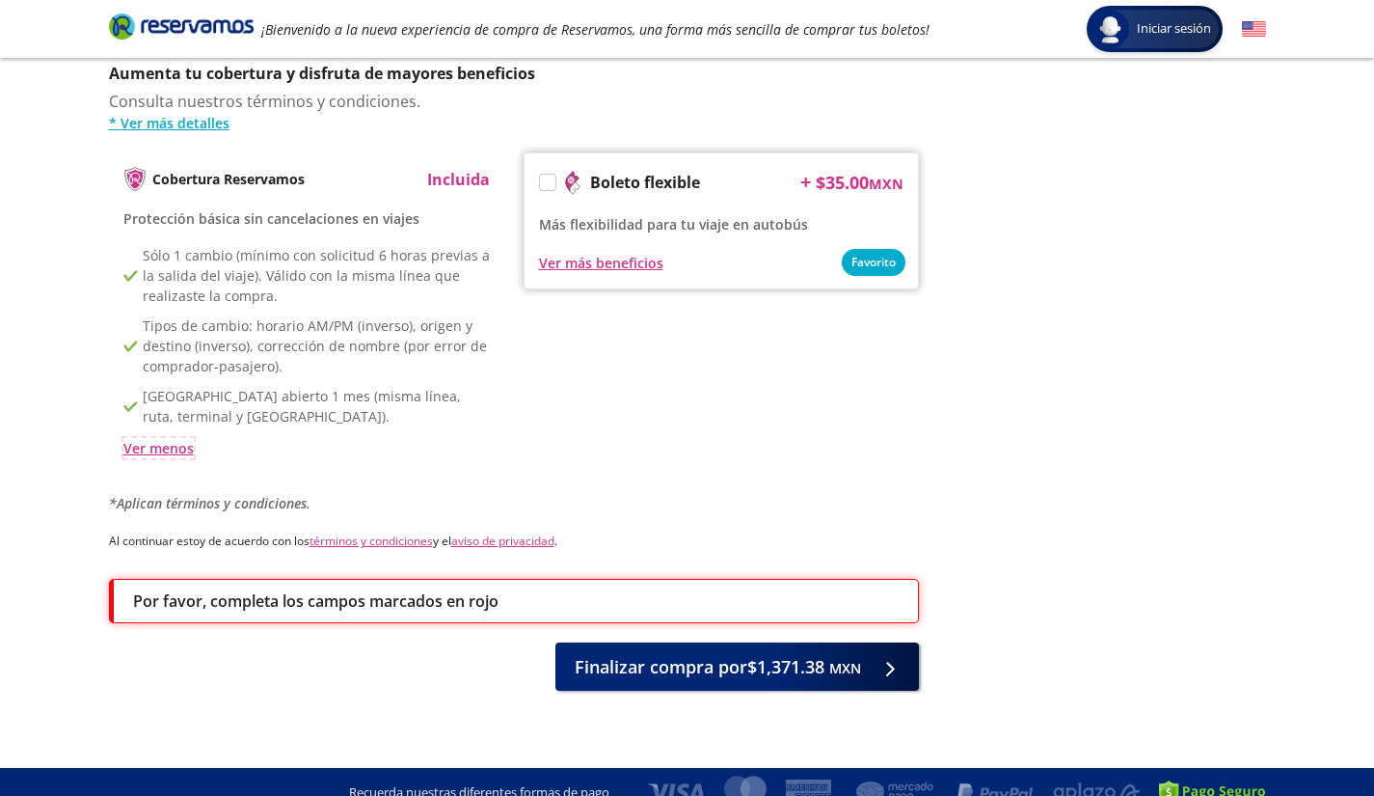
scroll to position [1035, 0]
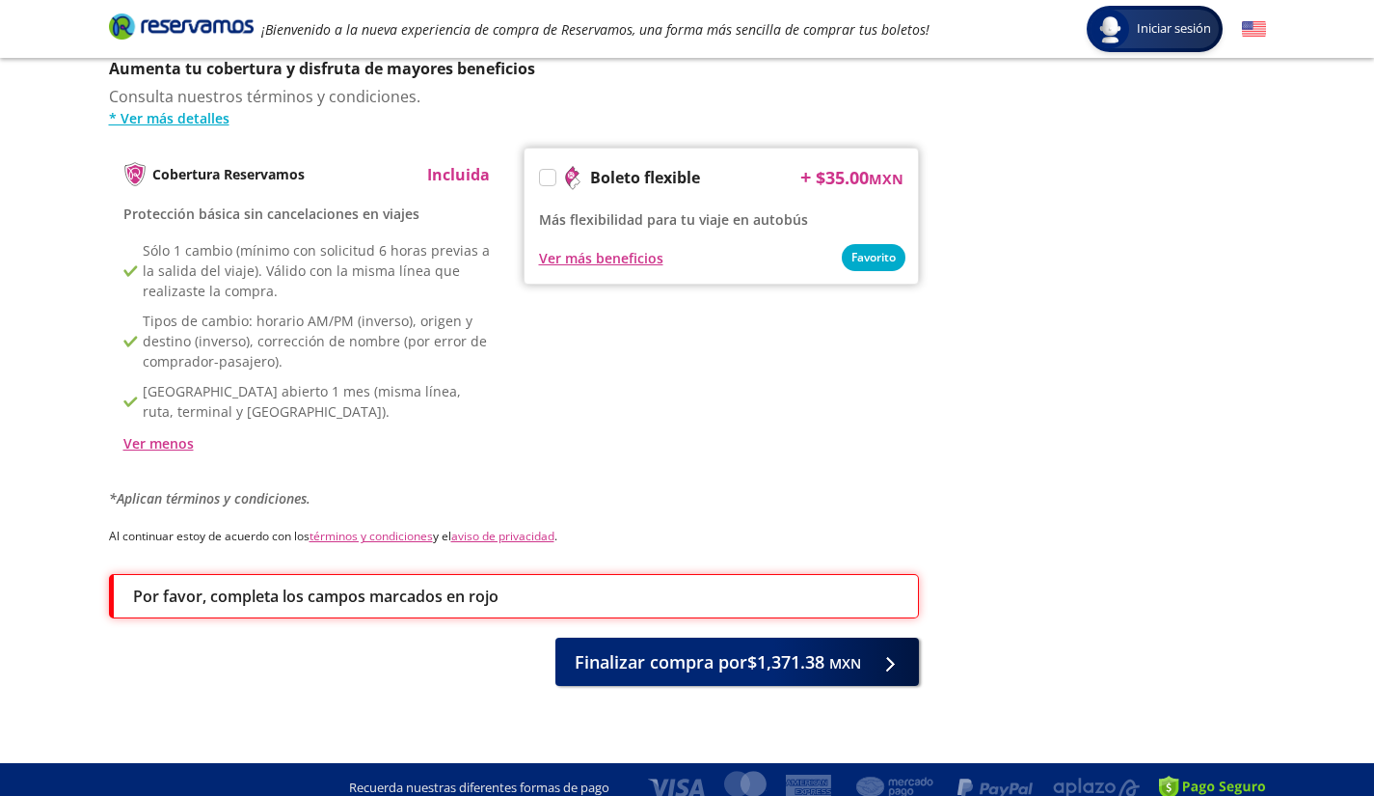
click at [548, 170] on label at bounding box center [547, 177] width 15 height 15
click at [548, 175] on input "Boleto flexible" at bounding box center [546, 181] width 13 height 13
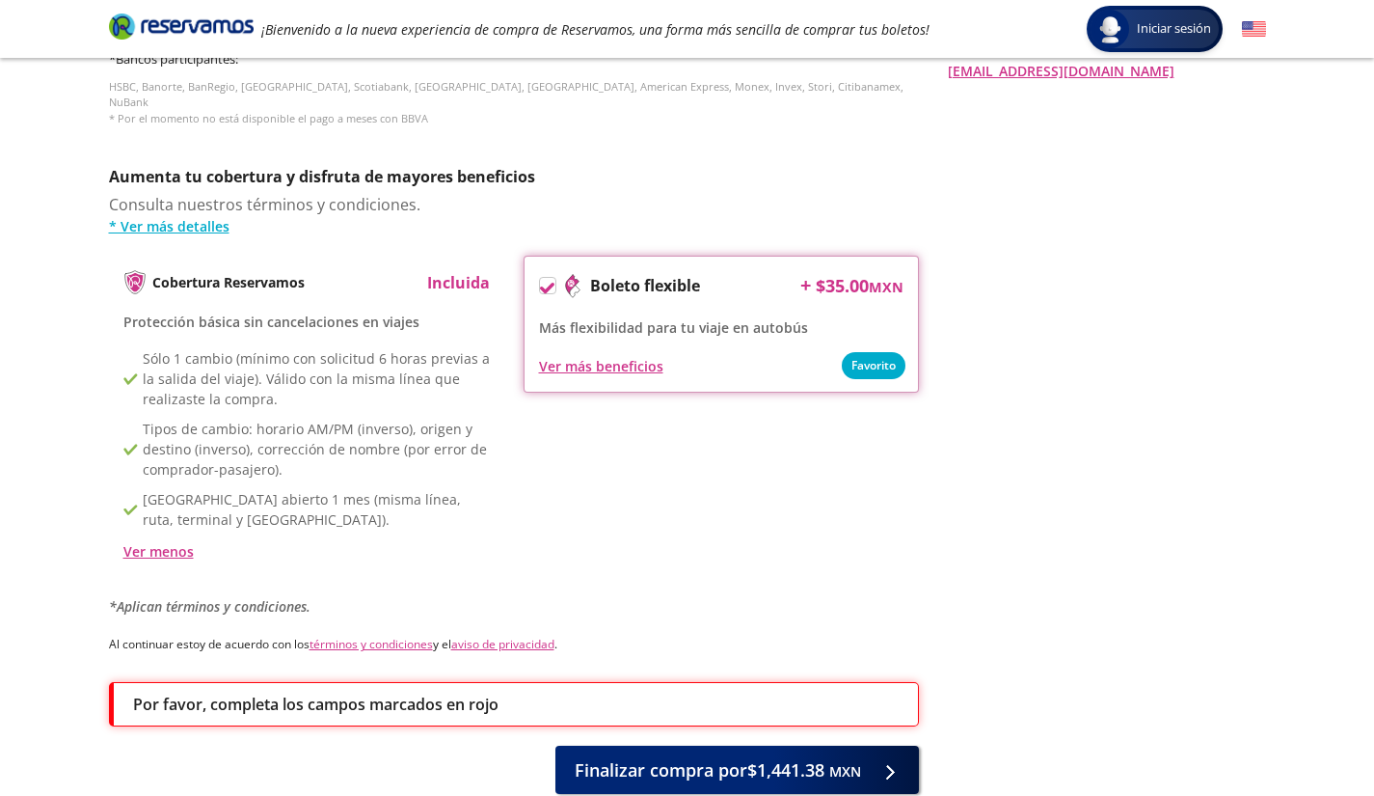
scroll to position [956, 0]
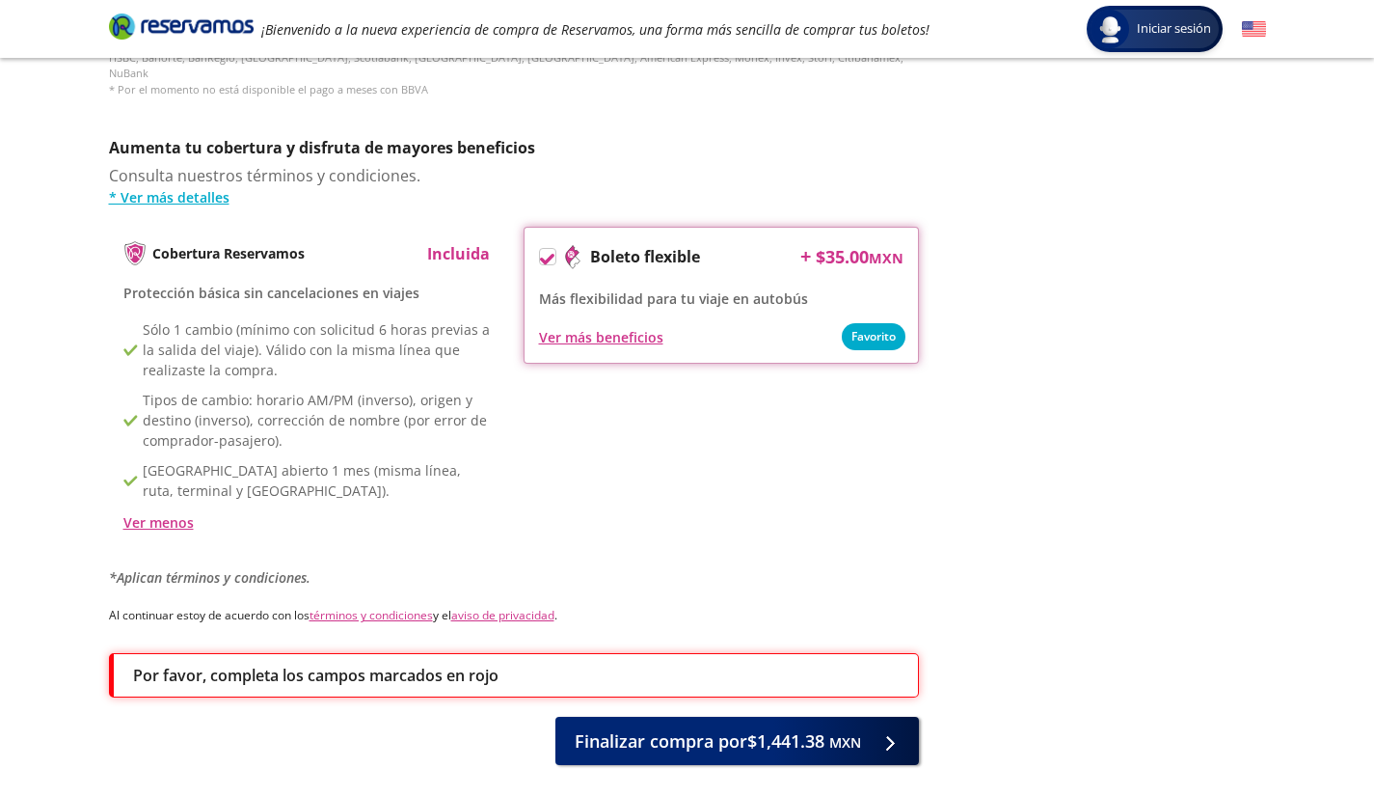
click at [431, 663] on p "Por favor, completa los campos marcados en rojo" at bounding box center [316, 674] width 366 height 23
click at [507, 664] on div "Por favor, completa los campos marcados en rojo" at bounding box center [516, 674] width 766 height 23
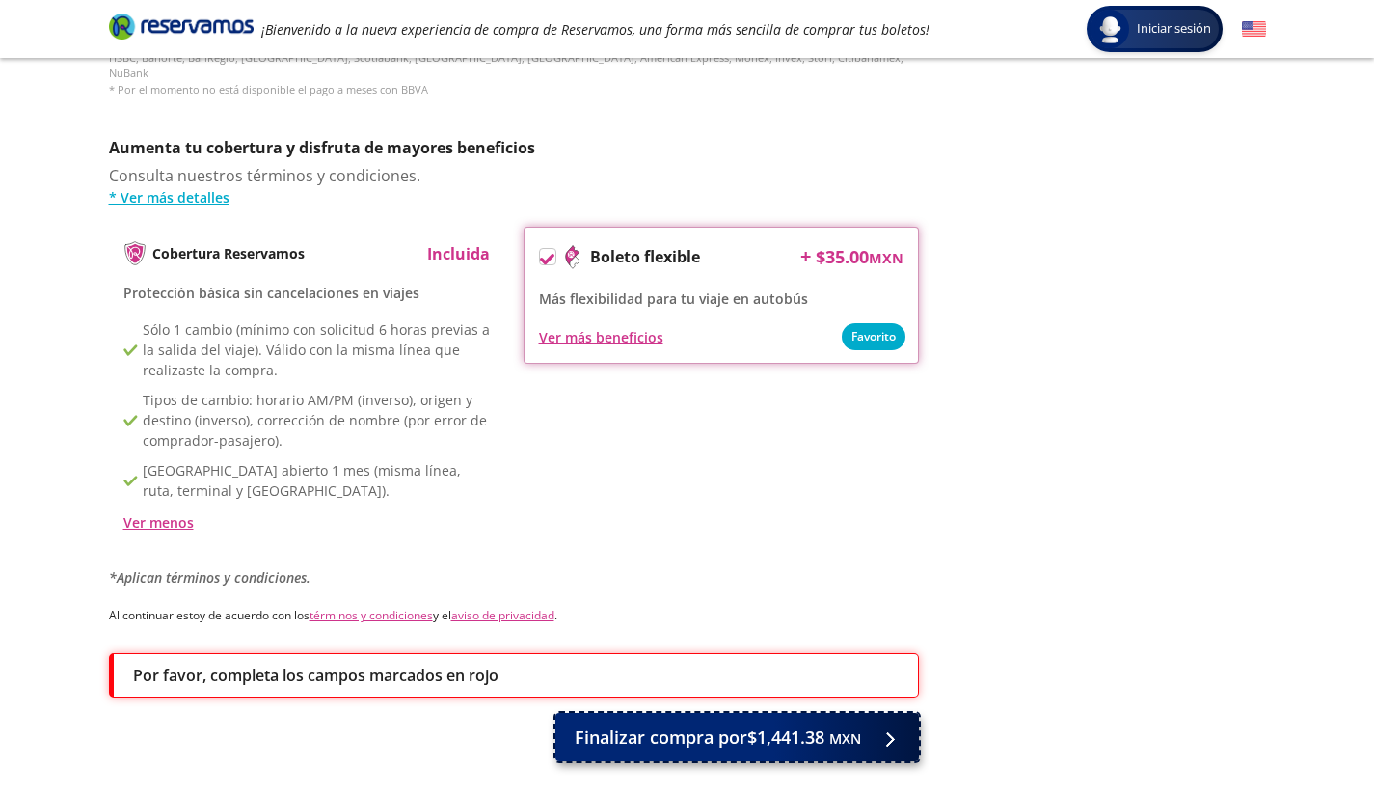
click at [649, 724] on span "Finalizar compra por $1,441.38 MXN" at bounding box center [718, 737] width 286 height 26
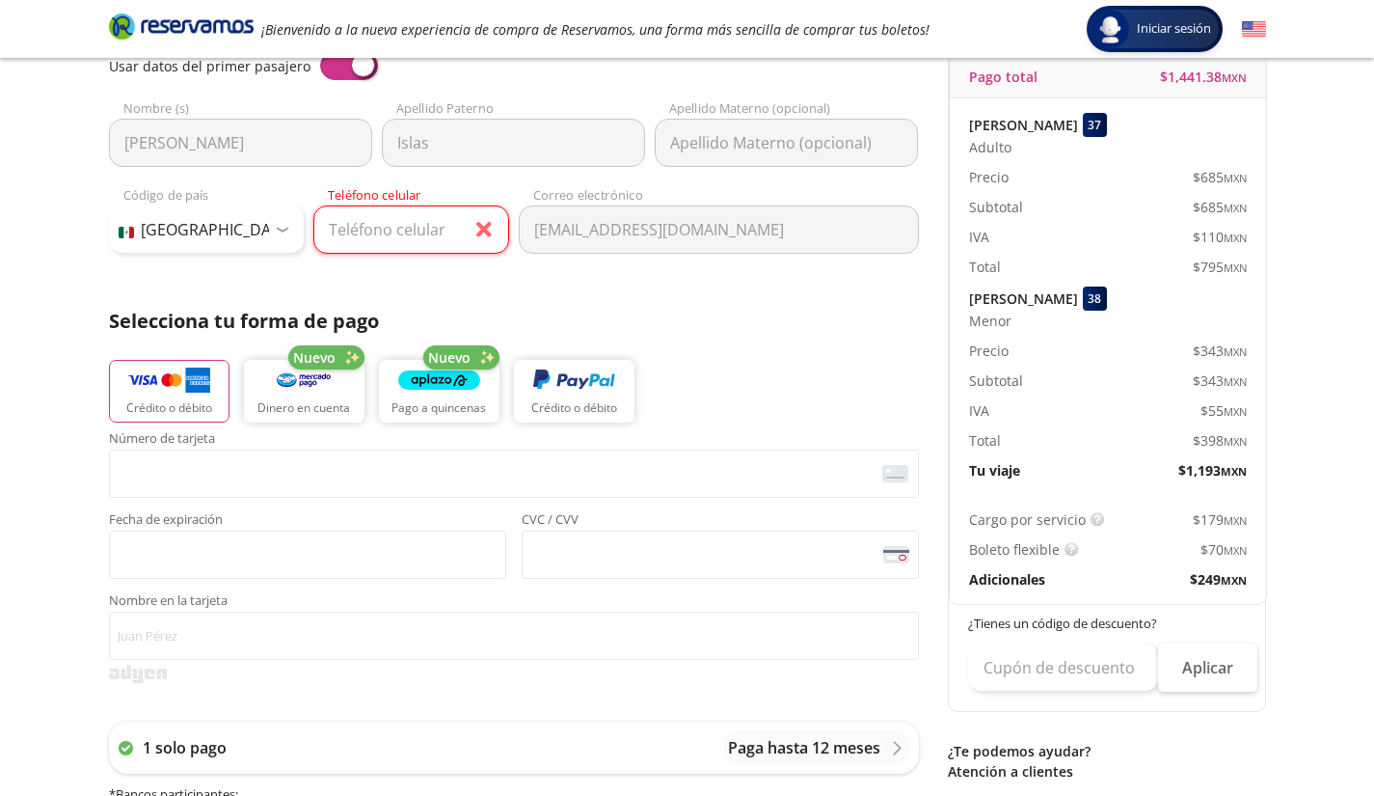
scroll to position [203, 0]
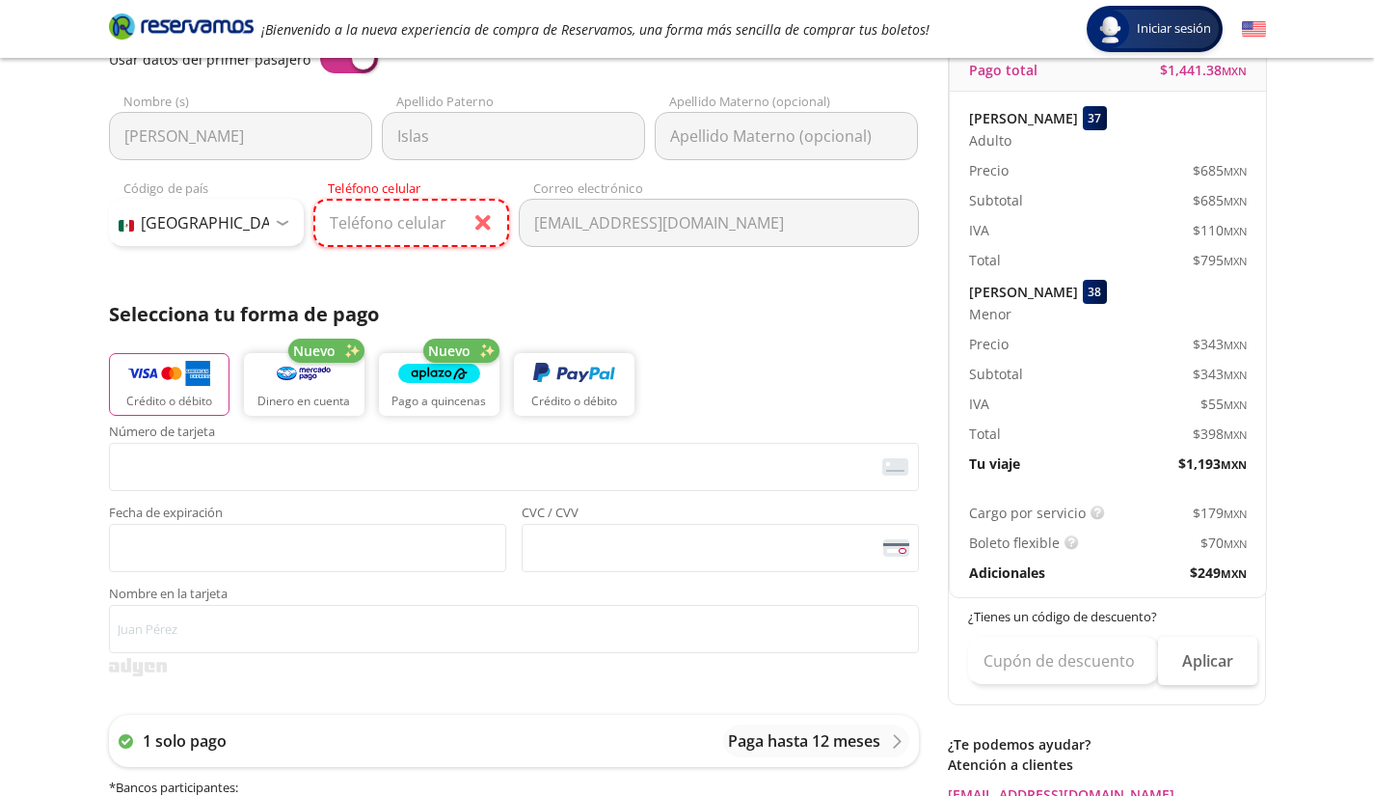
click at [414, 214] on input "Teléfono celular" at bounding box center [411, 223] width 196 height 48
click at [422, 219] on input "Teléfono celular" at bounding box center [411, 223] width 196 height 48
paste input "55 2694 8234"
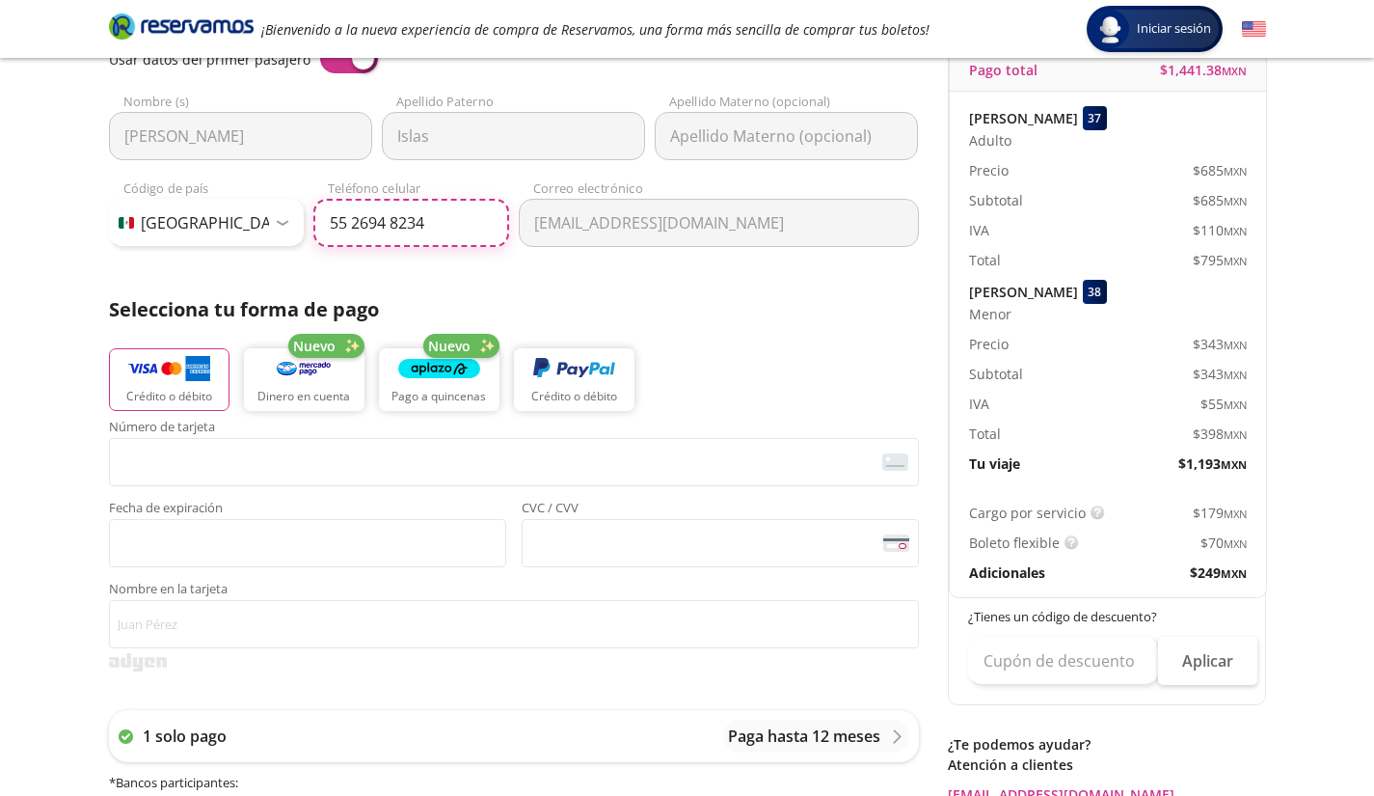
type input "55 2694 8234"
click at [566, 287] on div "Datos del comprador Usar datos del primer pasajero [PERSON_NAME] Nombre (s) [GE…" at bounding box center [514, 432] width 810 height 873
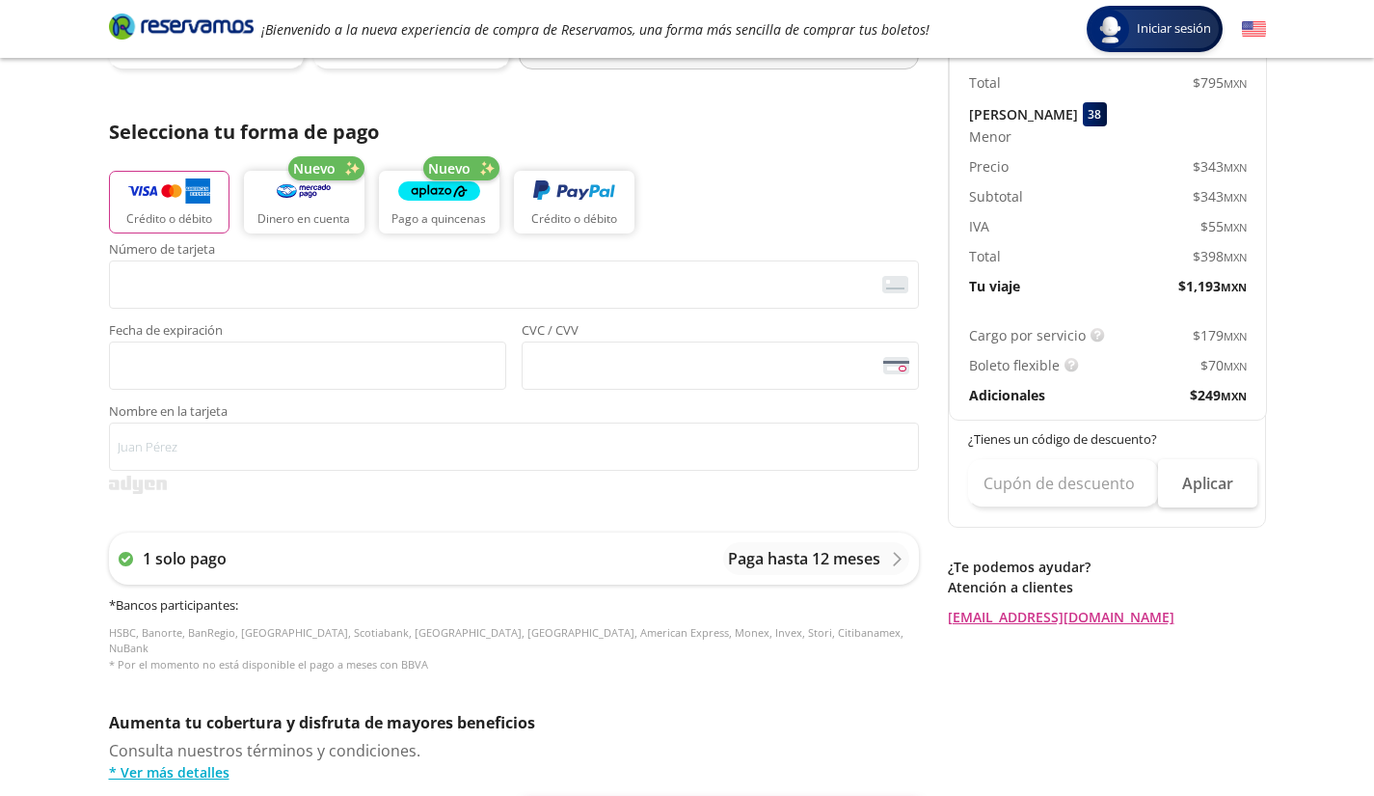
scroll to position [419, 0]
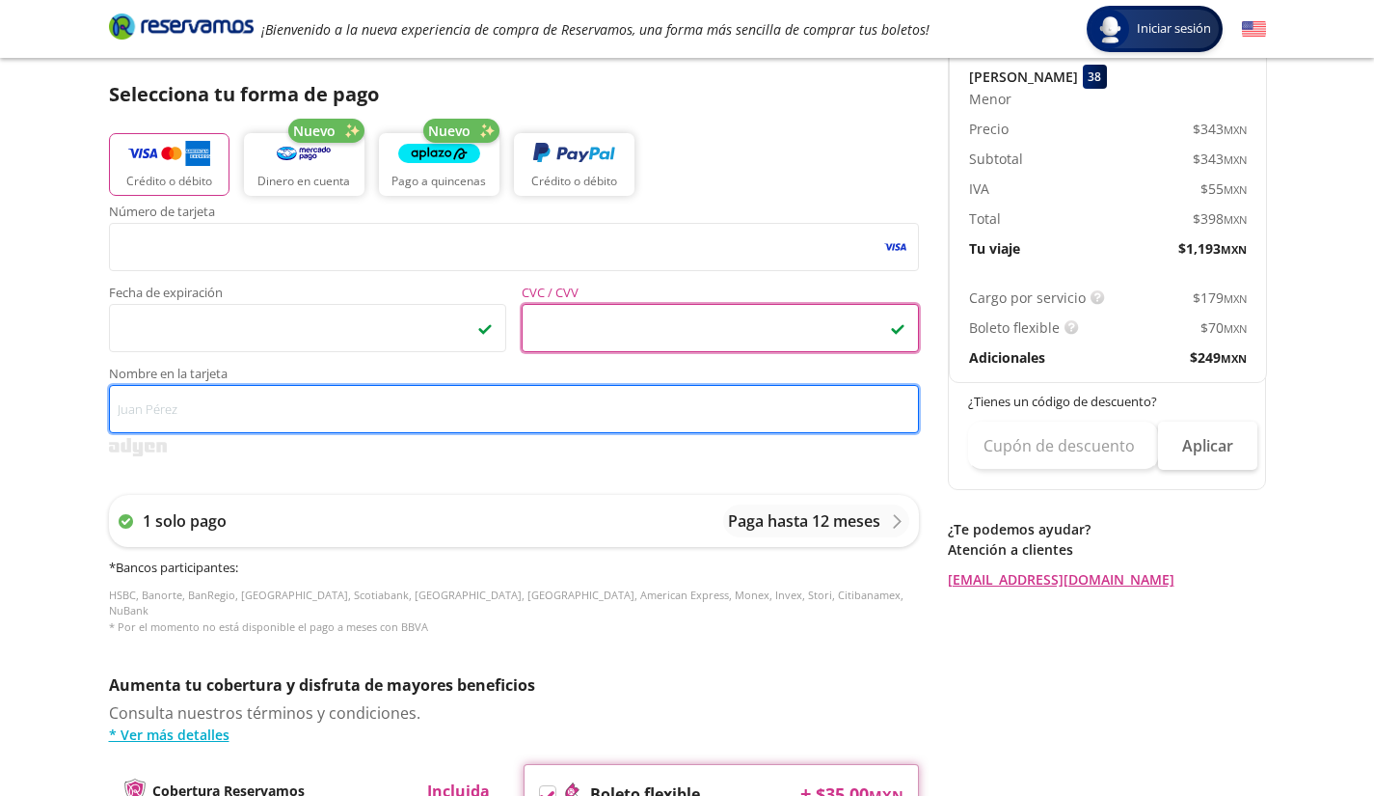
click at [457, 411] on input "Nombre en la tarjeta" at bounding box center [514, 409] width 810 height 48
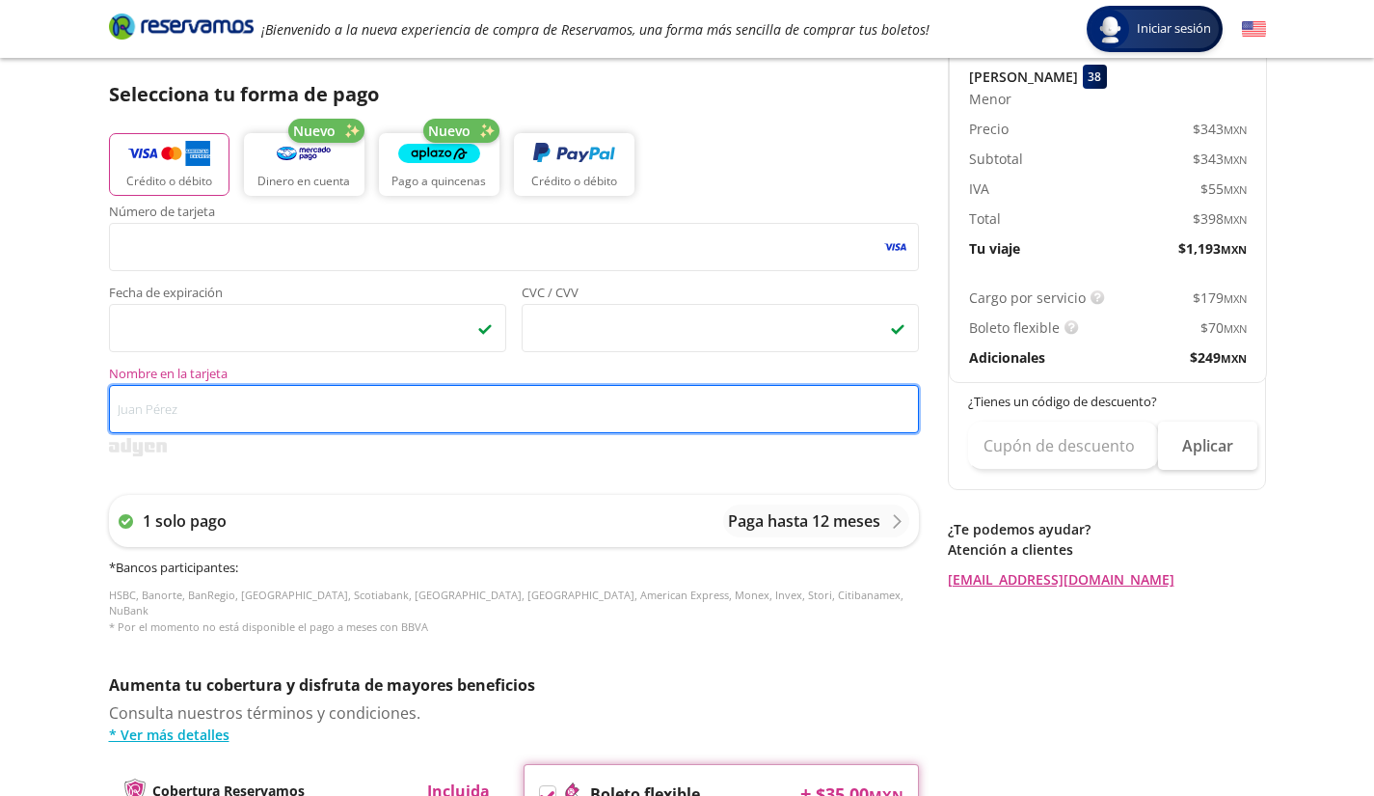
type input "y"
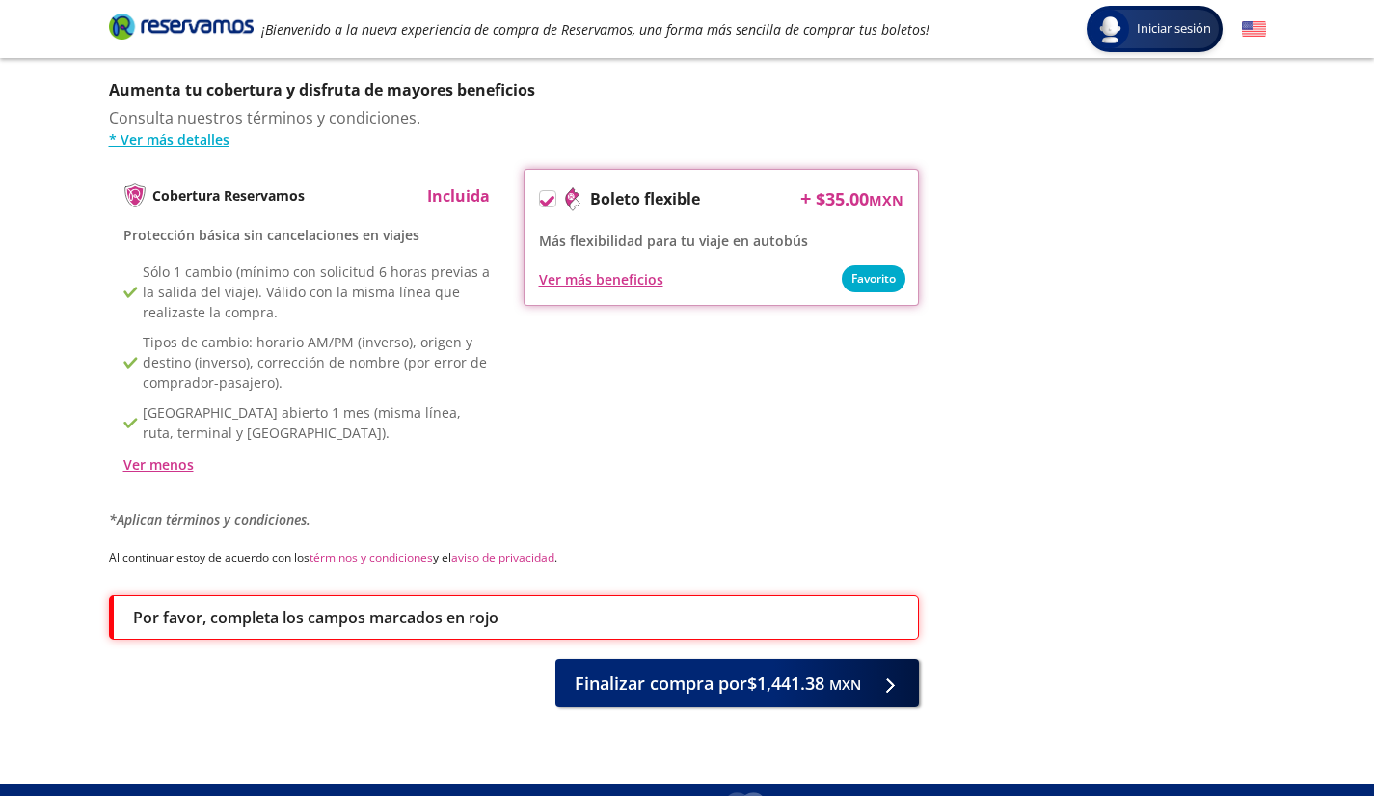
scroll to position [1035, 0]
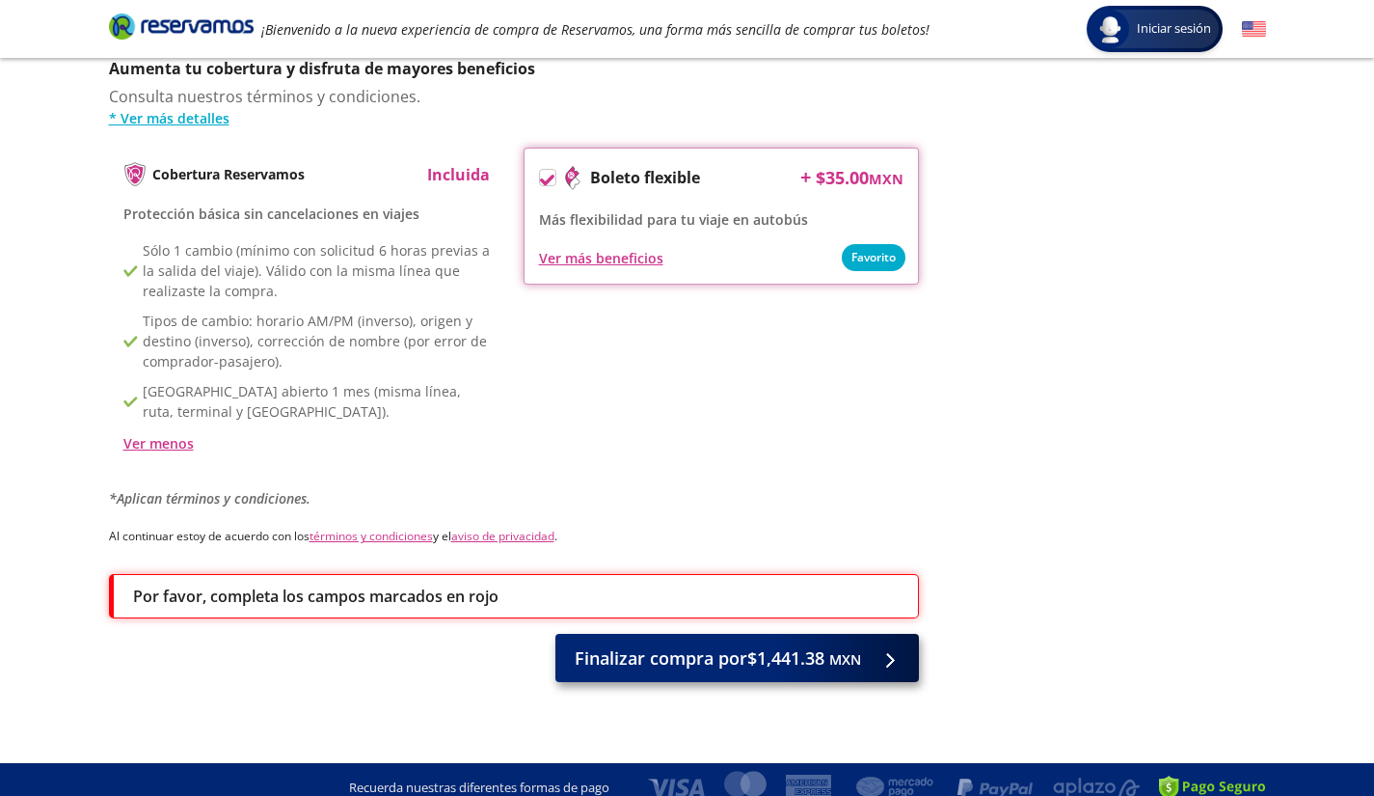
type input "[PERSON_NAME]"
click at [696, 645] on span "Finalizar compra por $1,441.38 MXN" at bounding box center [718, 658] width 286 height 26
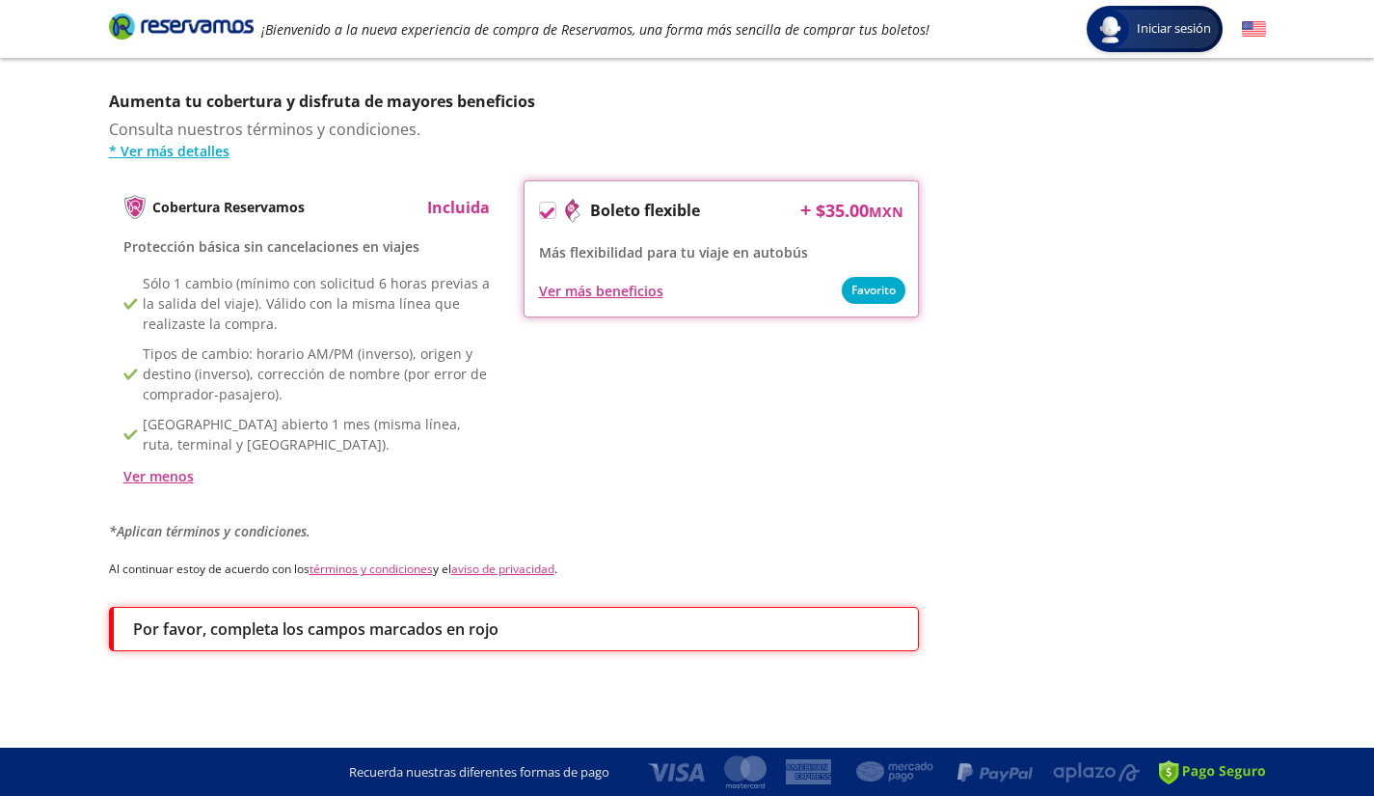
scroll to position [0, 0]
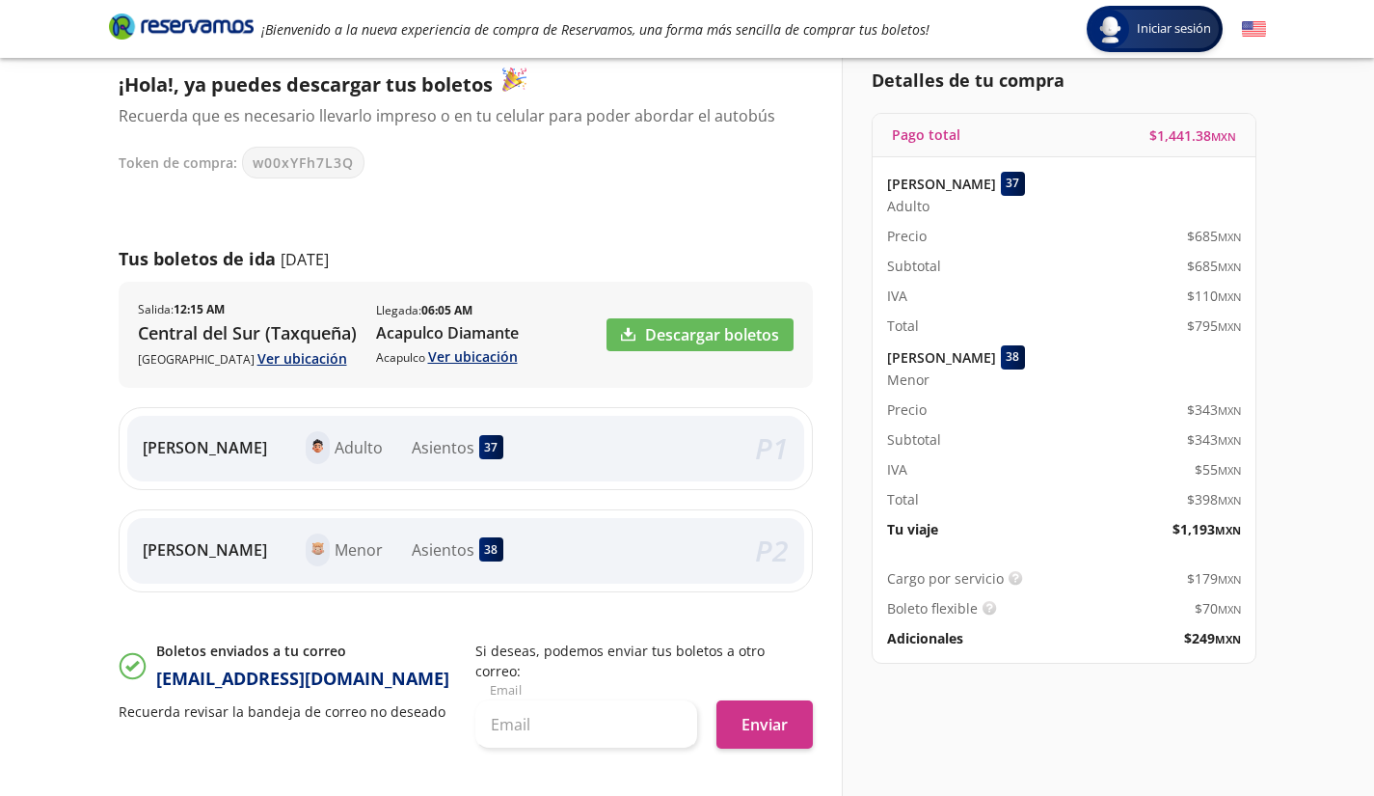
scroll to position [129, 0]
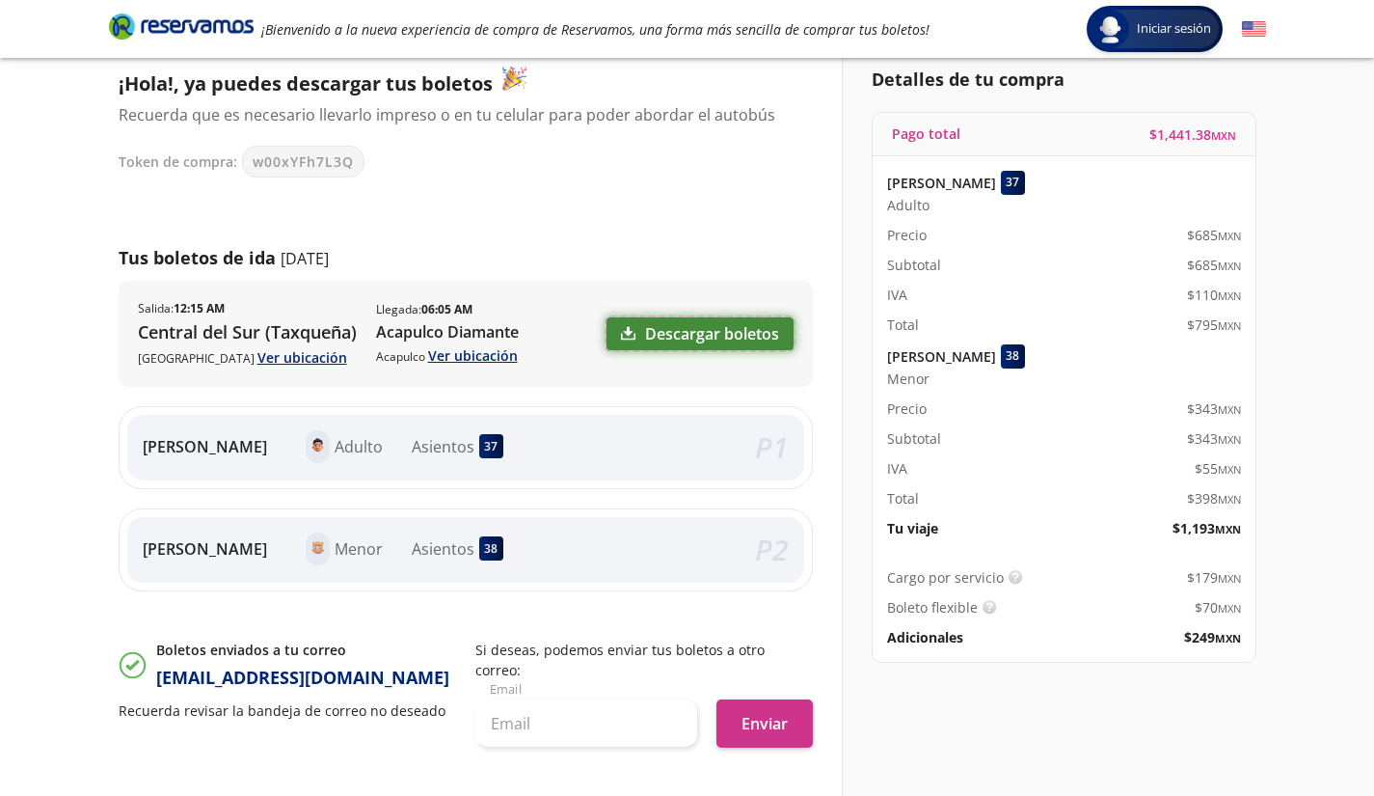
click at [718, 333] on link "Descargar boletos" at bounding box center [700, 333] width 187 height 33
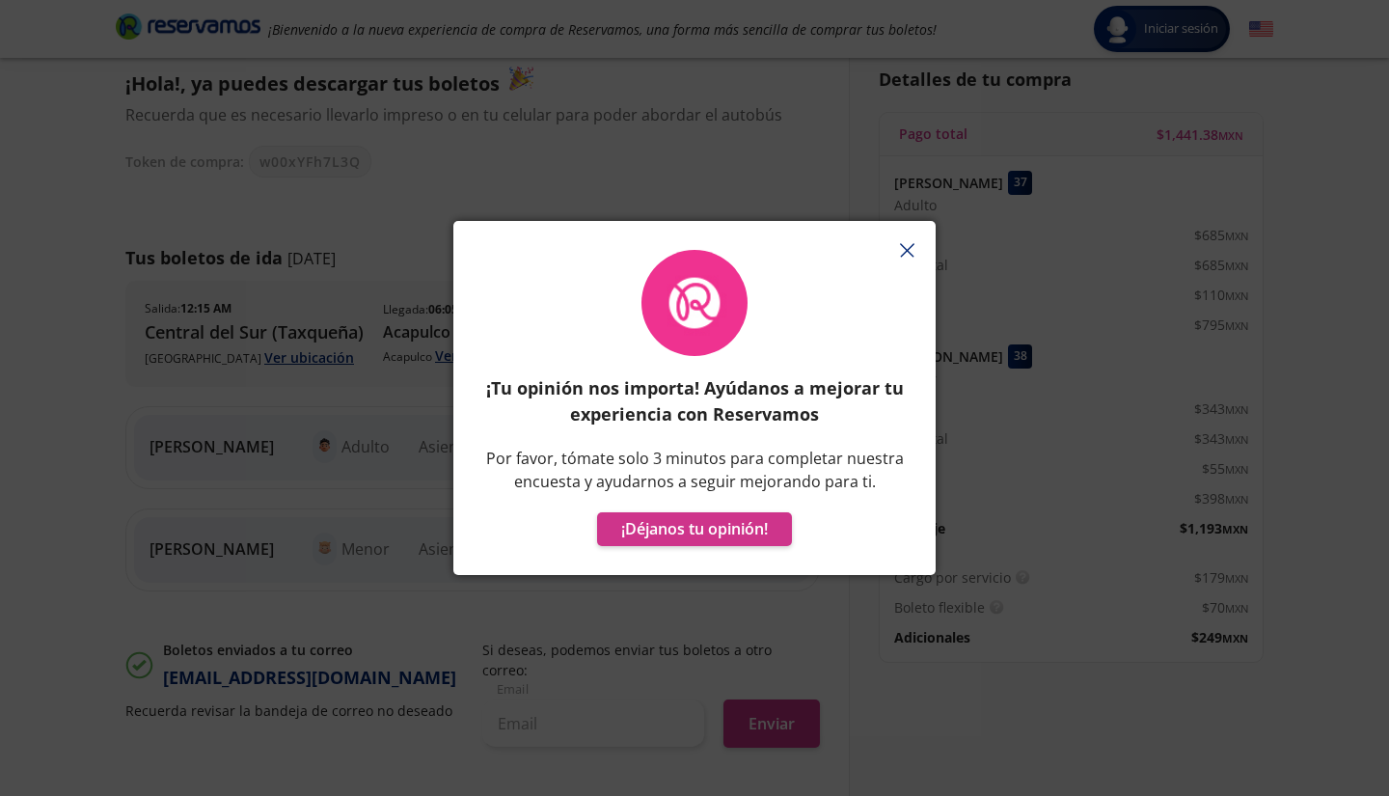
click at [906, 256] on icon "button" at bounding box center [907, 250] width 14 height 14
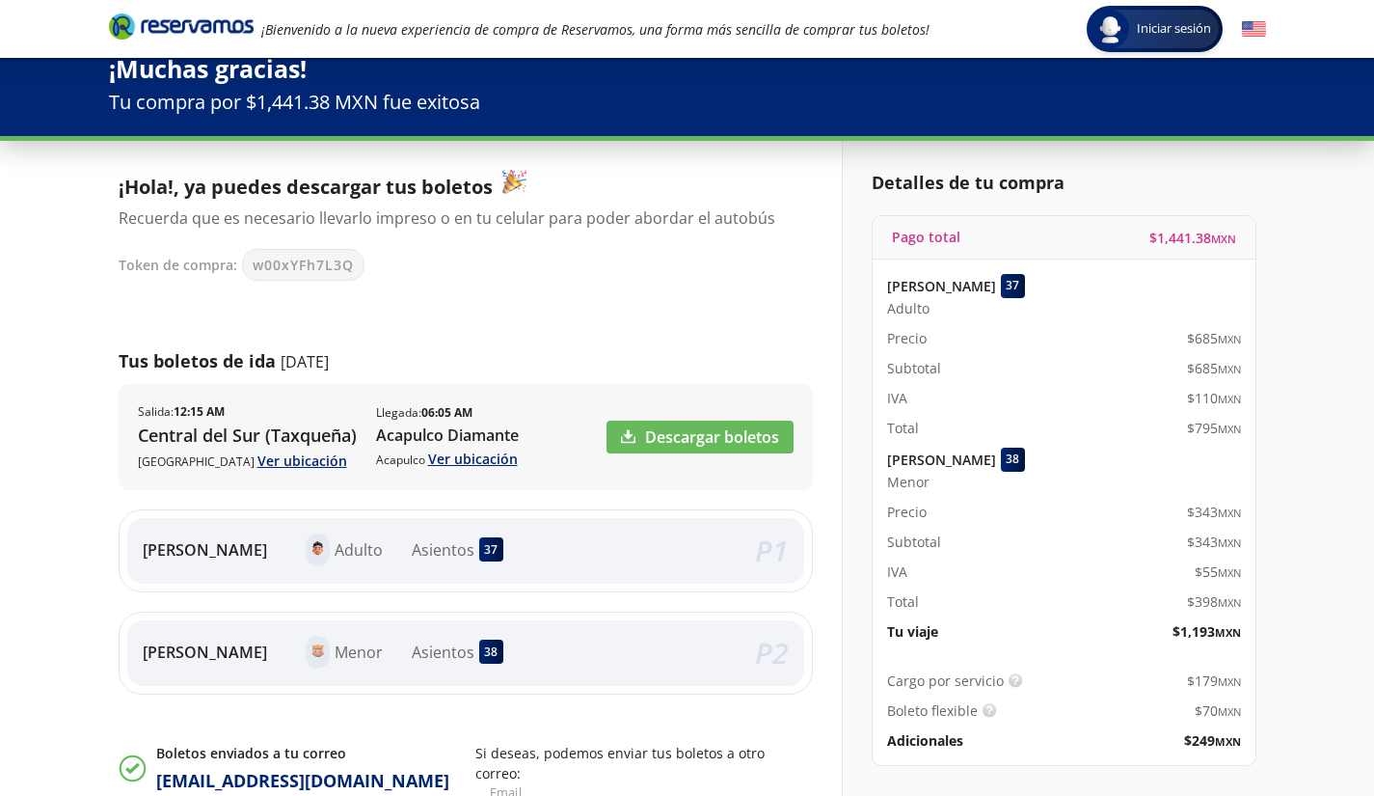
scroll to position [0, 0]
